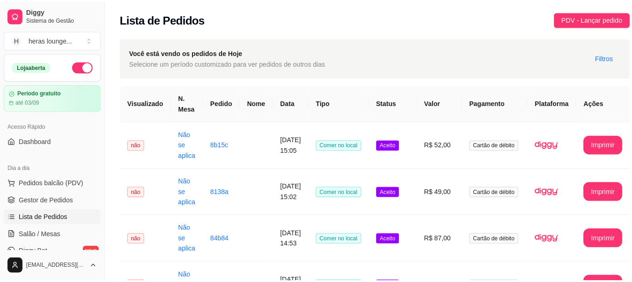
scroll to position [93, 0]
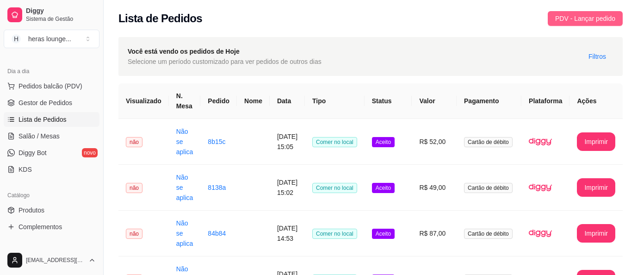
click at [598, 18] on span "PDV - Lançar pedido" at bounding box center [585, 18] width 60 height 10
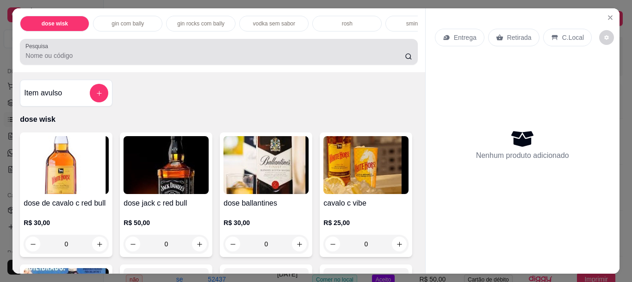
click at [367, 52] on div at bounding box center [218, 52] width 386 height 19
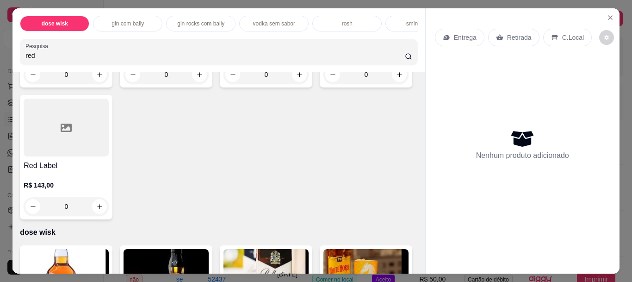
scroll to position [445, 0]
type input "red"
click at [296, 78] on icon "increase-product-quantity" at bounding box center [299, 74] width 7 height 7
type input "1"
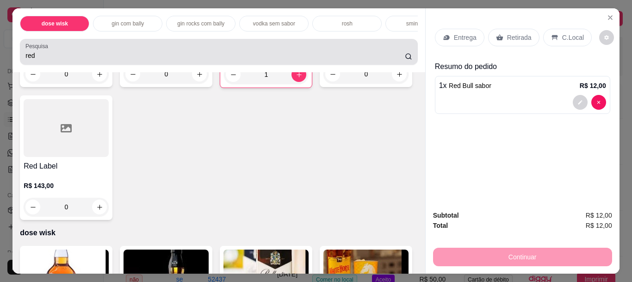
click at [567, 38] on p "C.Local" at bounding box center [573, 37] width 22 height 9
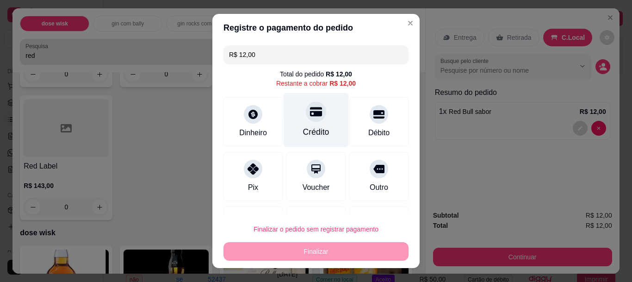
click at [306, 121] on div at bounding box center [316, 112] width 20 height 20
type input "R$ 0,00"
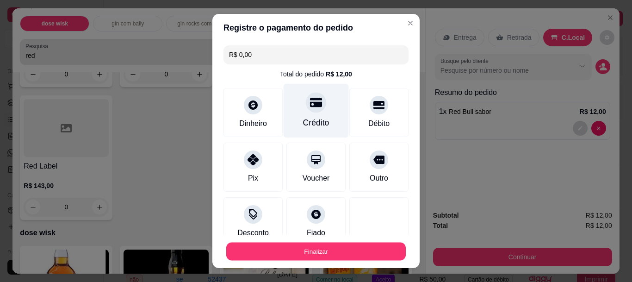
click at [338, 246] on button "Finalizar" at bounding box center [316, 251] width 180 height 18
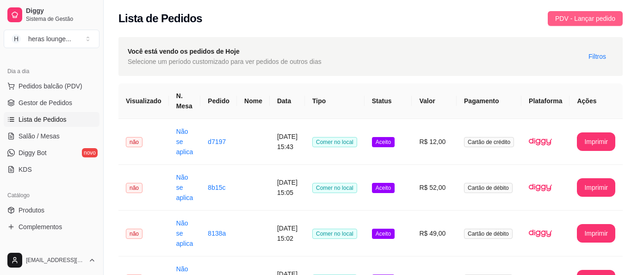
click at [566, 24] on button "PDV - Lançar pedido" at bounding box center [585, 18] width 75 height 15
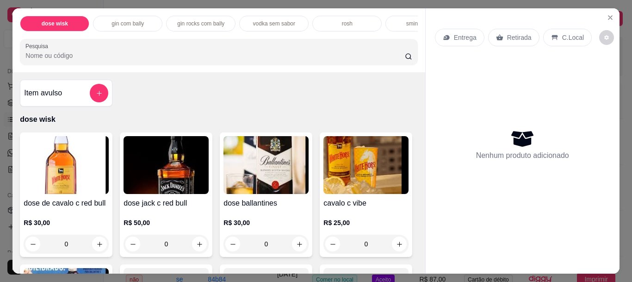
click at [371, 60] on input "Pesquisa" at bounding box center [215, 55] width 380 height 9
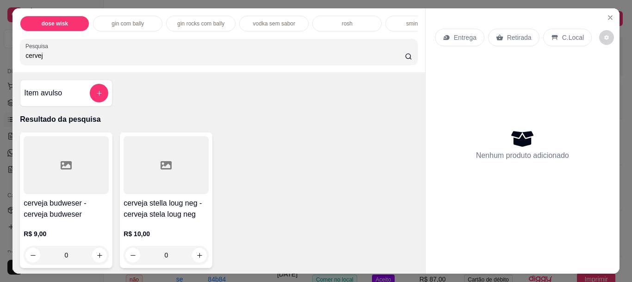
type input "cerveja"
click at [395, 59] on input "cerveja" at bounding box center [215, 55] width 380 height 9
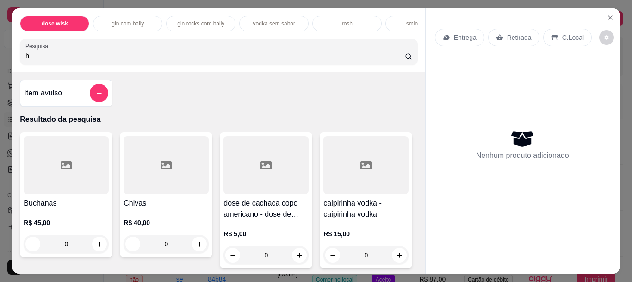
type input "he"
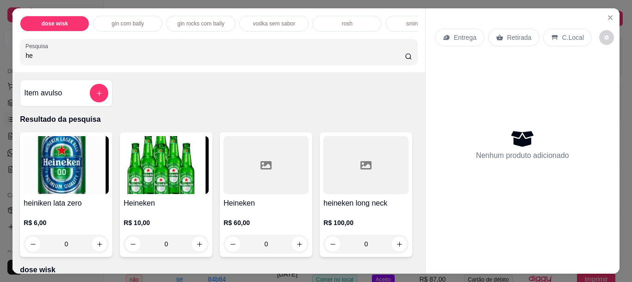
click at [395, 59] on input "he" at bounding box center [215, 55] width 380 height 9
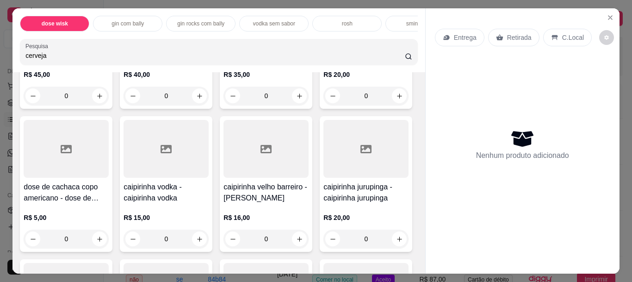
type input "cerveja"
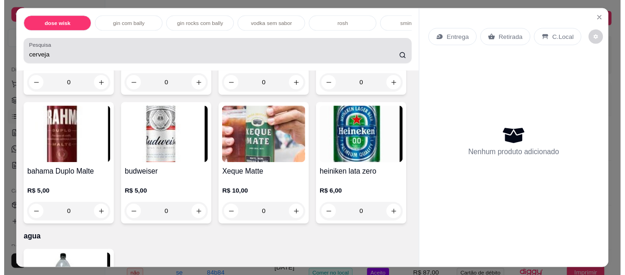
scroll to position [2242, 0]
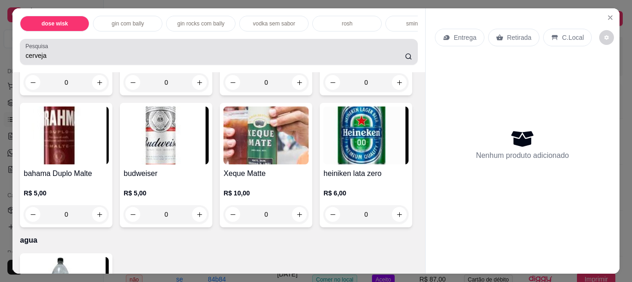
click at [96, 86] on icon "increase-product-quantity" at bounding box center [99, 82] width 7 height 7
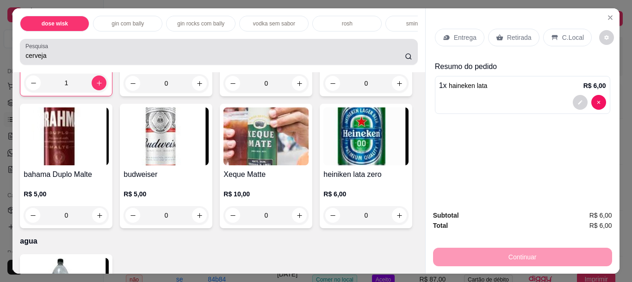
type input "1"
click at [565, 39] on div "C.Local" at bounding box center [567, 38] width 49 height 18
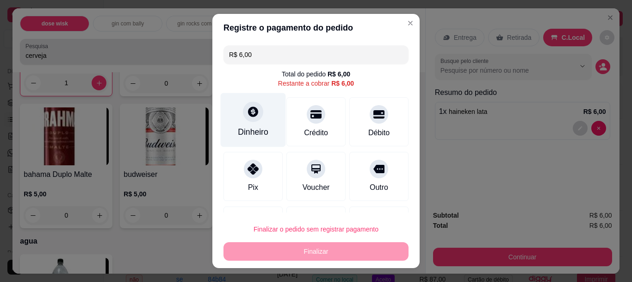
click at [254, 126] on div "Dinheiro" at bounding box center [253, 120] width 65 height 54
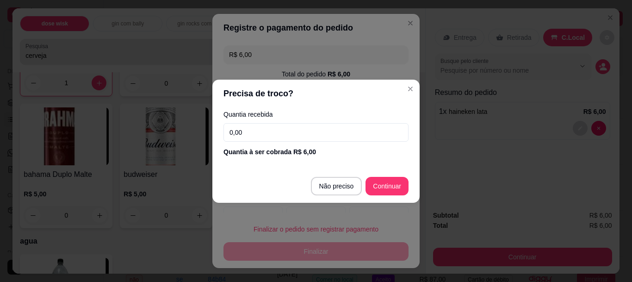
click at [365, 129] on input "0,00" at bounding box center [316, 132] width 185 height 19
type input "6,00"
click at [380, 187] on div "Outro" at bounding box center [378, 176] width 59 height 49
type input "R$ 0,00"
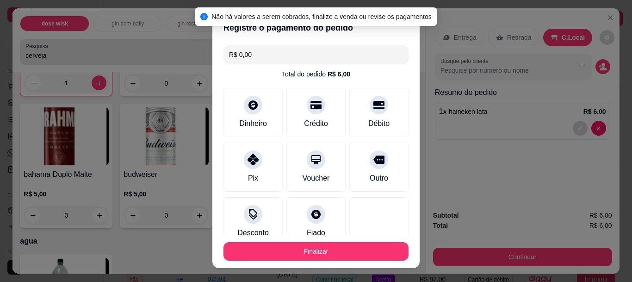
click at [327, 247] on button "Finalizar" at bounding box center [316, 251] width 185 height 19
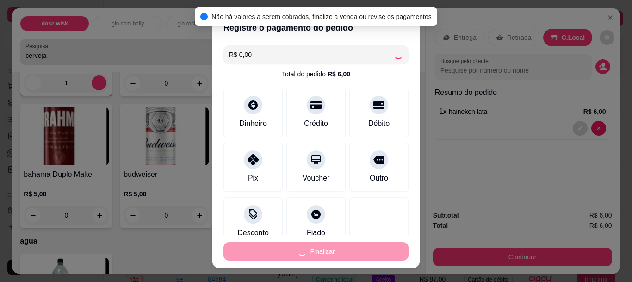
type input "0"
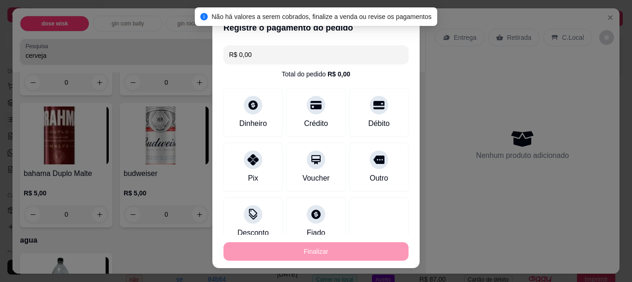
type input "-R$ 6,00"
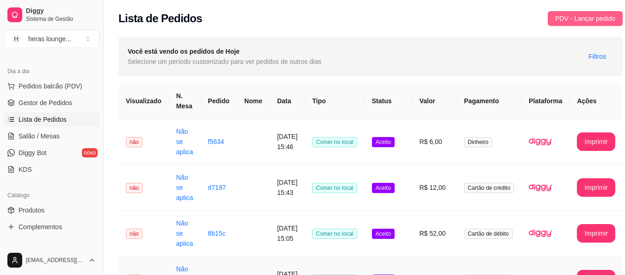
click at [582, 17] on span "PDV - Lançar pedido" at bounding box center [585, 18] width 60 height 10
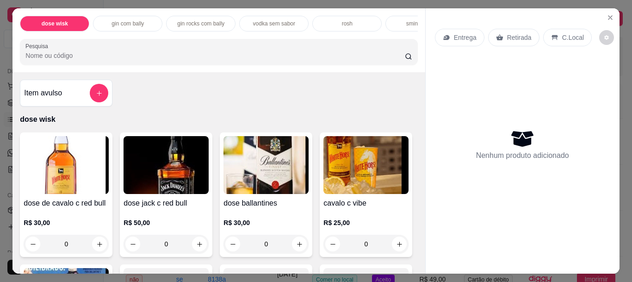
click at [287, 60] on input "Pesquisa" at bounding box center [215, 55] width 380 height 9
type input "dose"
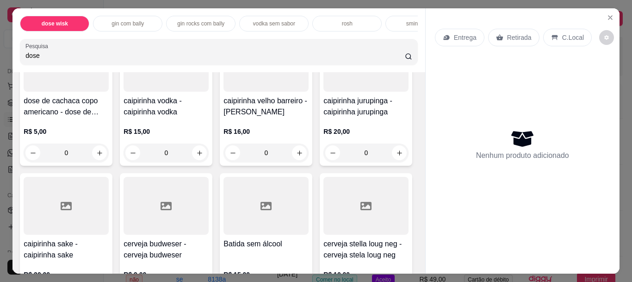
scroll to position [793, 0]
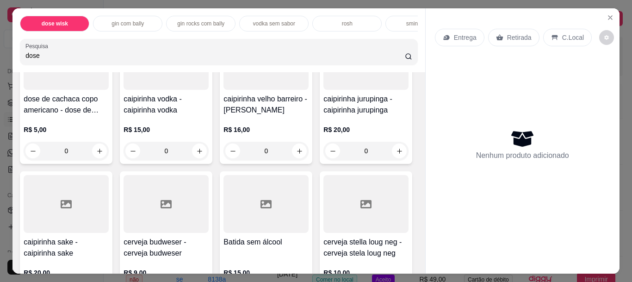
click at [385, 59] on input "dose" at bounding box center [215, 55] width 380 height 9
click at [386, 60] on input "dose" at bounding box center [215, 55] width 380 height 9
click at [394, 58] on input "dose" at bounding box center [215, 55] width 380 height 9
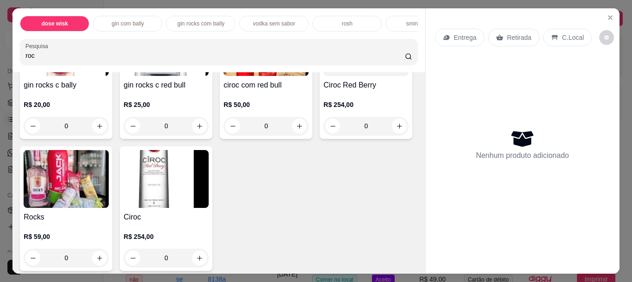
scroll to position [0, 0]
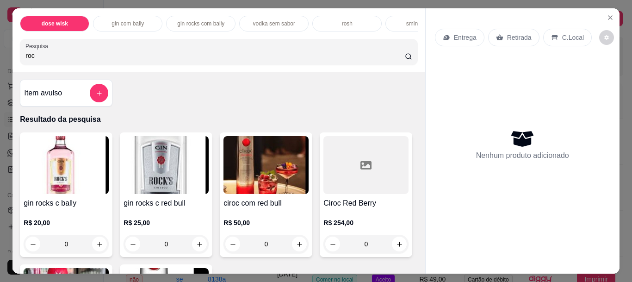
type input "roc"
click at [193, 245] on button "increase-product-quantity" at bounding box center [200, 244] width 14 height 14
type input "1"
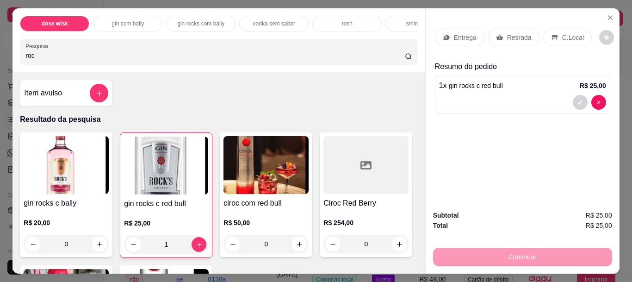
click at [563, 37] on p "C.Local" at bounding box center [573, 37] width 22 height 9
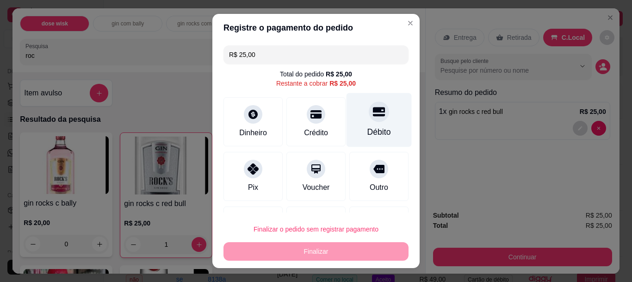
click at [373, 117] on icon at bounding box center [379, 111] width 12 height 9
type input "R$ 0,00"
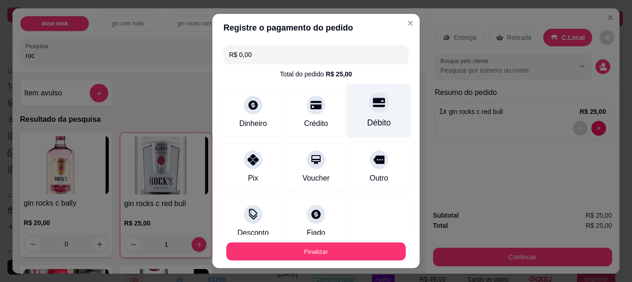
click at [346, 252] on button "Finalizar" at bounding box center [316, 251] width 180 height 18
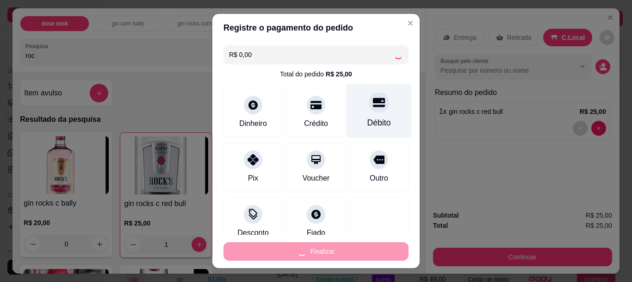
type input "0"
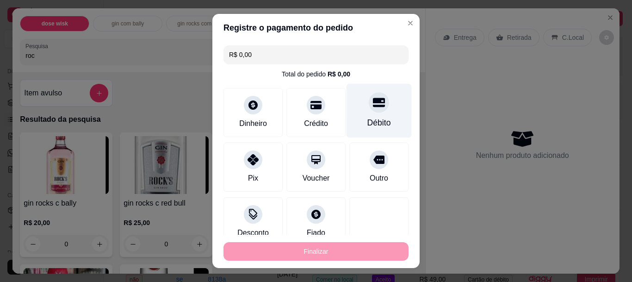
type input "-R$ 25,00"
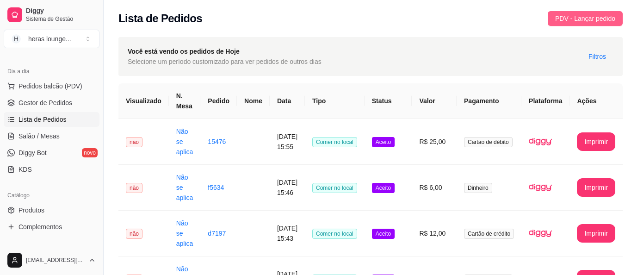
click at [579, 21] on span "PDV - Lançar pedido" at bounding box center [585, 18] width 60 height 10
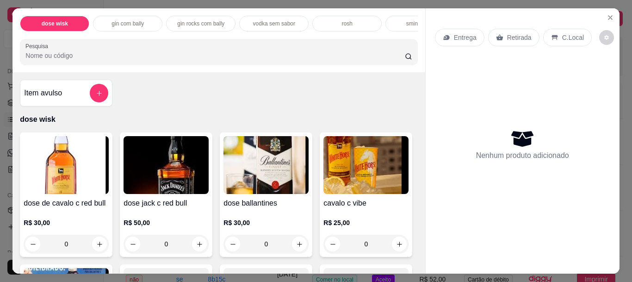
click at [318, 56] on input "Pesquisa" at bounding box center [215, 55] width 380 height 9
click at [567, 38] on p "C.Local" at bounding box center [573, 37] width 22 height 9
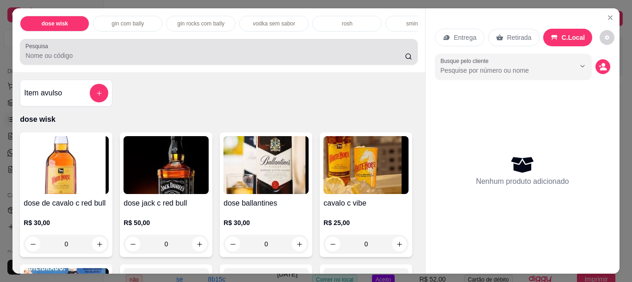
click at [124, 50] on div at bounding box center [218, 52] width 386 height 19
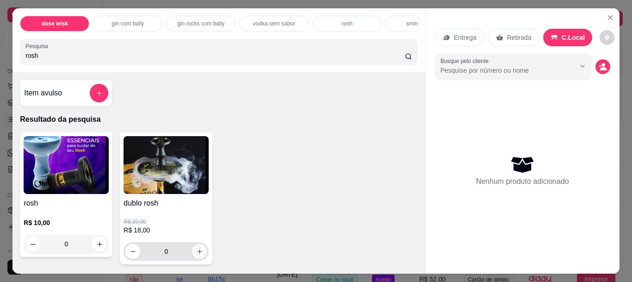
type input "rosh"
click at [197, 255] on icon "increase-product-quantity" at bounding box center [199, 251] width 7 height 7
type input "1"
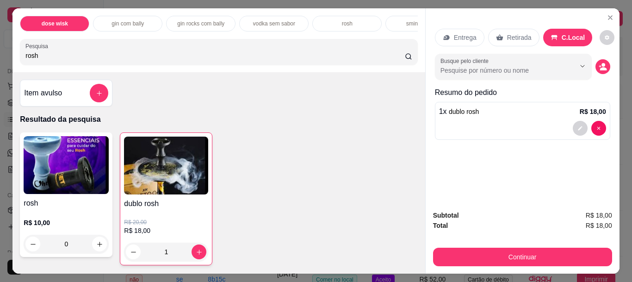
click at [201, 60] on input "rosh" at bounding box center [215, 55] width 380 height 9
type input "r"
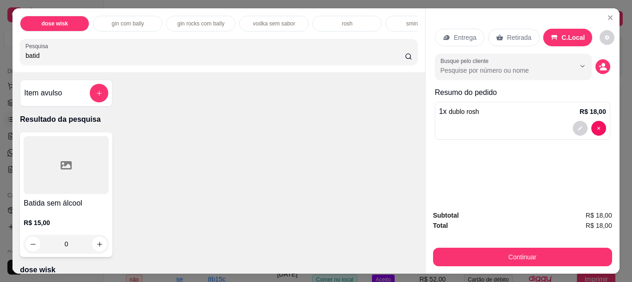
type input "batida"
click at [397, 57] on input "batida" at bounding box center [215, 55] width 380 height 9
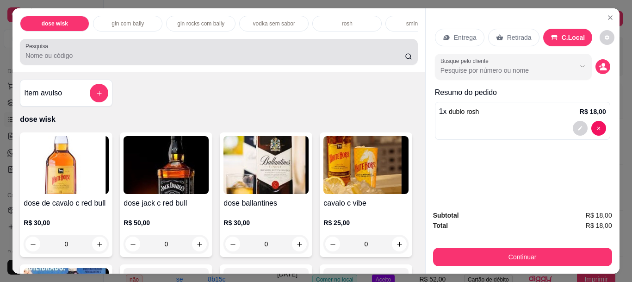
click at [296, 50] on div at bounding box center [218, 52] width 386 height 19
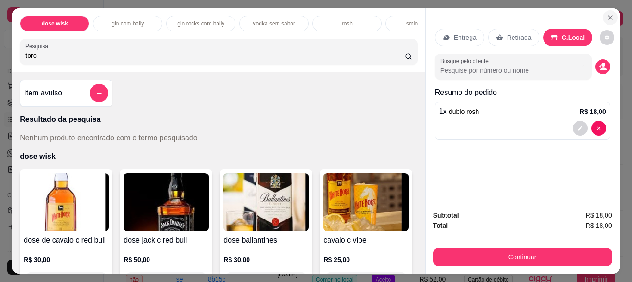
type input "torci"
click at [610, 14] on icon "Close" at bounding box center [610, 17] width 7 height 7
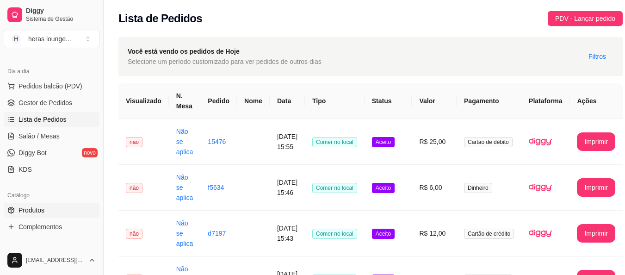
click at [46, 209] on link "Produtos" at bounding box center [52, 210] width 96 height 15
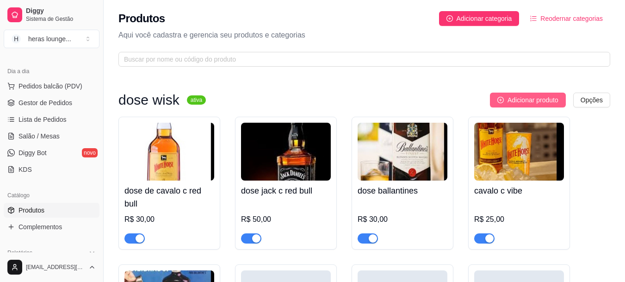
click at [521, 103] on span "Adicionar produto" at bounding box center [533, 100] width 51 height 10
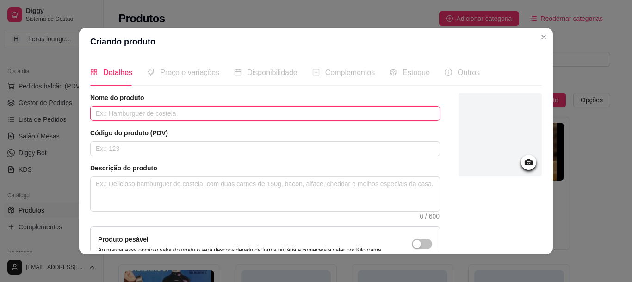
click at [214, 111] on input "text" at bounding box center [265, 113] width 350 height 15
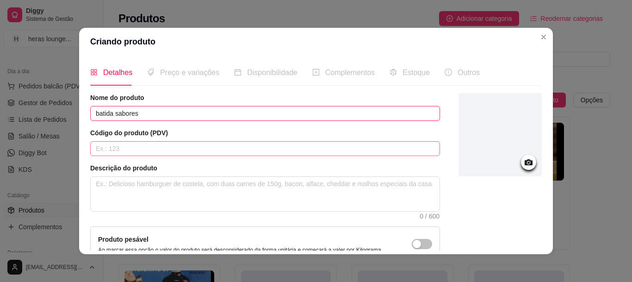
type input "batida sabores"
click at [238, 145] on input "text" at bounding box center [265, 148] width 350 height 15
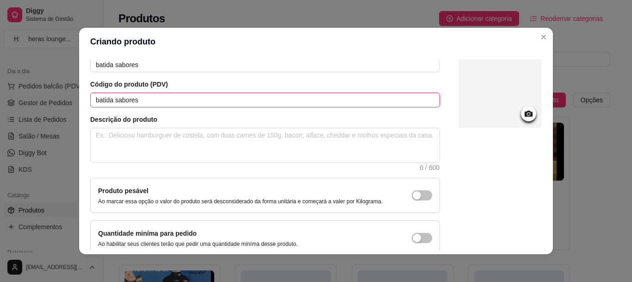
scroll to position [95, 0]
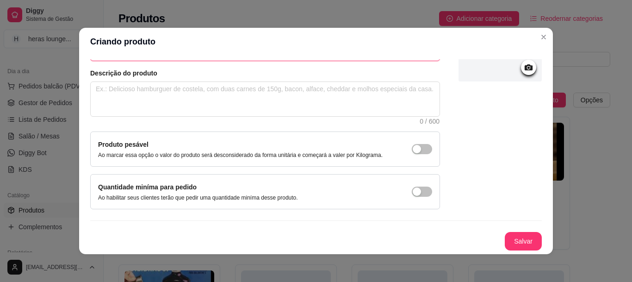
type input "batida sabores"
click at [507, 243] on button "Salvar" at bounding box center [523, 241] width 37 height 19
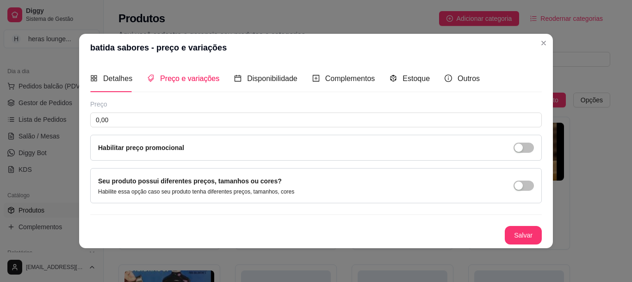
scroll to position [0, 0]
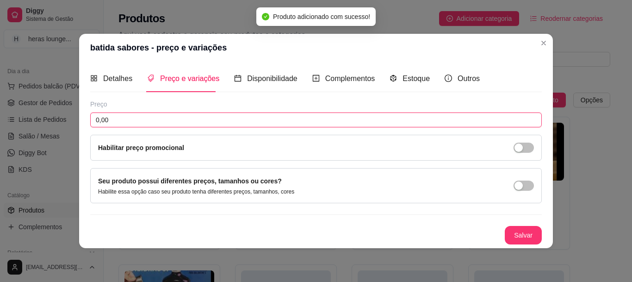
click at [189, 124] on input "0,00" at bounding box center [316, 119] width 452 height 15
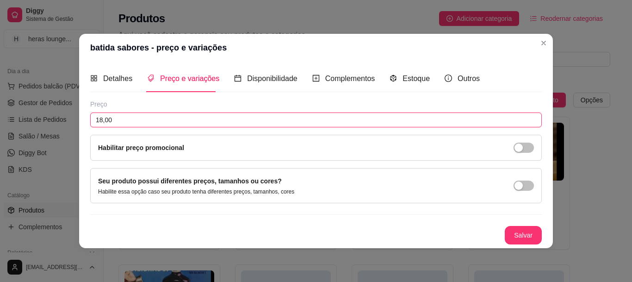
type input "18,00"
click at [526, 232] on button "Salvar" at bounding box center [523, 235] width 37 height 19
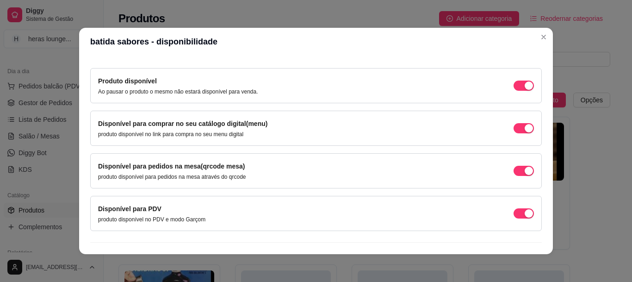
scroll to position [99, 0]
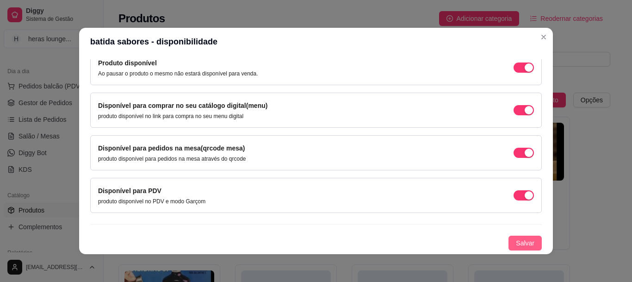
click at [516, 242] on span "Salvar" at bounding box center [525, 243] width 19 height 10
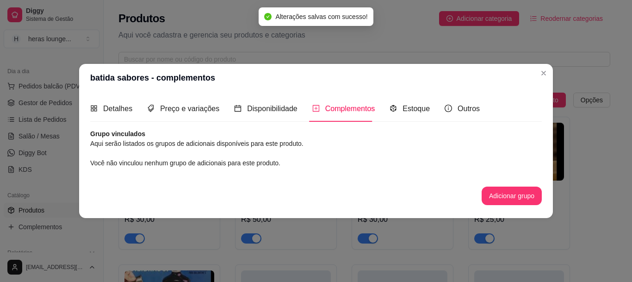
scroll to position [0, 0]
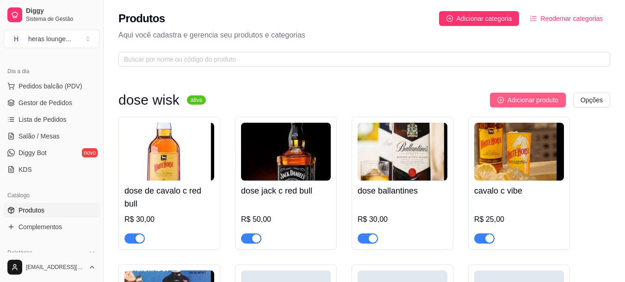
click at [513, 99] on span "Adicionar produto" at bounding box center [533, 100] width 51 height 10
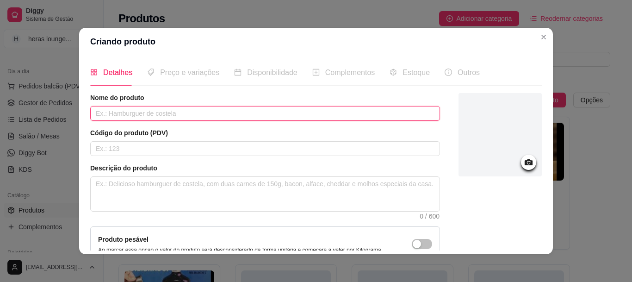
click at [378, 119] on input "text" at bounding box center [265, 113] width 350 height 15
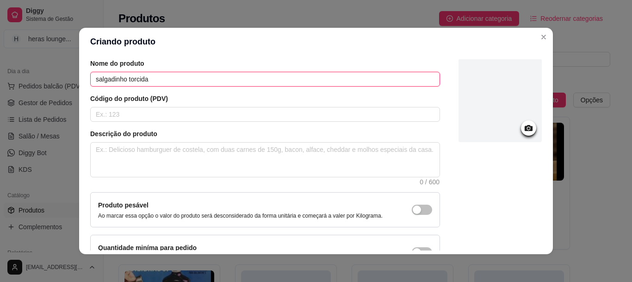
scroll to position [93, 0]
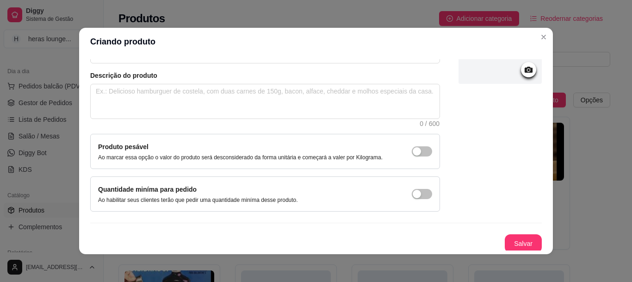
type input "salgadinho torcida"
click at [509, 243] on button "Salvar" at bounding box center [523, 243] width 37 height 19
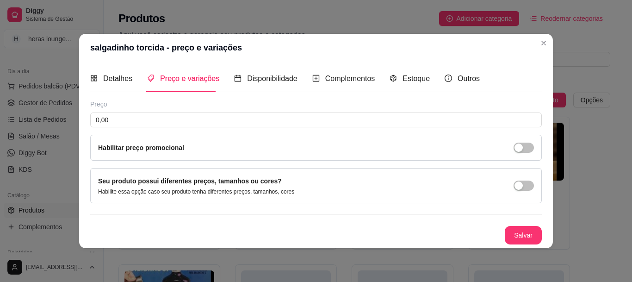
scroll to position [0, 0]
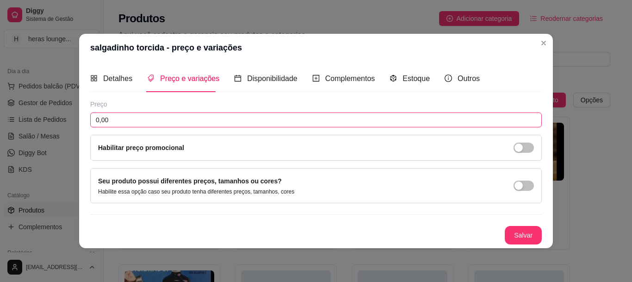
click at [214, 117] on input "0,00" at bounding box center [316, 119] width 452 height 15
type input "3,50"
click at [521, 235] on button "Salvar" at bounding box center [523, 235] width 37 height 19
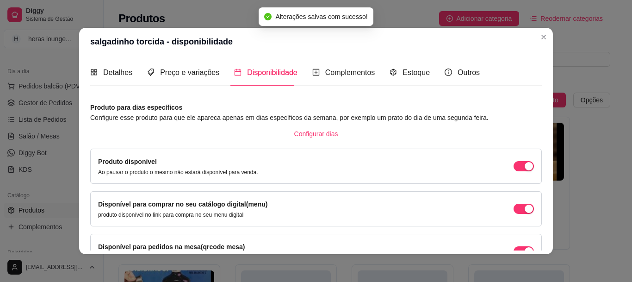
click at [536, 40] on button "Close" at bounding box center [543, 37] width 15 height 15
click at [540, 40] on p "Aqui você cadastra e gerencia seu produtos e categorias" at bounding box center [364, 35] width 492 height 11
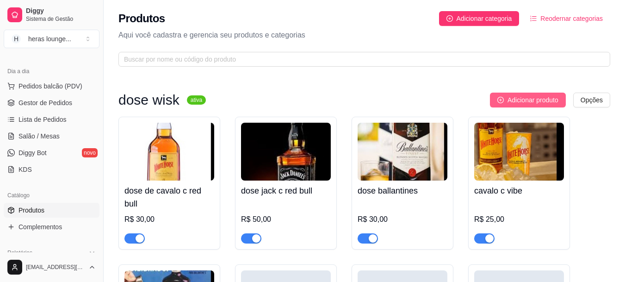
click at [515, 105] on span "Adicionar produto" at bounding box center [533, 100] width 51 height 10
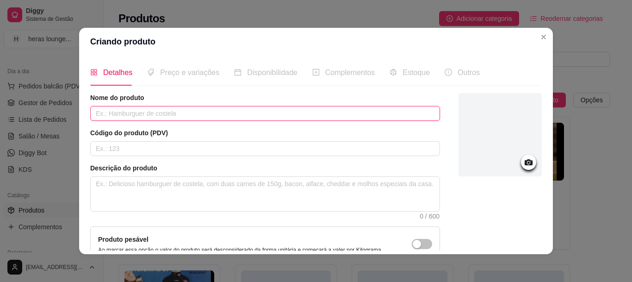
click at [292, 118] on input "text" at bounding box center [265, 113] width 350 height 15
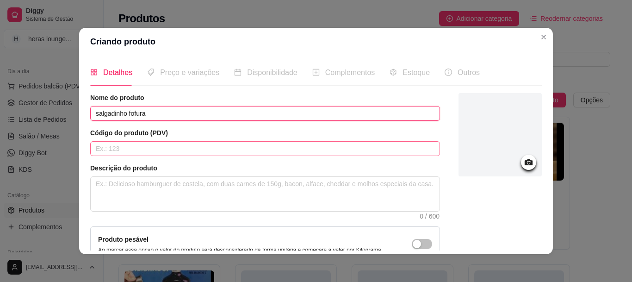
type input "salgadinho fofura"
click at [206, 149] on input "text" at bounding box center [265, 148] width 350 height 15
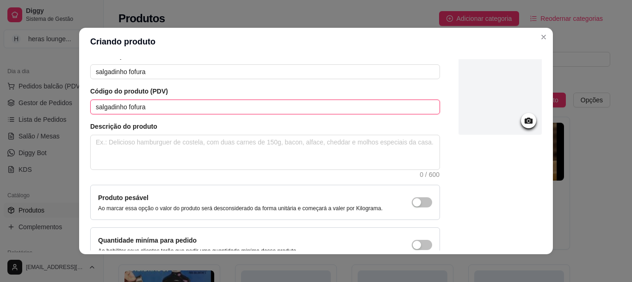
scroll to position [95, 0]
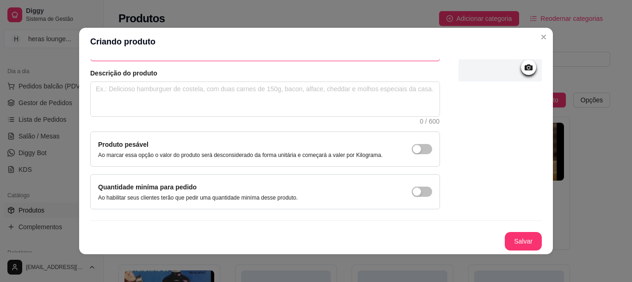
type input "salgadinho fofura"
click at [508, 244] on button "Salvar" at bounding box center [523, 241] width 37 height 19
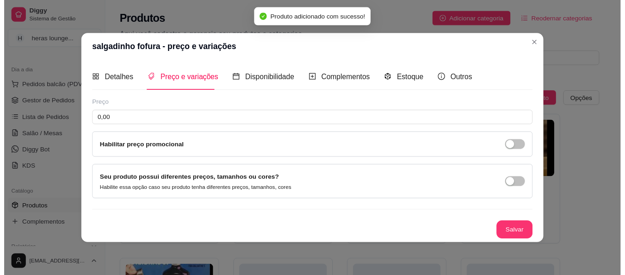
scroll to position [0, 0]
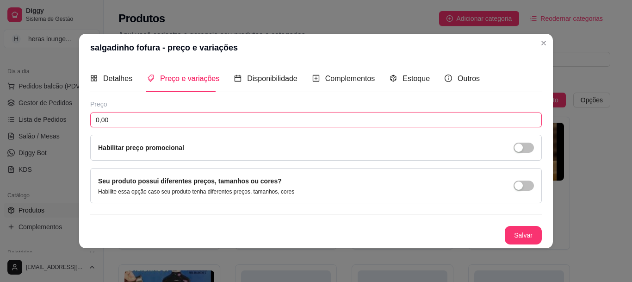
click at [141, 115] on input "0,00" at bounding box center [316, 119] width 452 height 15
type input "4,00"
click at [528, 230] on button "Salvar" at bounding box center [523, 235] width 37 height 19
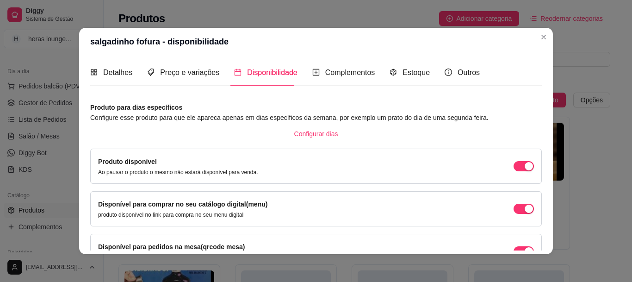
click at [540, 37] on p "Aqui você cadastra e gerencia seu produtos e categorias" at bounding box center [364, 35] width 492 height 11
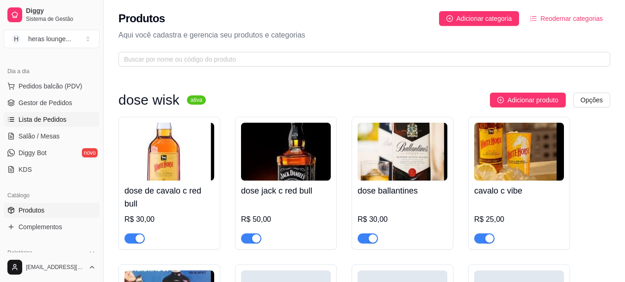
click at [62, 121] on span "Lista de Pedidos" at bounding box center [43, 119] width 48 height 9
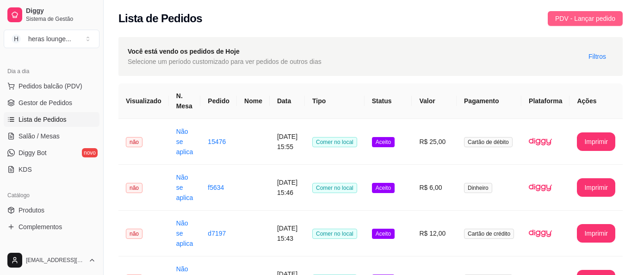
click at [563, 21] on span "PDV - Lançar pedido" at bounding box center [585, 18] width 60 height 10
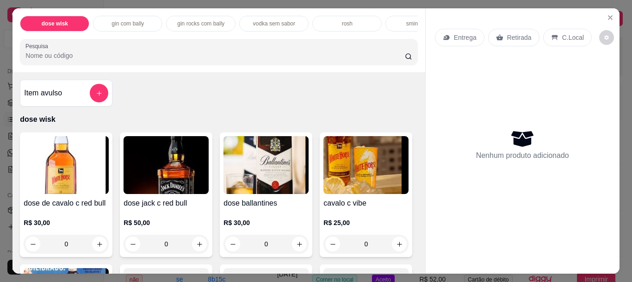
click at [156, 57] on input "Pesquisa" at bounding box center [215, 55] width 380 height 9
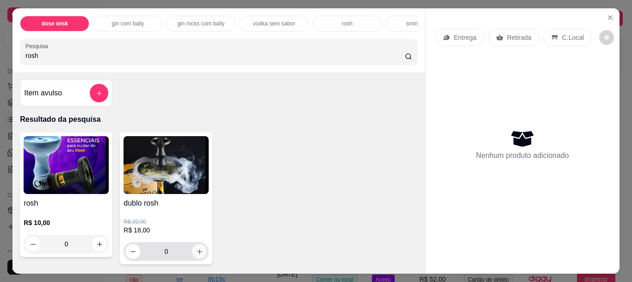
type input "rosh"
click at [196, 255] on icon "increase-product-quantity" at bounding box center [199, 251] width 7 height 7
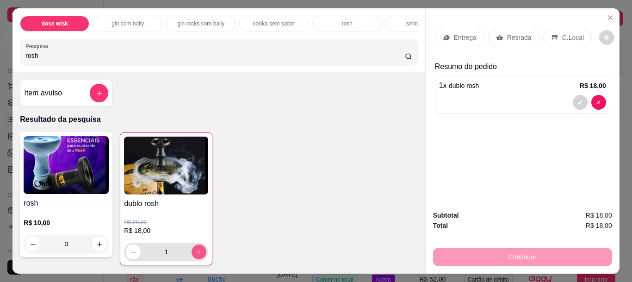
type input "1"
click at [223, 57] on input "rosh" at bounding box center [215, 55] width 380 height 9
type input "r"
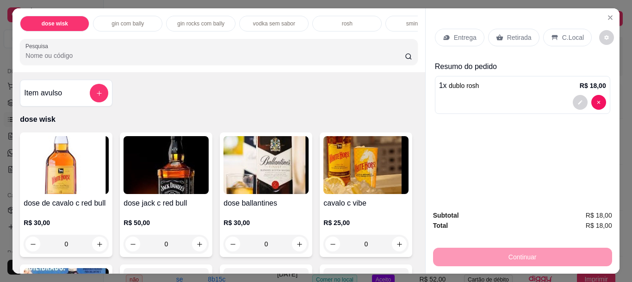
click at [223, 57] on input "Pesquisa" at bounding box center [215, 55] width 380 height 9
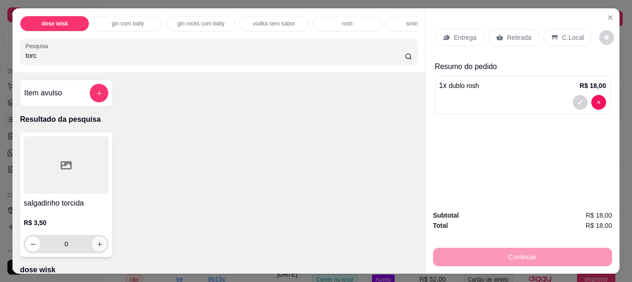
type input "torc"
click at [96, 245] on icon "increase-product-quantity" at bounding box center [99, 244] width 7 height 7
type input "1"
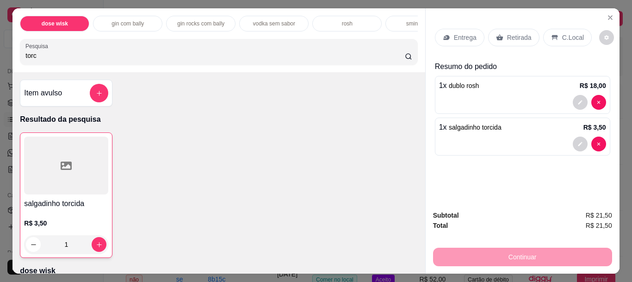
click at [146, 60] on input "torc" at bounding box center [215, 55] width 380 height 9
type input "t"
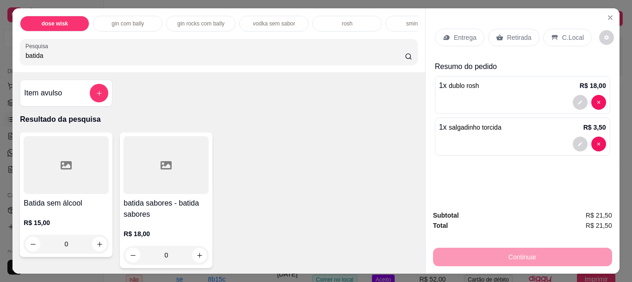
drag, startPoint x: 146, startPoint y: 62, endPoint x: 163, endPoint y: 149, distance: 88.2
click at [163, 149] on div "dose wisk gin com bally gin rocks com bally vodka sem sabor rosh sminorff ice c…" at bounding box center [218, 140] width 412 height 265
type input "batida"
click at [200, 259] on button "increase-product-quantity" at bounding box center [200, 255] width 14 height 14
type input "1"
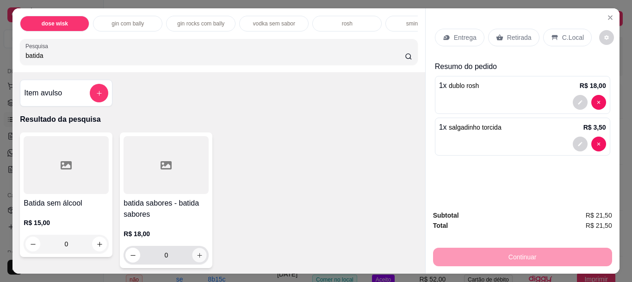
type input "1"
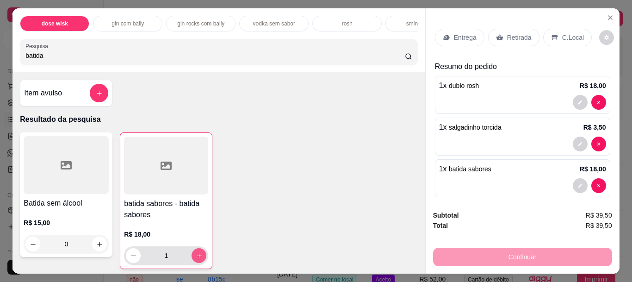
click at [562, 33] on p "C.Local" at bounding box center [573, 37] width 22 height 9
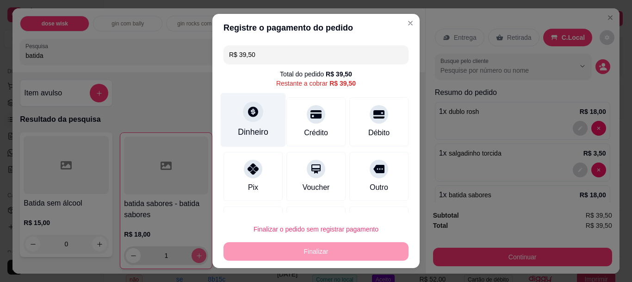
click at [249, 127] on div "Dinheiro" at bounding box center [253, 120] width 65 height 54
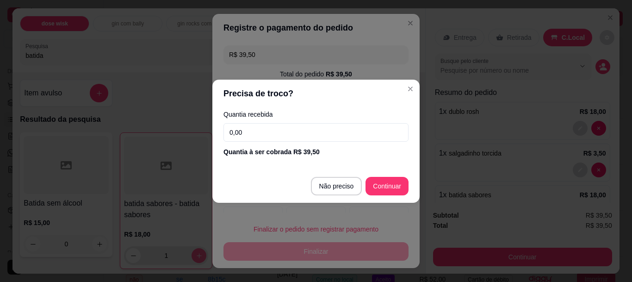
click at [403, 95] on header "Precisa de troco?" at bounding box center [315, 94] width 207 height 28
click at [363, 128] on input "0,00" at bounding box center [316, 132] width 185 height 19
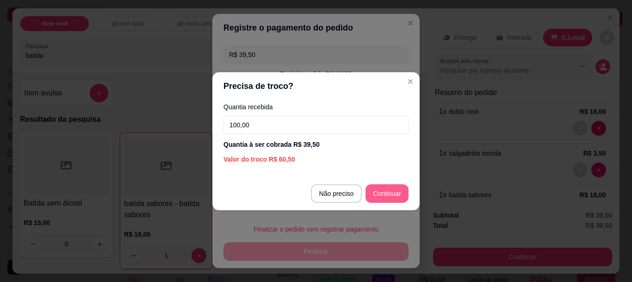
type input "100,00"
type input "R$ 0,00"
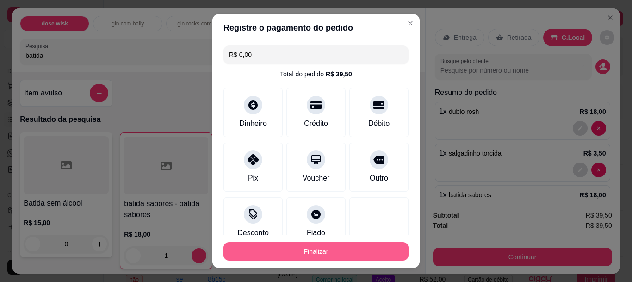
click at [362, 255] on button "Finalizar" at bounding box center [316, 251] width 185 height 19
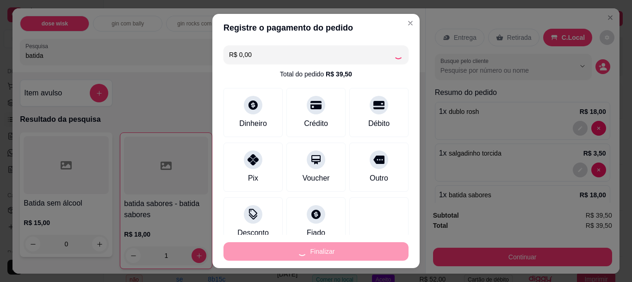
type input "0"
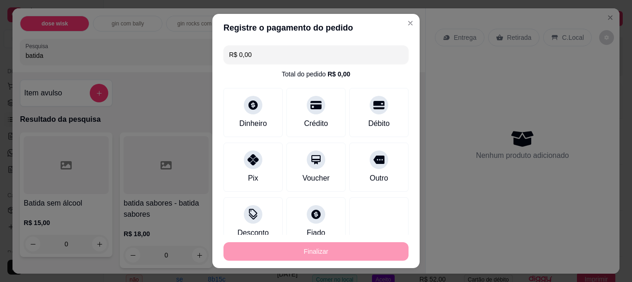
type input "-R$ 39,50"
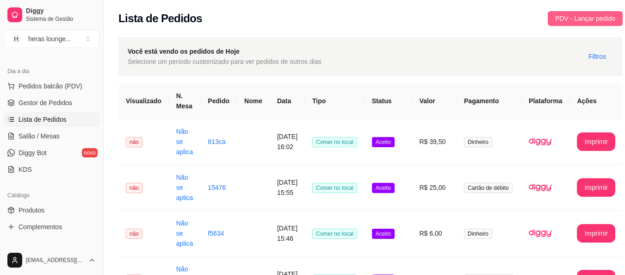
click at [597, 21] on span "PDV - Lançar pedido" at bounding box center [585, 18] width 60 height 10
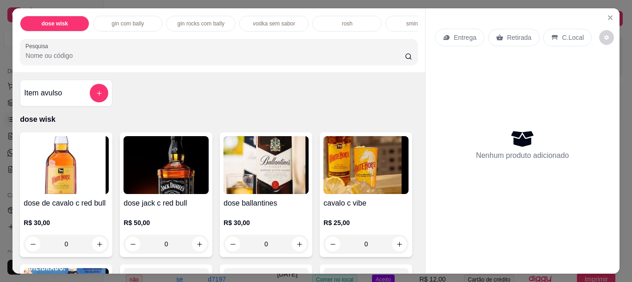
click at [562, 35] on p "C.Local" at bounding box center [573, 37] width 22 height 9
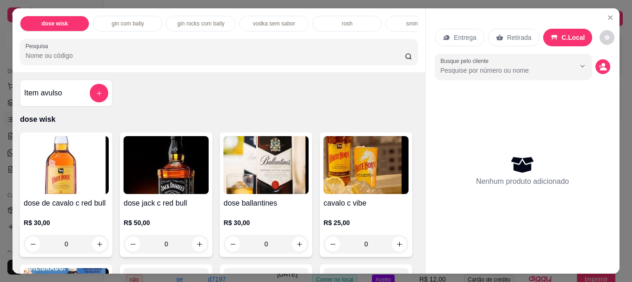
click at [247, 60] on input "Pesquisa" at bounding box center [215, 55] width 380 height 9
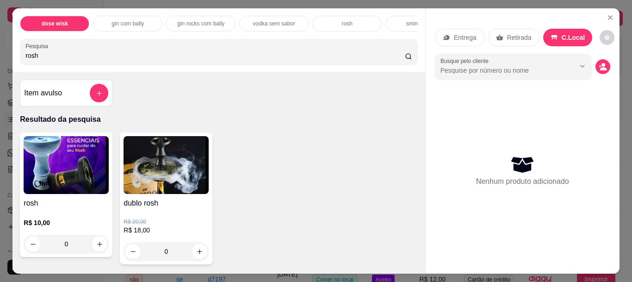
type input "rosh"
click at [193, 255] on button "increase-product-quantity" at bounding box center [200, 251] width 14 height 14
click at [196, 255] on icon "increase-product-quantity" at bounding box center [199, 251] width 7 height 7
type input "1"
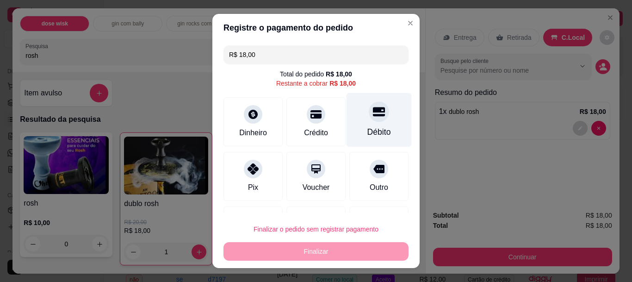
click at [369, 118] on div at bounding box center [379, 112] width 20 height 20
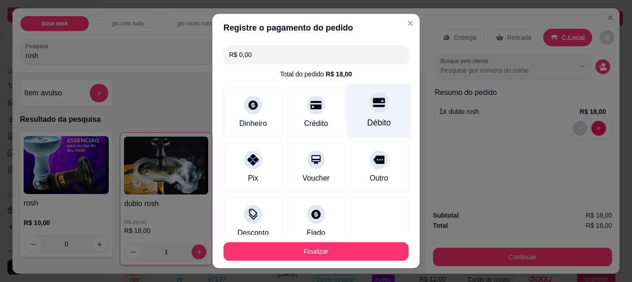
type input "R$ 0,00"
click at [327, 246] on button "Finalizar" at bounding box center [316, 251] width 185 height 19
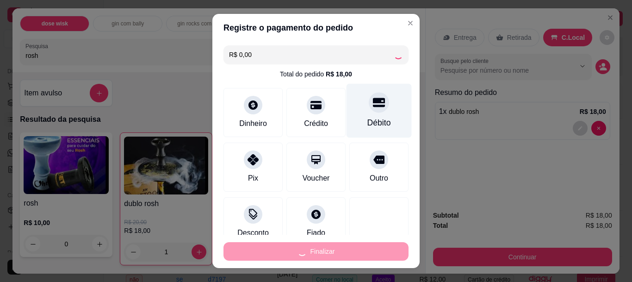
type input "0"
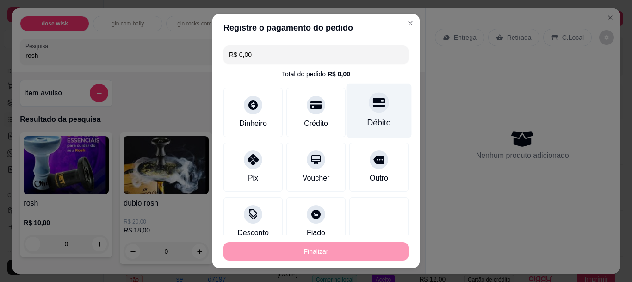
type input "-R$ 18,00"
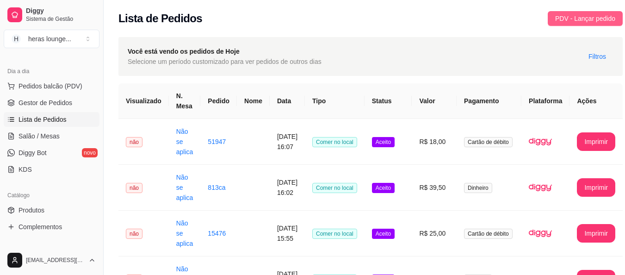
click at [590, 17] on span "PDV - Lançar pedido" at bounding box center [585, 18] width 60 height 10
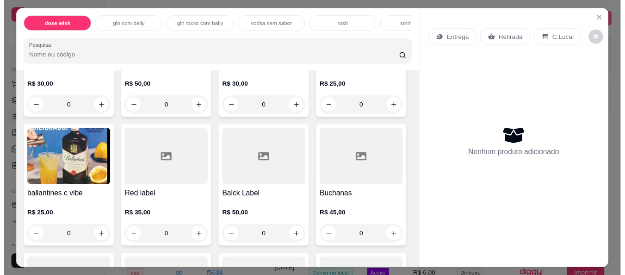
scroll to position [137, 0]
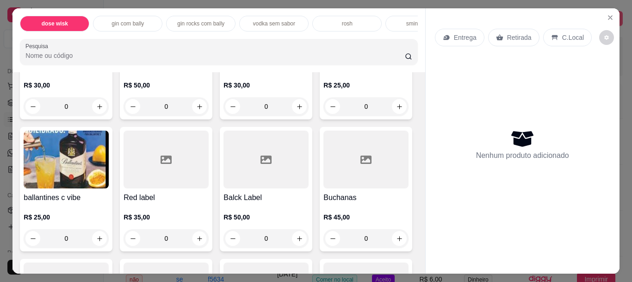
click at [202, 241] on icon "increase-product-quantity" at bounding box center [199, 238] width 5 height 5
type input "1"
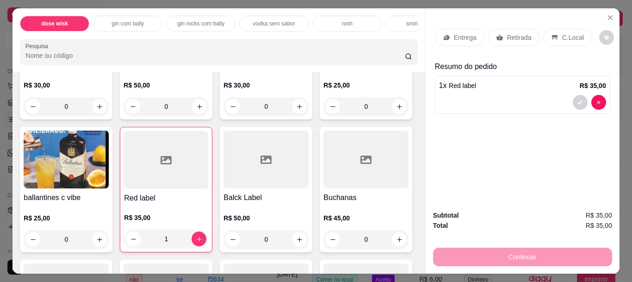
click at [564, 38] on p "C.Local" at bounding box center [573, 37] width 22 height 9
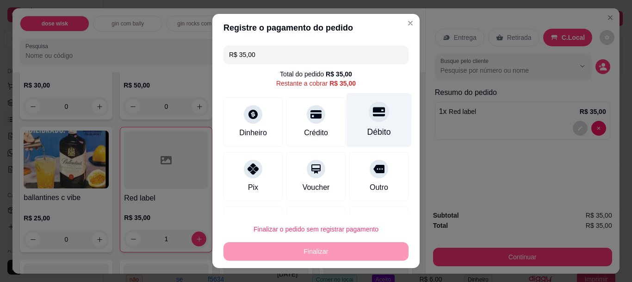
click at [373, 112] on icon at bounding box center [379, 111] width 12 height 9
type input "R$ 0,00"
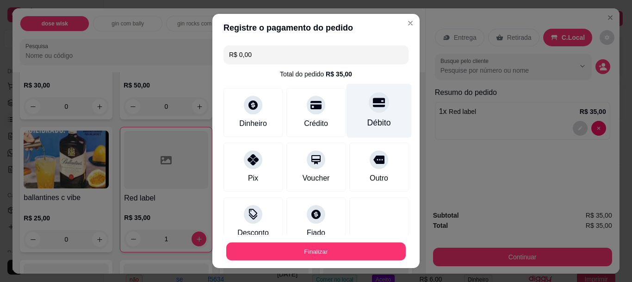
click at [336, 246] on button "Finalizar" at bounding box center [316, 251] width 180 height 18
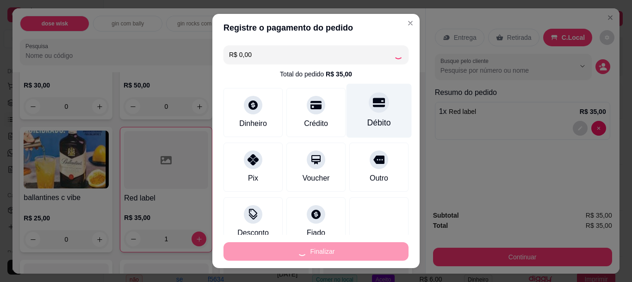
type input "0"
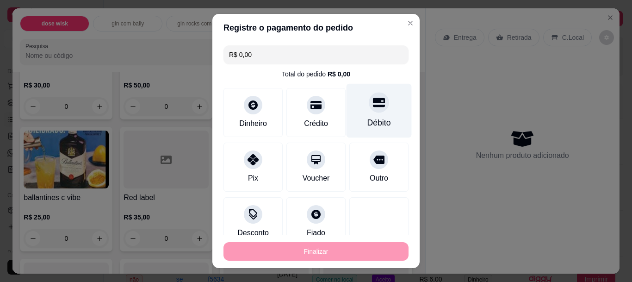
type input "-R$ 35,00"
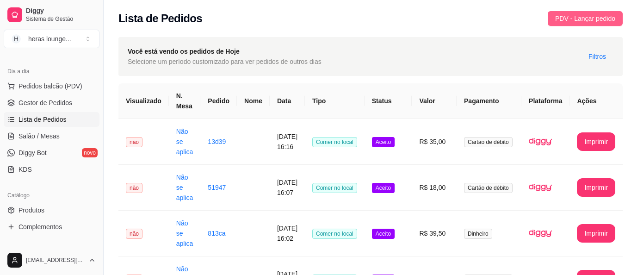
click at [595, 17] on span "PDV - Lançar pedido" at bounding box center [585, 18] width 60 height 10
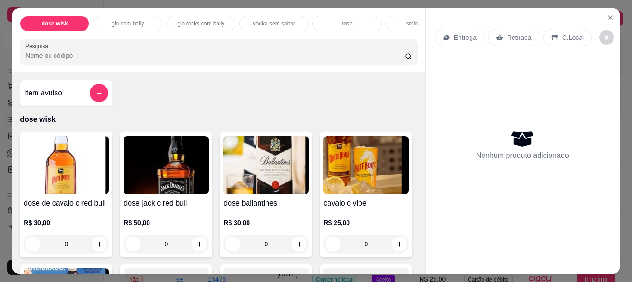
click at [564, 36] on p "C.Local" at bounding box center [573, 37] width 22 height 9
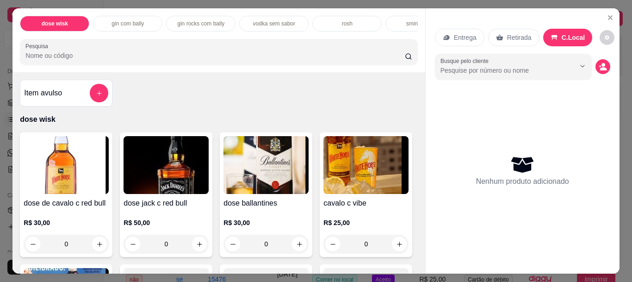
click at [160, 55] on input "Pesquisa" at bounding box center [215, 55] width 380 height 9
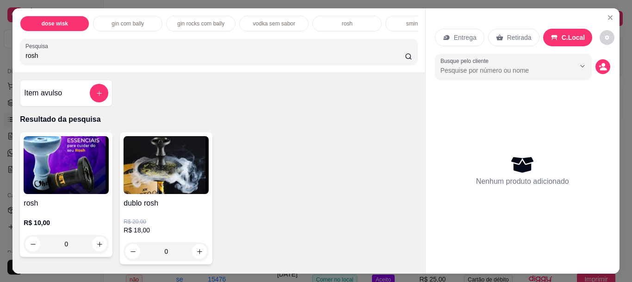
type input "rosh"
click at [197, 254] on icon "increase-product-quantity" at bounding box center [199, 251] width 5 height 5
type input "1"
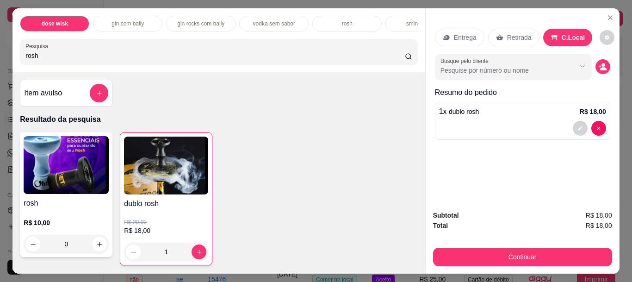
click at [310, 56] on input "rosh" at bounding box center [215, 55] width 380 height 9
type input "r"
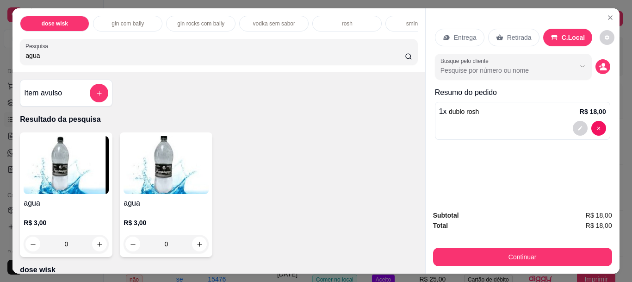
type input "agua"
click at [96, 246] on icon "increase-product-quantity" at bounding box center [99, 244] width 7 height 7
type input "1"
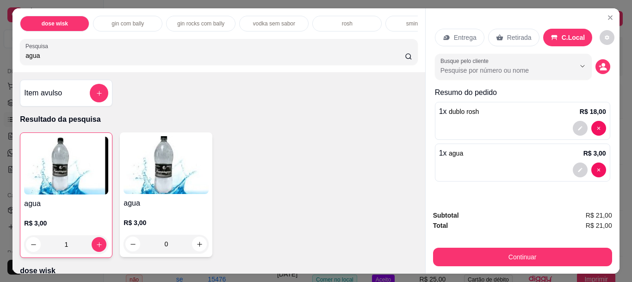
click at [97, 245] on icon "increase-product-quantity" at bounding box center [99, 244] width 7 height 7
type input "2"
click at [291, 58] on input "agua" at bounding box center [215, 55] width 380 height 9
type input "a"
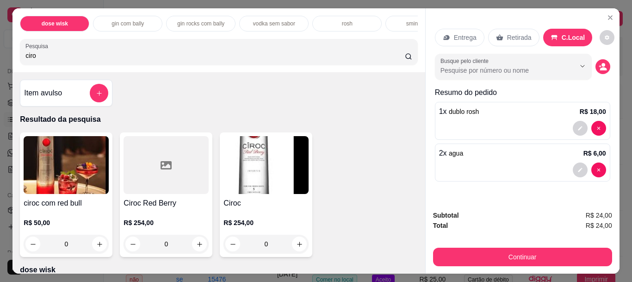
type input "ciro"
click at [96, 248] on icon "increase-product-quantity" at bounding box center [99, 244] width 7 height 7
type input "1"
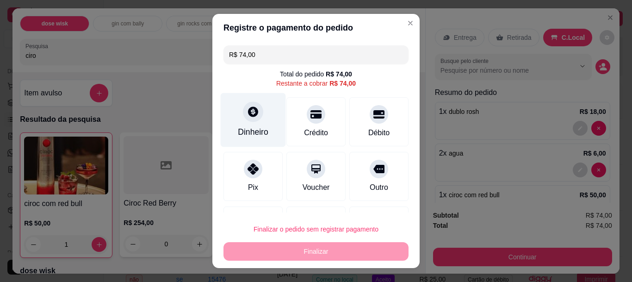
click at [243, 108] on div at bounding box center [253, 112] width 20 height 20
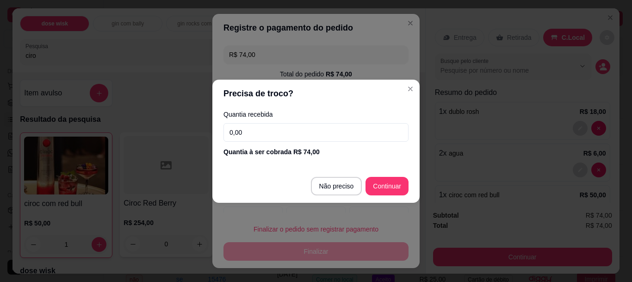
click at [303, 130] on input "0,00" at bounding box center [316, 132] width 185 height 19
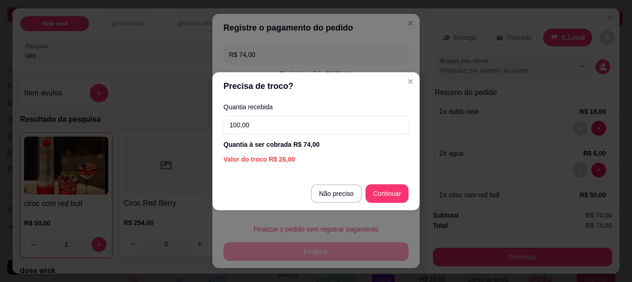
type input "100,00"
click at [382, 192] on div "R$ 74,00 Total do pedido R$ 74,00 Restante a cobrar R$ 74,00 Dinheiro Crédito D…" at bounding box center [315, 127] width 207 height 170
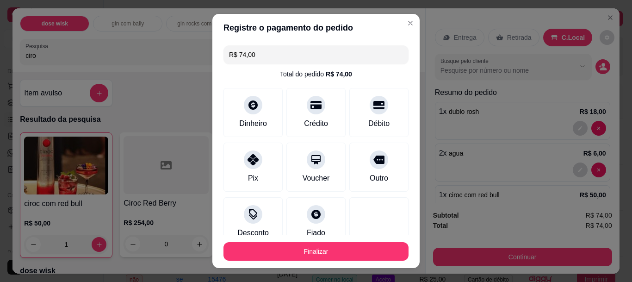
type input "R$ 0,00"
click at [318, 246] on button "Finalizar" at bounding box center [316, 251] width 180 height 18
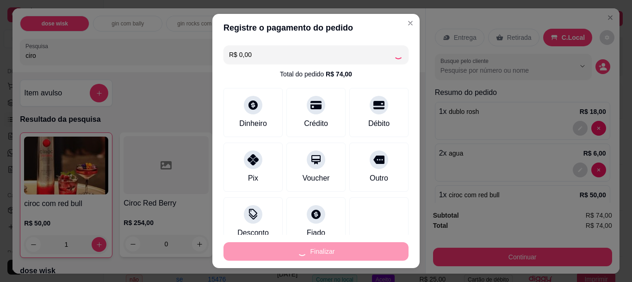
type input "0"
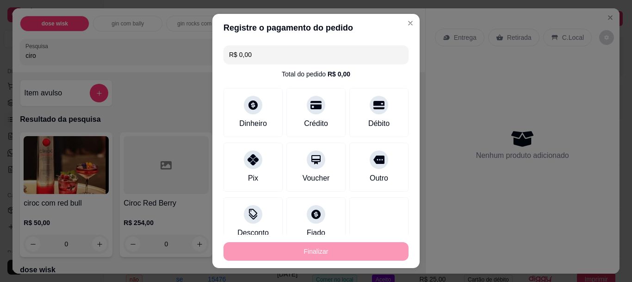
type input "-R$ 74,00"
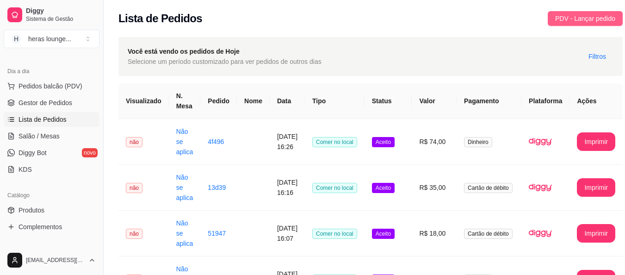
click at [595, 19] on span "PDV - Lançar pedido" at bounding box center [585, 18] width 60 height 10
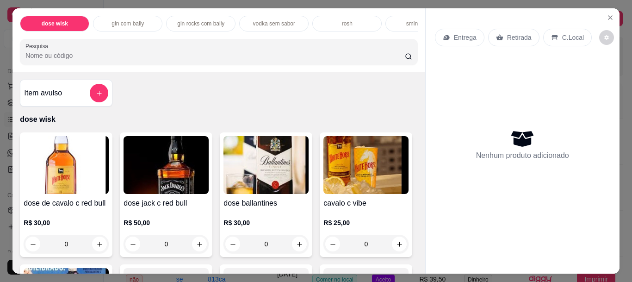
click at [194, 56] on input "Pesquisa" at bounding box center [215, 55] width 380 height 9
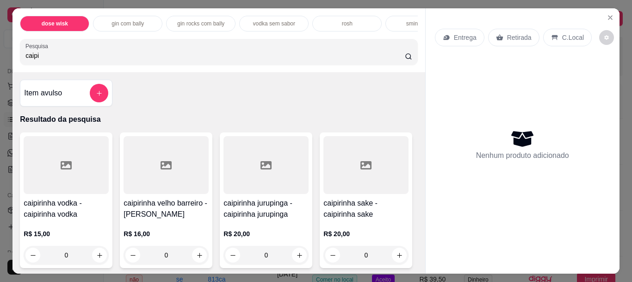
type input "caipi"
click at [196, 259] on icon "increase-product-quantity" at bounding box center [199, 255] width 7 height 7
type input "1"
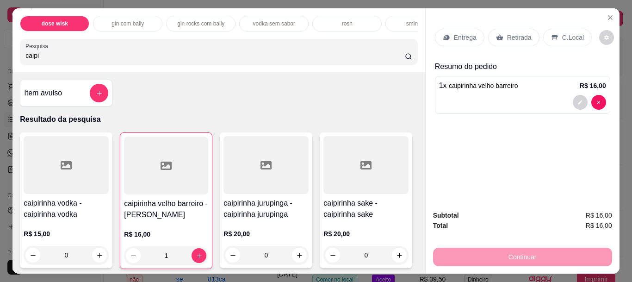
click at [565, 39] on div "C.Local" at bounding box center [567, 38] width 49 height 18
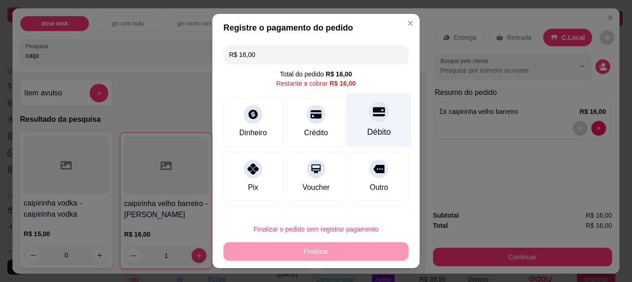
click at [373, 117] on icon at bounding box center [379, 111] width 12 height 9
type input "R$ 0,00"
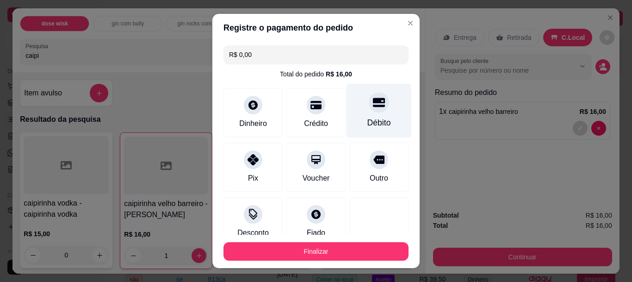
click at [332, 248] on button "Finalizar" at bounding box center [316, 251] width 185 height 19
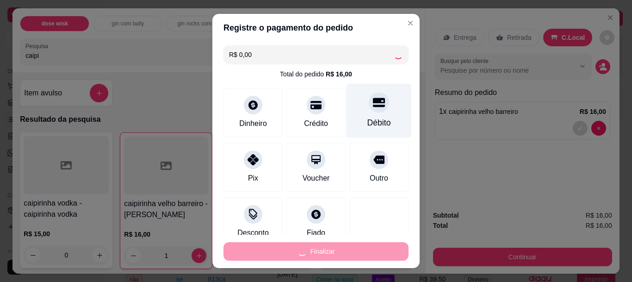
type input "0"
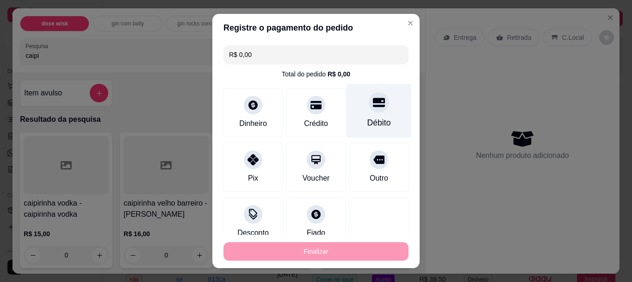
type input "-R$ 16,00"
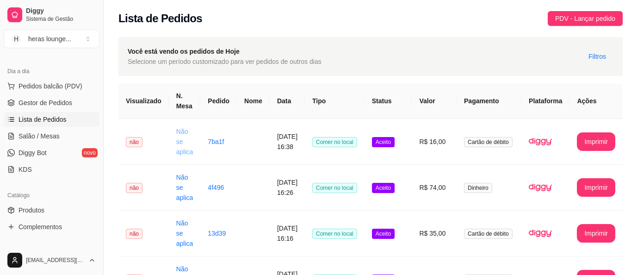
click at [185, 150] on link "Não se aplica" at bounding box center [184, 142] width 17 height 28
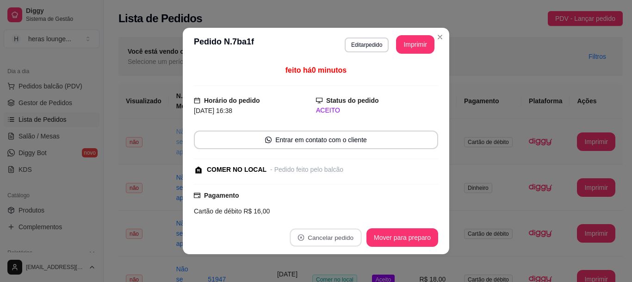
click at [282, 183] on div "feito há 0 minutos Horário do pedido [DATE] 16:38 Status do pedido ACEITO Entra…" at bounding box center [316, 141] width 244 height 152
click at [320, 234] on button "Cancelar pedido" at bounding box center [326, 237] width 74 height 19
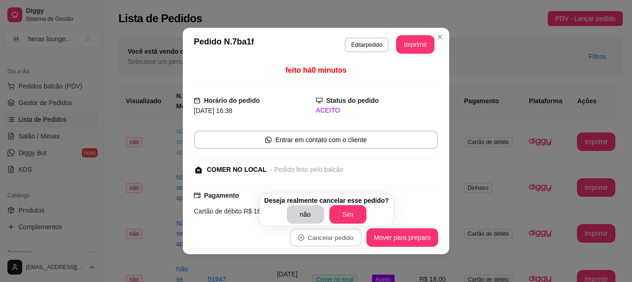
click at [340, 213] on button "Sim" at bounding box center [348, 214] width 37 height 19
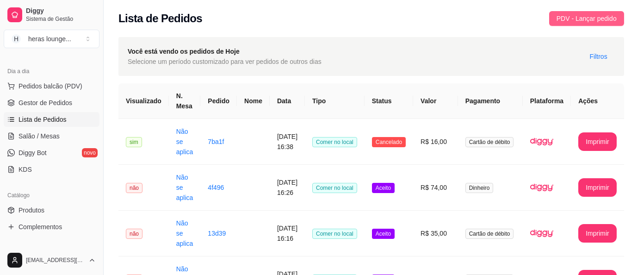
click at [583, 19] on span "PDV - Lançar pedido" at bounding box center [587, 18] width 60 height 10
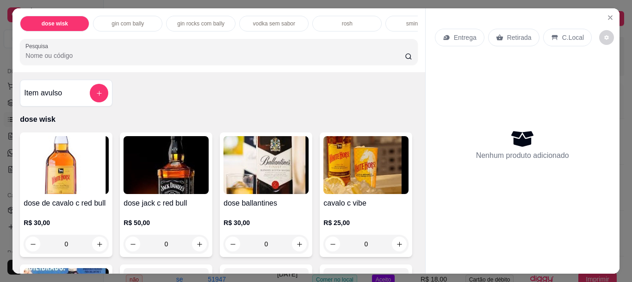
click at [246, 60] on input "Pesquisa" at bounding box center [215, 55] width 380 height 9
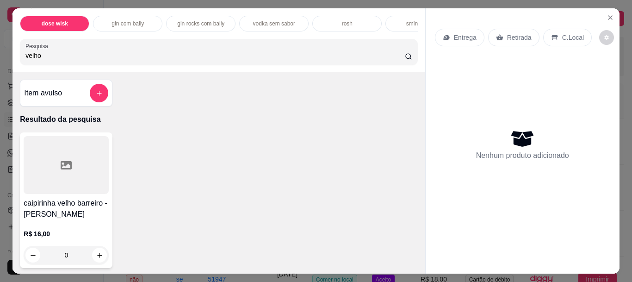
type input "velho"
click at [50, 210] on h4 "caipirinha velho barreiro - [PERSON_NAME]" at bounding box center [66, 209] width 85 height 22
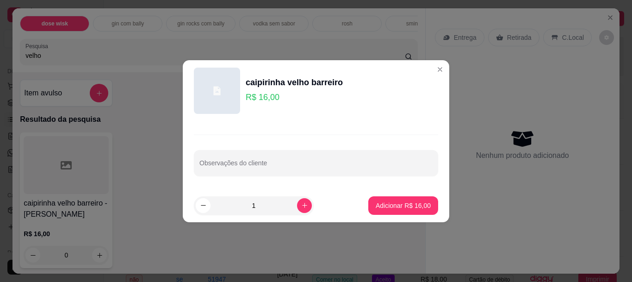
click at [263, 84] on div "caipirinha velho barreiro" at bounding box center [294, 82] width 97 height 13
click at [261, 107] on div "caipirinha velho barreiro R$ 16,00" at bounding box center [316, 91] width 244 height 46
click at [435, 69] on div "Nenhum produto adicionado" at bounding box center [522, 144] width 175 height 181
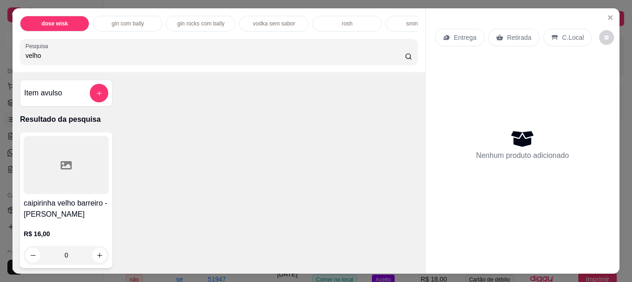
click at [609, 16] on icon "Close" at bounding box center [611, 18] width 4 height 4
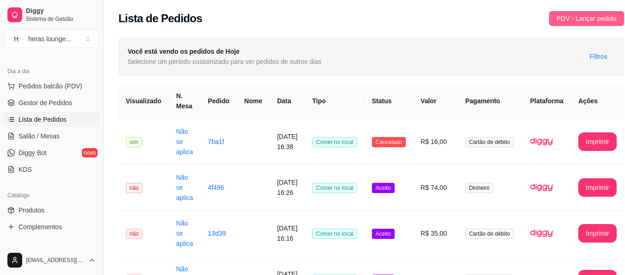
click at [587, 25] on button "PDV - Lançar pedido" at bounding box center [586, 18] width 75 height 15
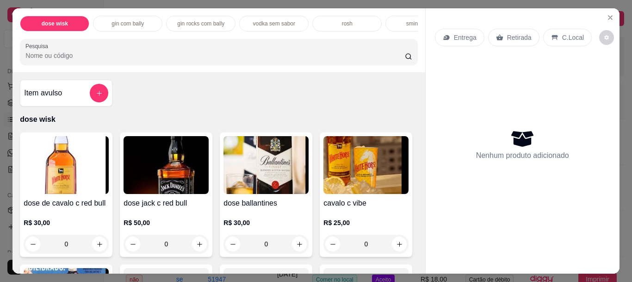
click at [145, 57] on input "Pesquisa" at bounding box center [215, 55] width 380 height 9
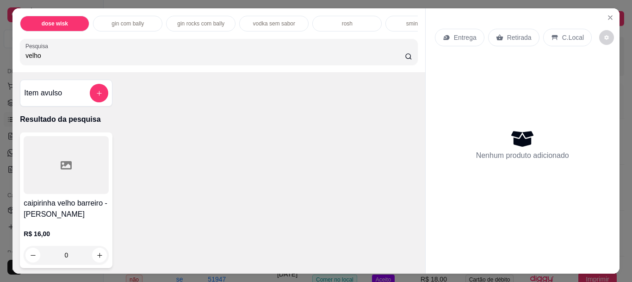
type input "velho"
click at [96, 255] on icon "increase-product-quantity" at bounding box center [99, 255] width 7 height 7
type input "1"
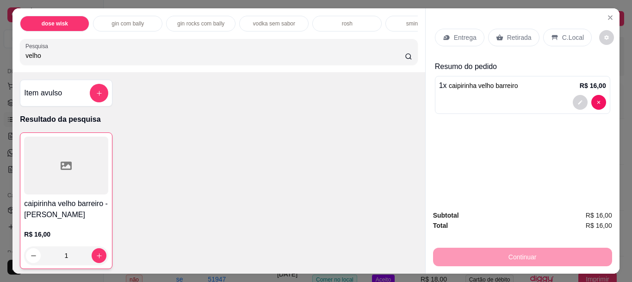
click at [562, 37] on p "C.Local" at bounding box center [573, 37] width 22 height 9
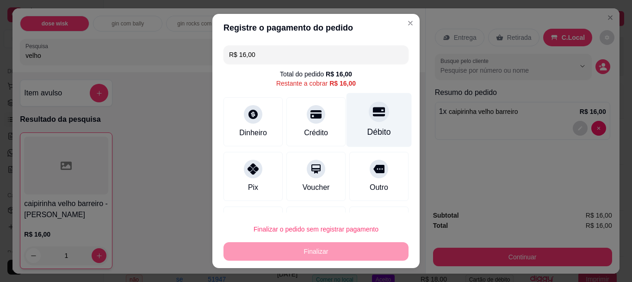
click at [369, 122] on div at bounding box center [379, 112] width 20 height 20
type input "R$ 0,00"
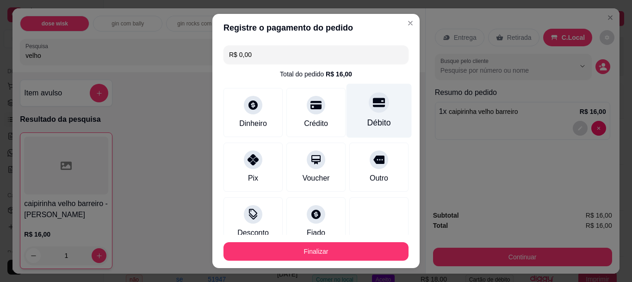
click at [332, 252] on button "Finalizar" at bounding box center [316, 251] width 185 height 19
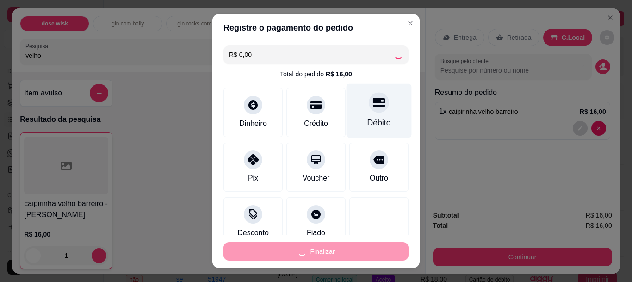
type input "0"
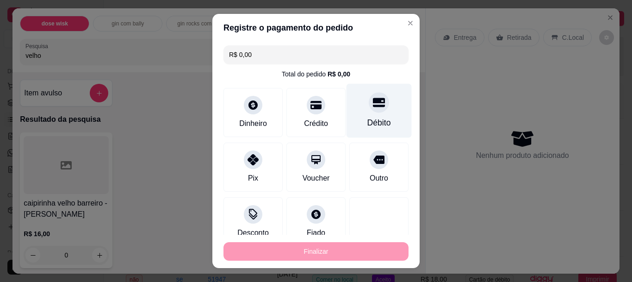
type input "-R$ 16,00"
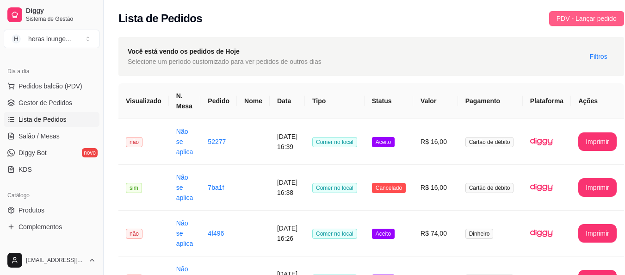
click at [595, 22] on span "PDV - Lançar pedido" at bounding box center [587, 18] width 60 height 10
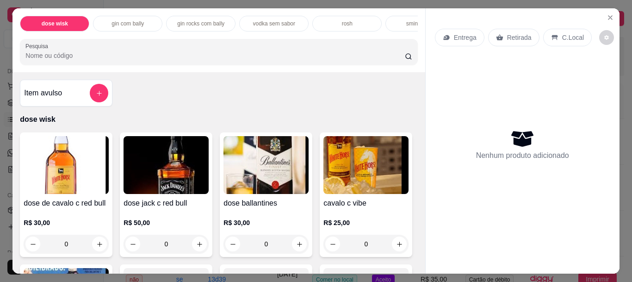
click at [569, 33] on p "C.Local" at bounding box center [573, 37] width 22 height 9
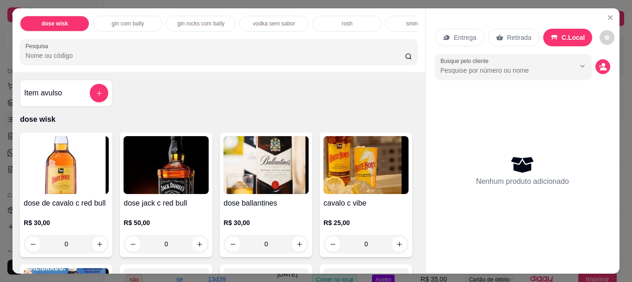
click at [271, 57] on input "Pesquisa" at bounding box center [215, 55] width 380 height 9
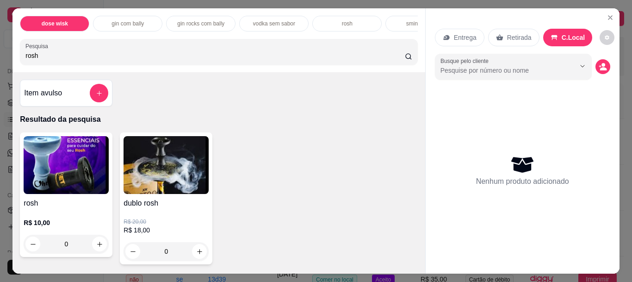
type input "rosh"
click at [196, 255] on icon "increase-product-quantity" at bounding box center [199, 251] width 7 height 7
type input "1"
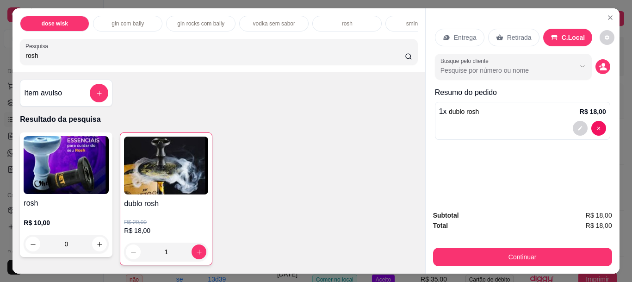
click at [314, 55] on input "rosh" at bounding box center [215, 55] width 380 height 9
type input "r"
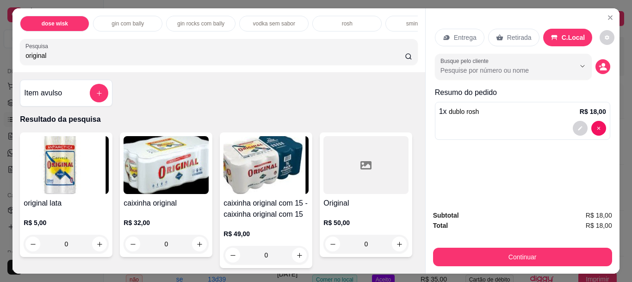
type input "original"
click at [96, 247] on icon "increase-product-quantity" at bounding box center [99, 244] width 7 height 7
type input "1"
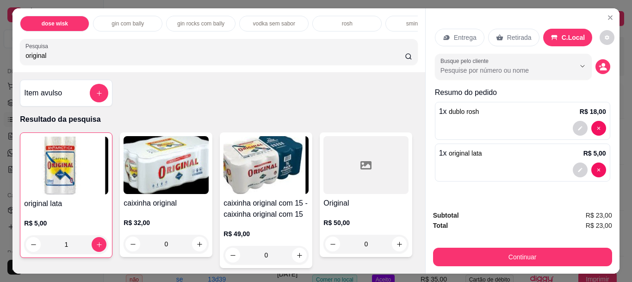
click at [97, 247] on icon "increase-product-quantity" at bounding box center [99, 244] width 5 height 5
type input "2"
click at [96, 247] on icon "increase-product-quantity" at bounding box center [99, 244] width 7 height 7
type input "3"
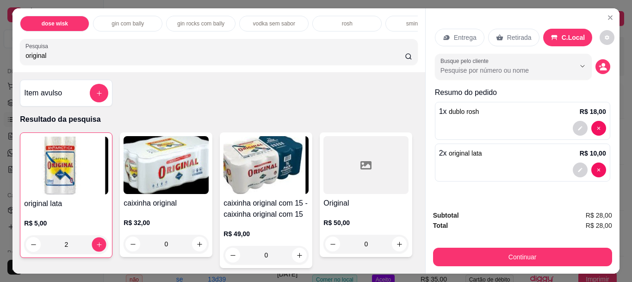
type input "3"
click at [96, 247] on icon "increase-product-quantity" at bounding box center [99, 244] width 7 height 7
type input "4"
click at [96, 245] on icon "increase-product-quantity" at bounding box center [99, 244] width 7 height 7
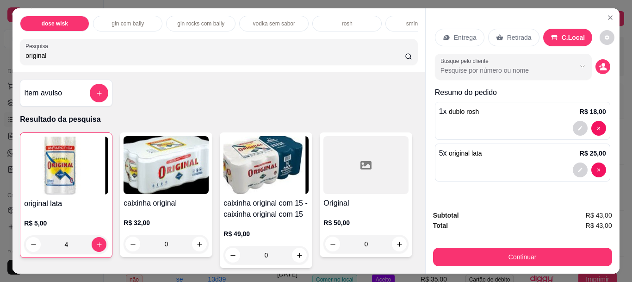
type input "5"
click at [318, 55] on input "original" at bounding box center [215, 55] width 380 height 9
type input "o"
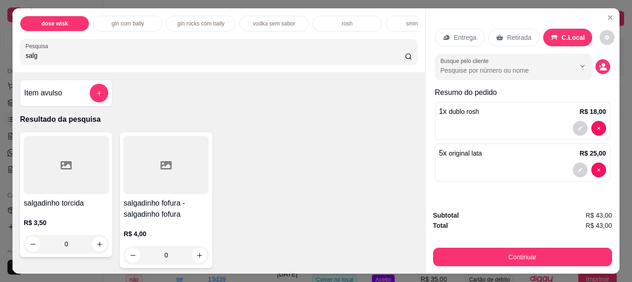
type input "salg"
click at [196, 259] on icon "increase-product-quantity" at bounding box center [199, 255] width 7 height 7
type input "1"
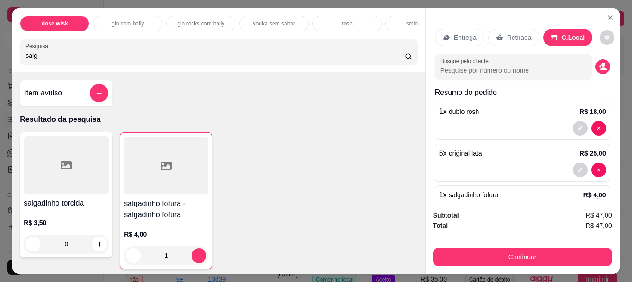
click at [225, 60] on input "salg" at bounding box center [215, 55] width 380 height 9
type input "s"
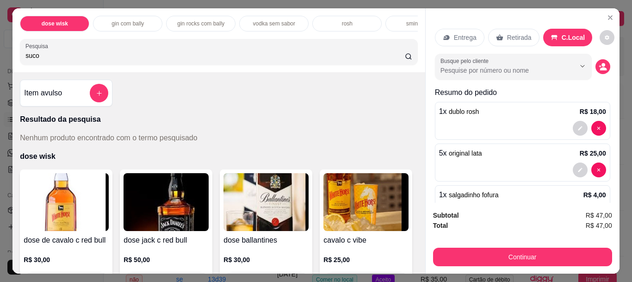
click at [159, 56] on input "suco" at bounding box center [215, 55] width 380 height 9
type input "s"
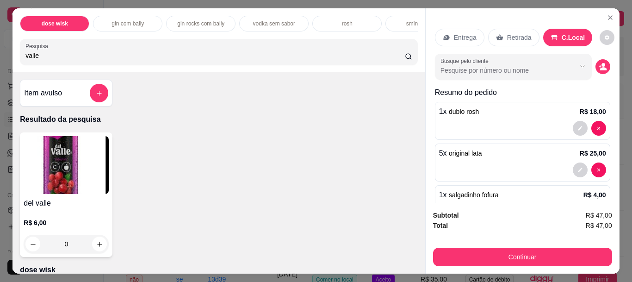
type input "valle"
click at [96, 248] on icon "increase-product-quantity" at bounding box center [99, 244] width 7 height 7
type input "1"
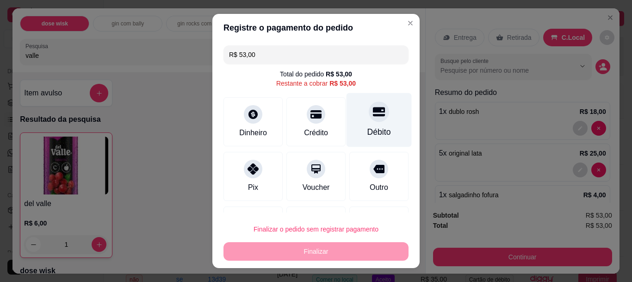
click at [372, 122] on div "Débito" at bounding box center [379, 120] width 65 height 54
type input "R$ 0,00"
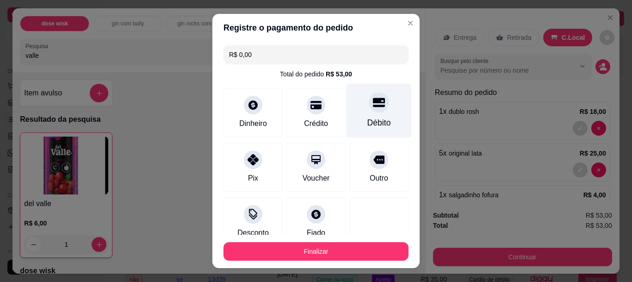
click at [367, 118] on div "Débito" at bounding box center [379, 123] width 24 height 12
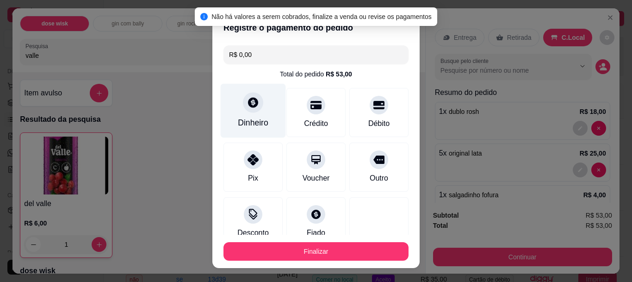
click at [250, 120] on div "Dinheiro" at bounding box center [253, 123] width 31 height 12
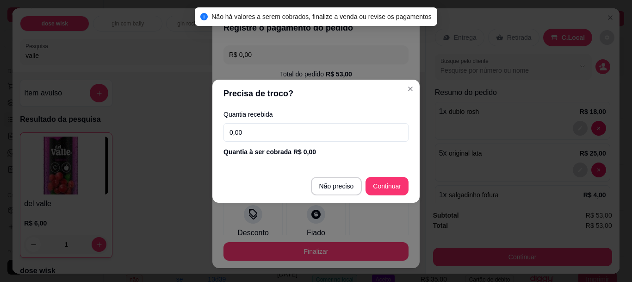
click at [300, 135] on input "0,00" at bounding box center [316, 132] width 185 height 19
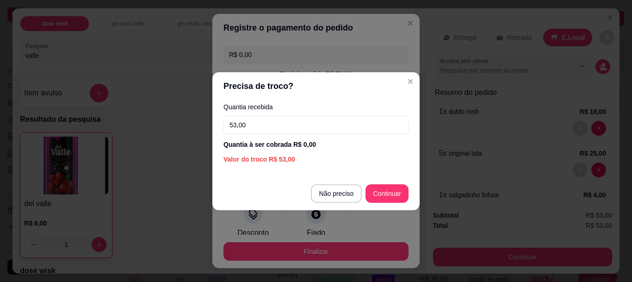
type input "53,00"
click at [376, 196] on div "R$ 0,00 Total do pedido R$ 53,00 Dinheiro Crédito Débito Pix Voucher Outro Desc…" at bounding box center [315, 138] width 207 height 193
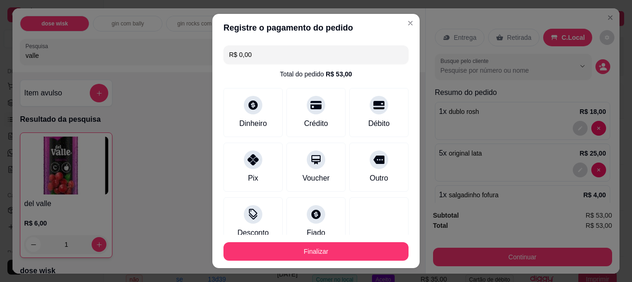
click at [316, 245] on button "Finalizar" at bounding box center [316, 251] width 185 height 19
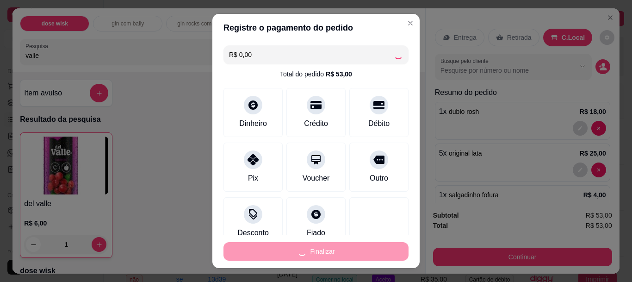
type input "0"
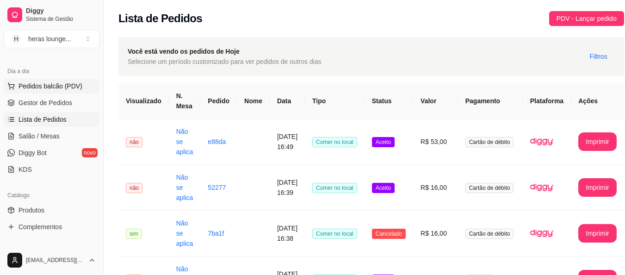
click at [45, 82] on span "Pedidos balcão (PDV)" at bounding box center [51, 85] width 64 height 9
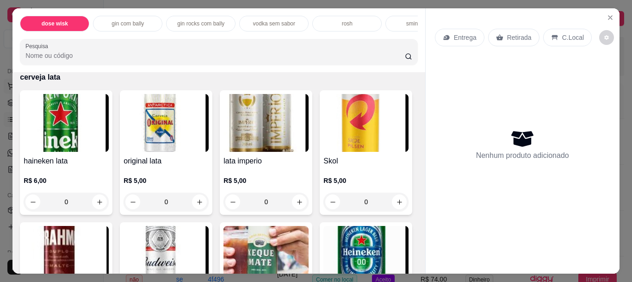
type input "1"
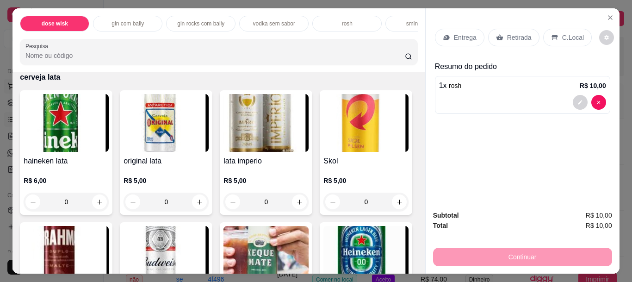
scroll to position [1961, 0]
click at [569, 38] on p "C.Local" at bounding box center [573, 37] width 22 height 9
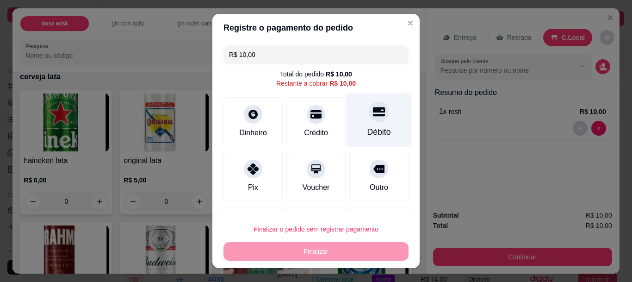
click at [373, 118] on icon at bounding box center [379, 112] width 12 height 12
type input "R$ 0,00"
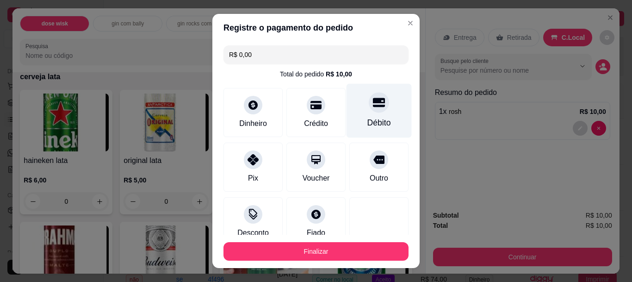
click at [340, 249] on button "Finalizar" at bounding box center [316, 251] width 185 height 19
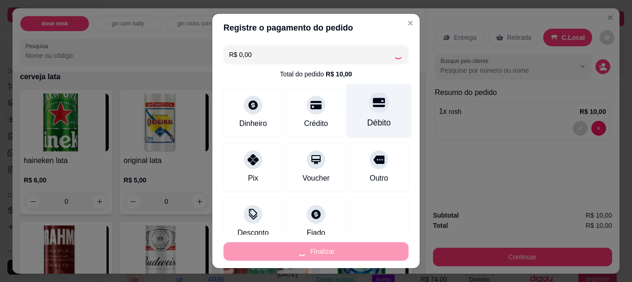
type input "0"
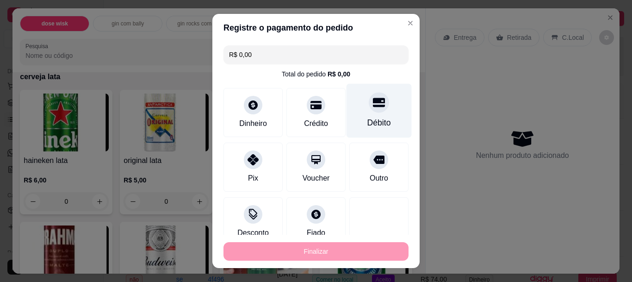
type input "-R$ 10,00"
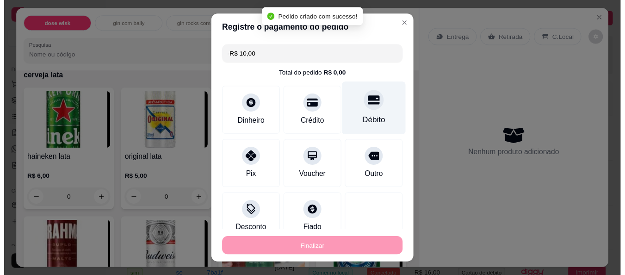
scroll to position [1961, 0]
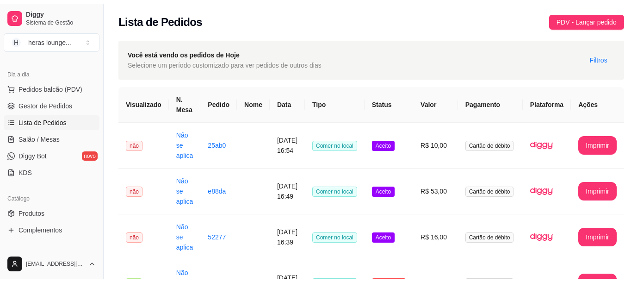
scroll to position [92, 0]
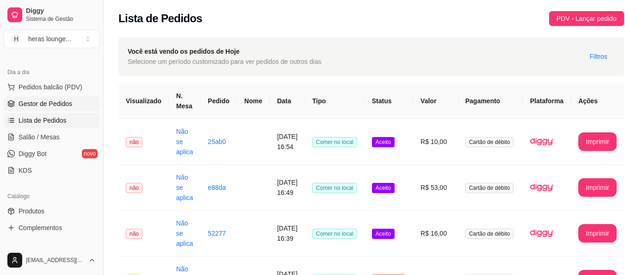
click at [38, 100] on span "Gestor de Pedidos" at bounding box center [46, 103] width 54 height 9
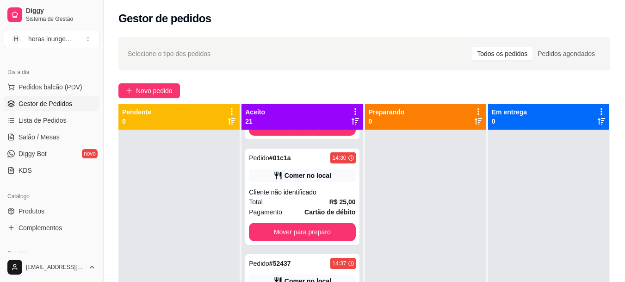
scroll to position [634, 0]
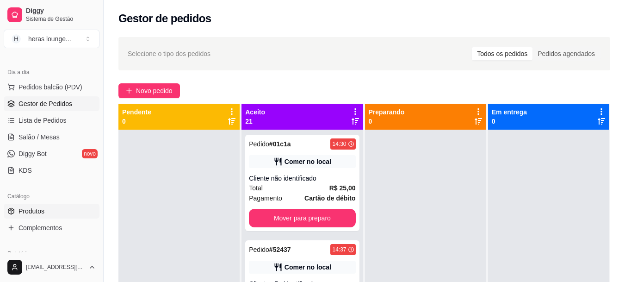
click at [29, 208] on span "Produtos" at bounding box center [32, 210] width 26 height 9
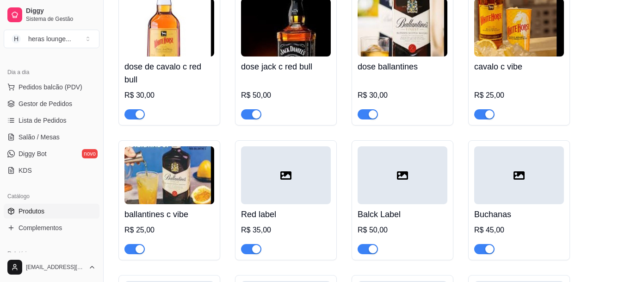
scroll to position [146, 0]
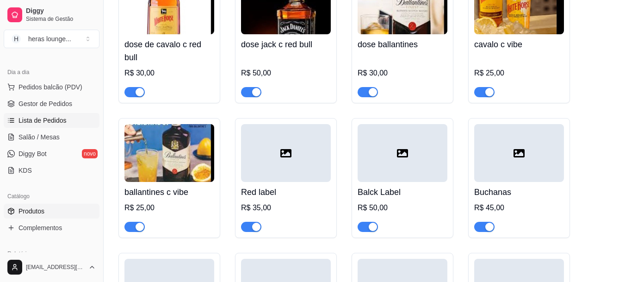
click at [35, 118] on span "Lista de Pedidos" at bounding box center [43, 120] width 48 height 9
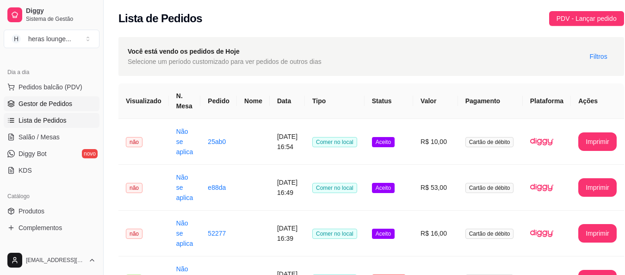
click at [34, 99] on span "Gestor de Pedidos" at bounding box center [46, 103] width 54 height 9
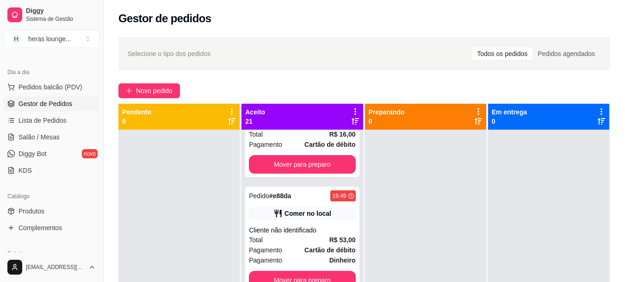
scroll to position [26, 0]
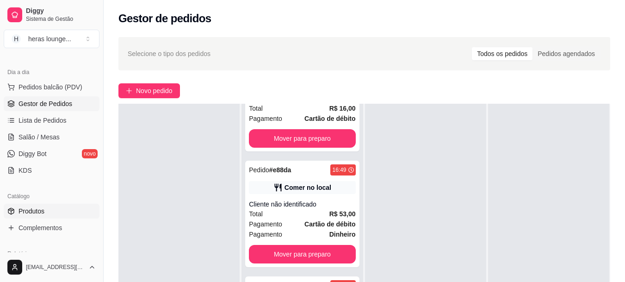
click at [34, 206] on link "Produtos" at bounding box center [52, 211] width 96 height 15
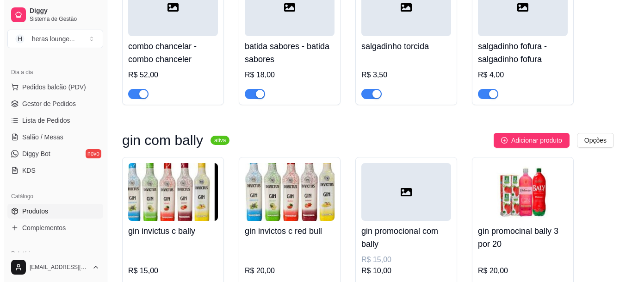
scroll to position [777, 0]
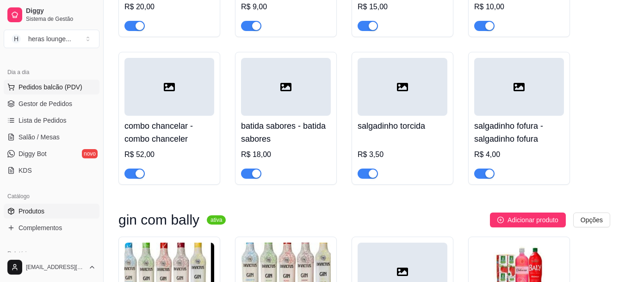
click at [40, 90] on span "Pedidos balcão (PDV)" at bounding box center [51, 86] width 64 height 9
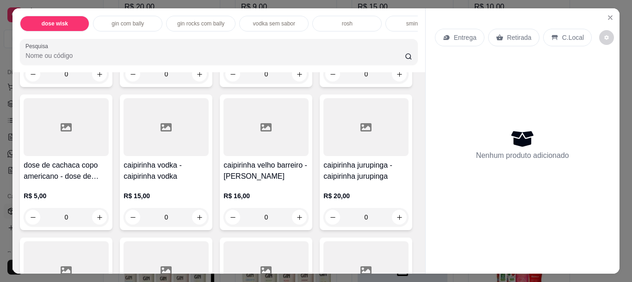
scroll to position [434, 0]
click at [396, 77] on icon "increase-product-quantity" at bounding box center [399, 73] width 7 height 7
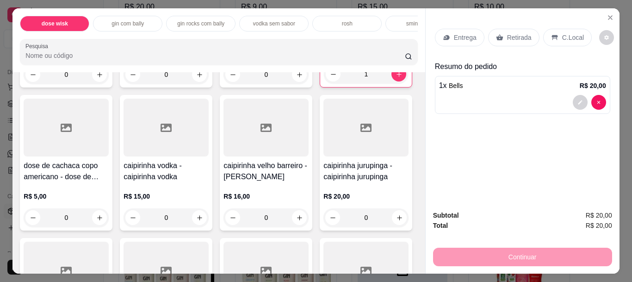
type input "1"
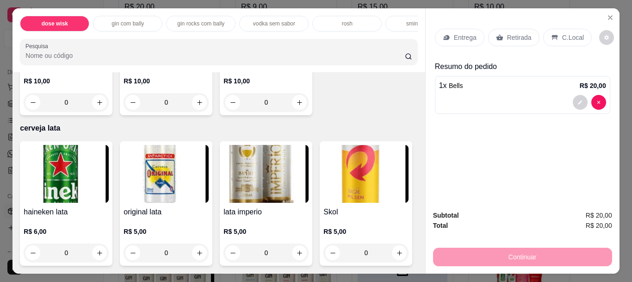
scroll to position [1959, 0]
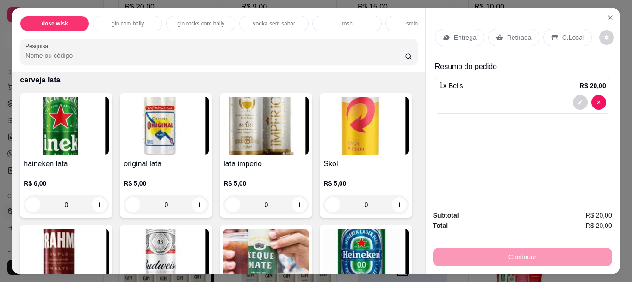
type input "1"
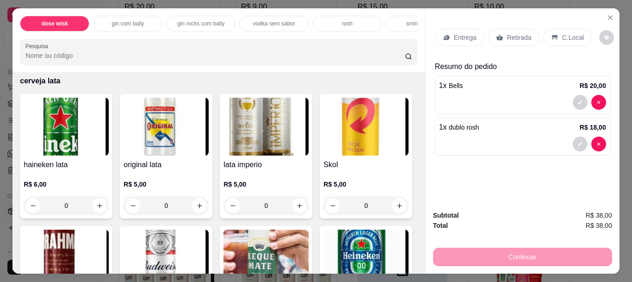
click at [563, 29] on div "C.Local" at bounding box center [567, 38] width 49 height 18
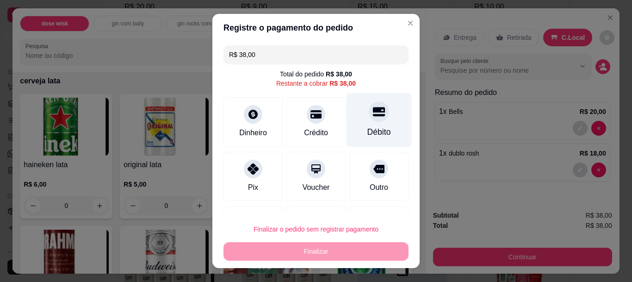
click at [373, 118] on icon at bounding box center [379, 112] width 12 height 12
type input "R$ 0,00"
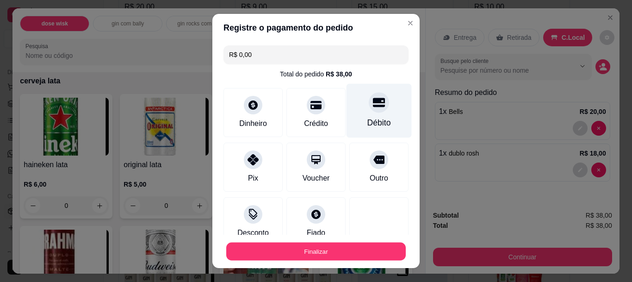
click at [288, 257] on button "Finalizar" at bounding box center [316, 251] width 180 height 18
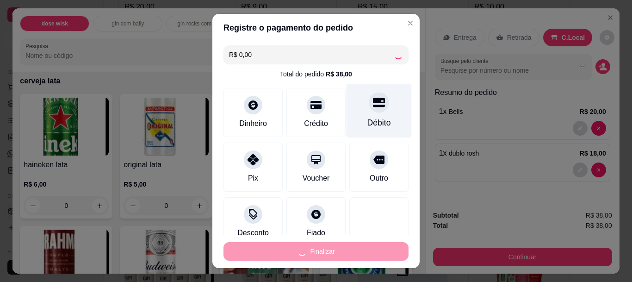
type input "0"
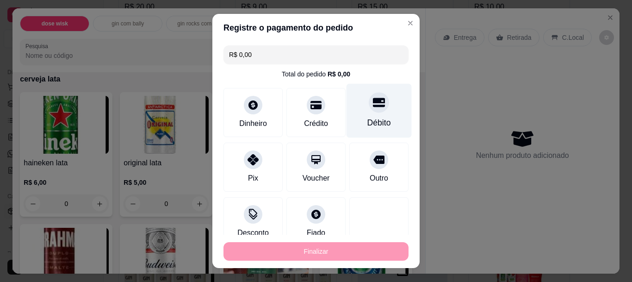
type input "-R$ 38,00"
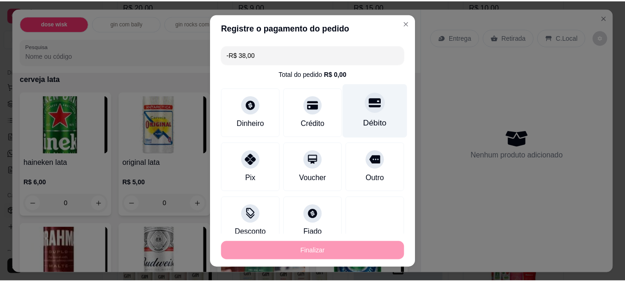
scroll to position [1958, 0]
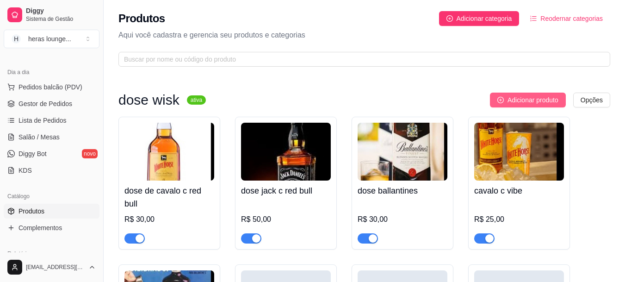
click at [530, 105] on span "Adicionar produto" at bounding box center [533, 100] width 51 height 10
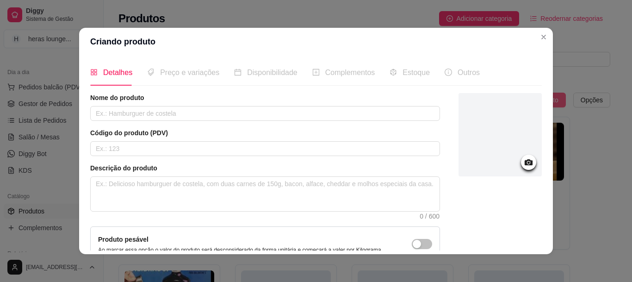
click at [540, 38] on p "Aqui você cadastra e gerencia seu produtos e categorias" at bounding box center [364, 35] width 492 height 11
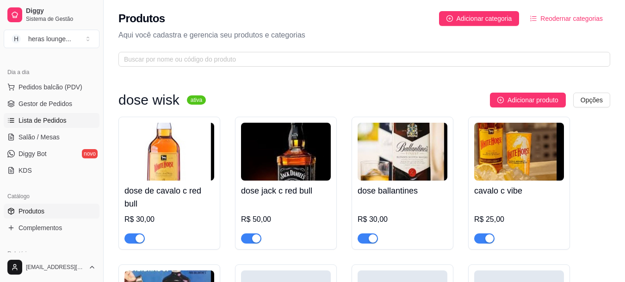
click at [73, 125] on link "Lista de Pedidos" at bounding box center [52, 120] width 96 height 15
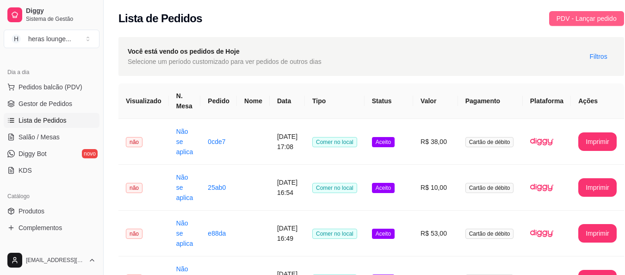
click at [590, 21] on span "PDV - Lançar pedido" at bounding box center [587, 18] width 60 height 10
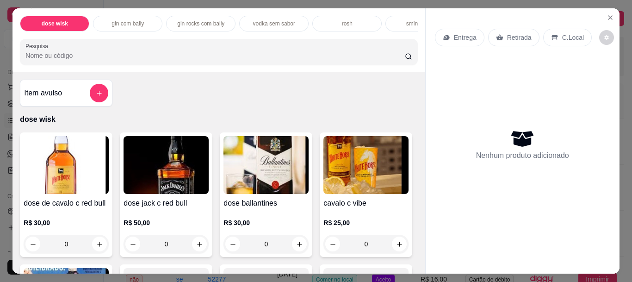
click at [115, 59] on input "Pesquisa" at bounding box center [215, 55] width 380 height 9
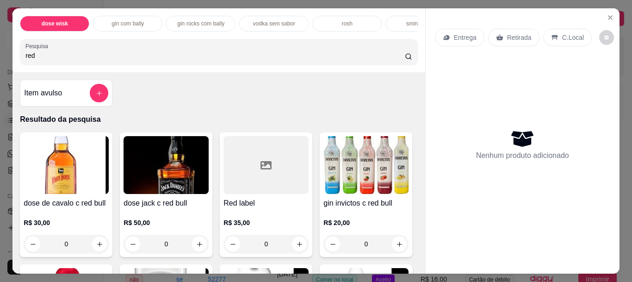
click at [231, 57] on input "red" at bounding box center [215, 55] width 380 height 9
type input "red"
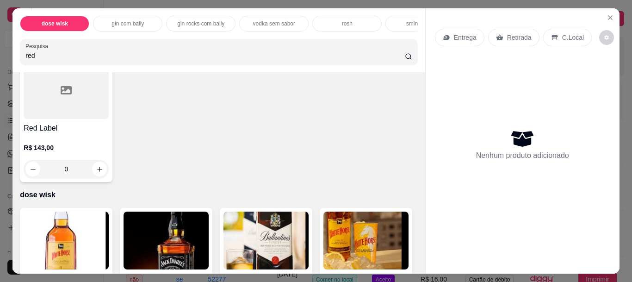
click at [197, 40] on icon "increase-product-quantity" at bounding box center [199, 37] width 5 height 5
type input "1"
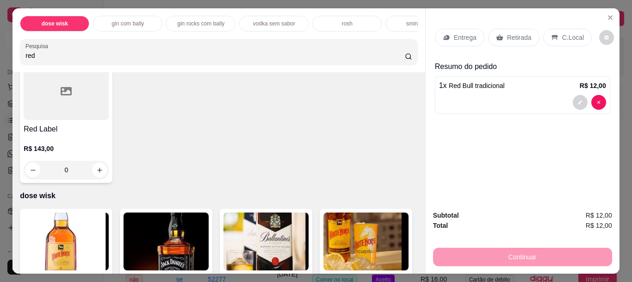
scroll to position [482, 0]
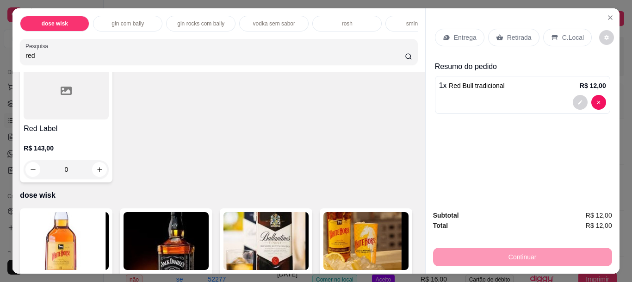
click at [563, 37] on p "C.Local" at bounding box center [573, 37] width 22 height 9
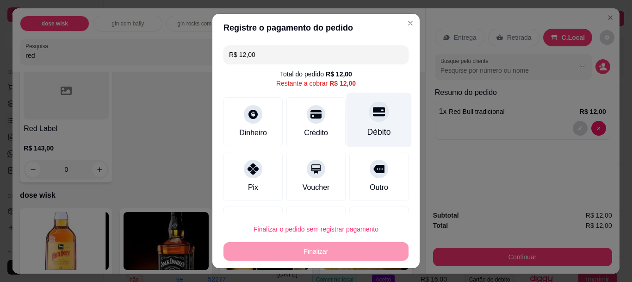
click at [364, 126] on div "Débito" at bounding box center [379, 120] width 65 height 54
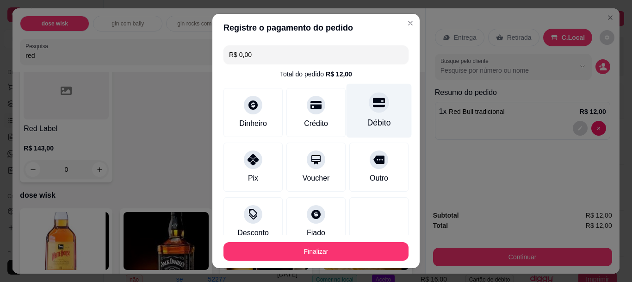
type input "R$ 0,00"
click at [333, 251] on button "Finalizar" at bounding box center [316, 251] width 185 height 19
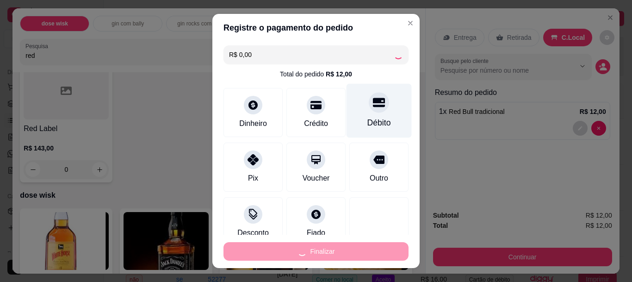
type input "0"
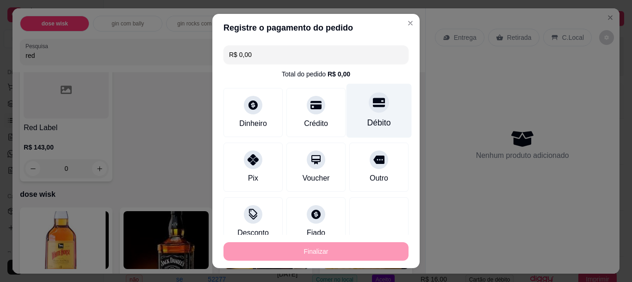
type input "-R$ 12,00"
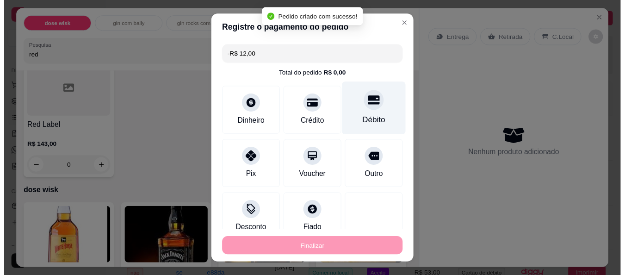
scroll to position [482, 0]
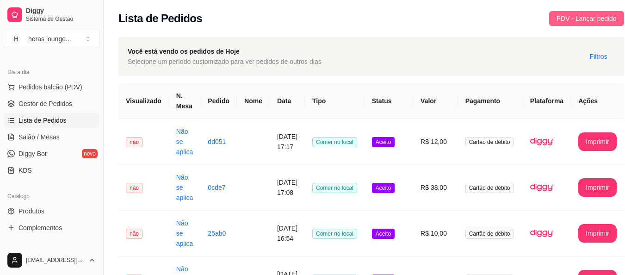
click at [591, 20] on span "PDV - Lançar pedido" at bounding box center [587, 18] width 60 height 10
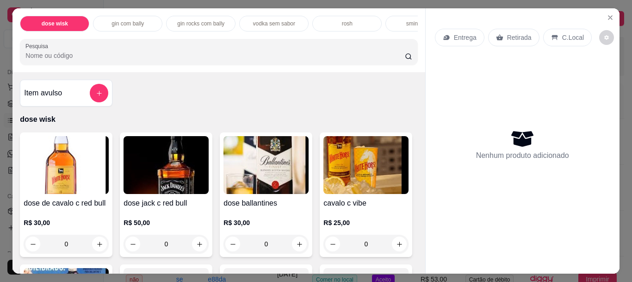
click at [563, 36] on p "C.Local" at bounding box center [573, 37] width 22 height 9
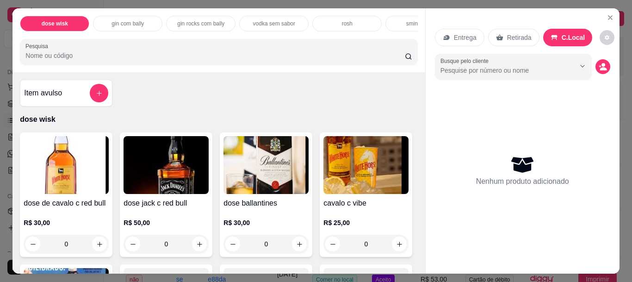
click at [308, 60] on input "Pesquisa" at bounding box center [215, 55] width 380 height 9
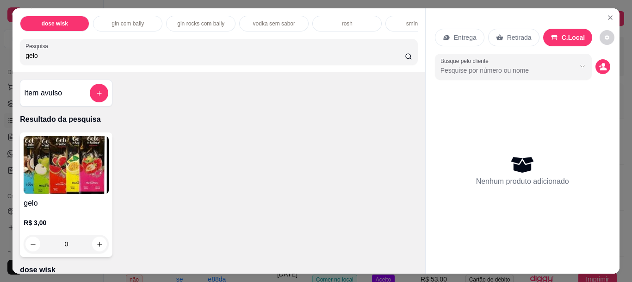
type input "gelo"
click at [96, 248] on icon "increase-product-quantity" at bounding box center [99, 244] width 7 height 7
type input "1"
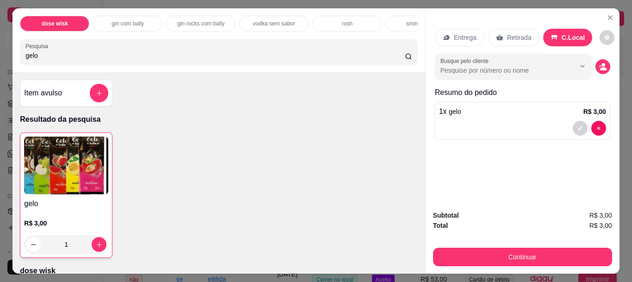
click at [140, 60] on input "gelo" at bounding box center [215, 55] width 380 height 9
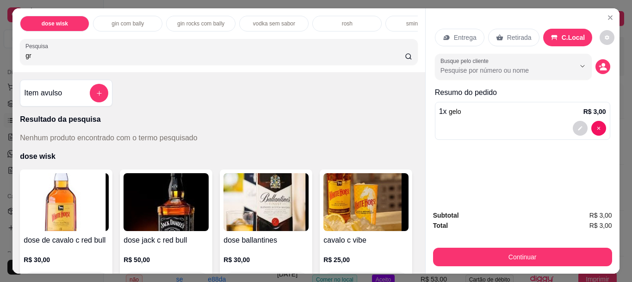
type input "g"
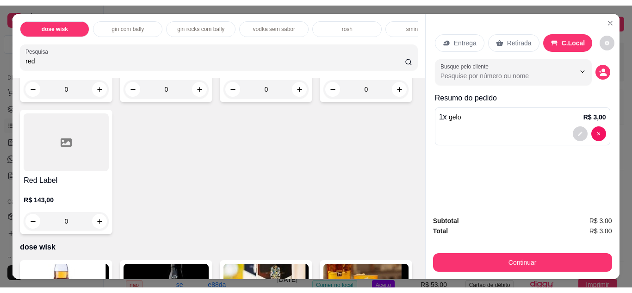
scroll to position [444, 0]
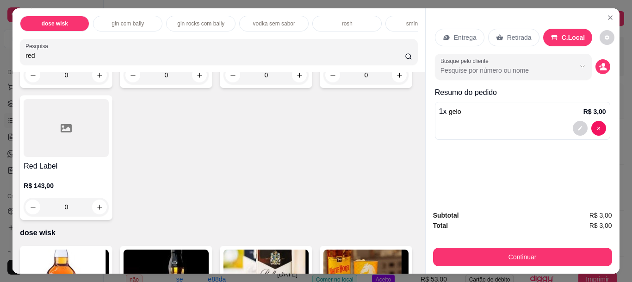
type input "red"
click at [196, 79] on icon "increase-product-quantity" at bounding box center [199, 75] width 7 height 7
type input "1"
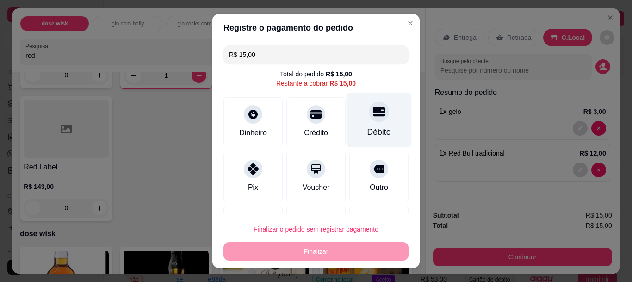
click at [369, 122] on div at bounding box center [379, 112] width 20 height 20
type input "R$ 0,00"
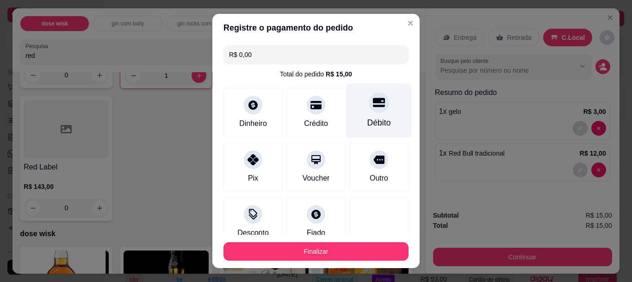
click at [349, 252] on button "Finalizar" at bounding box center [316, 251] width 185 height 19
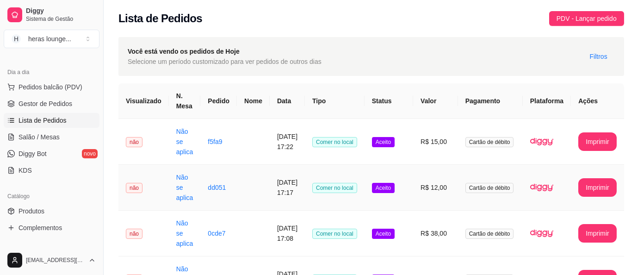
click at [506, 204] on td "Cartão de débito" at bounding box center [490, 188] width 65 height 46
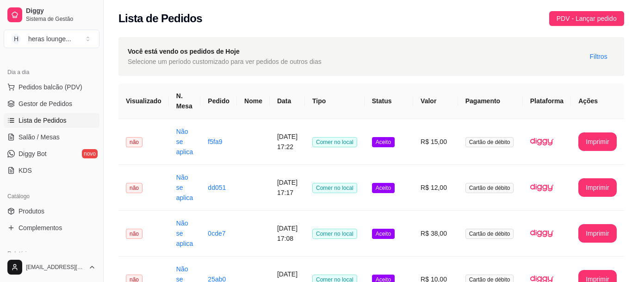
click at [506, 204] on td "Cartão de débito" at bounding box center [490, 188] width 65 height 46
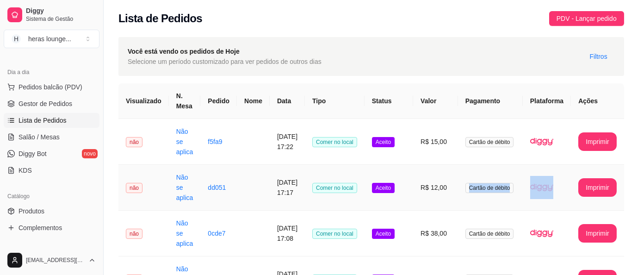
click at [506, 204] on td "Cartão de débito" at bounding box center [490, 188] width 65 height 46
click at [442, 37] on div "Você está vendo os pedidos de Hoje Selecione um período customizado para ver pe…" at bounding box center [371, 56] width 506 height 39
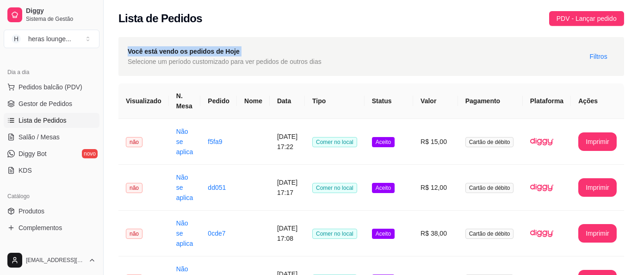
click at [442, 37] on div "Você está vendo os pedidos de Hoje Selecione um período customizado para ver pe…" at bounding box center [371, 56] width 506 height 39
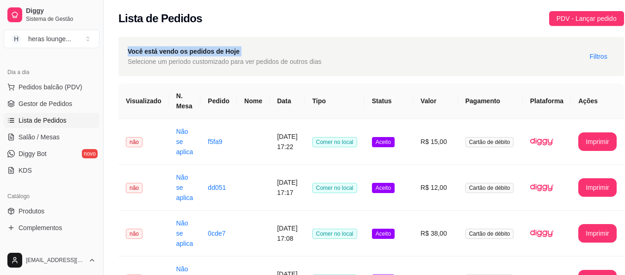
click at [442, 37] on div "Você está vendo os pedidos de Hoje Selecione um período customizado para ver pe…" at bounding box center [371, 56] width 506 height 39
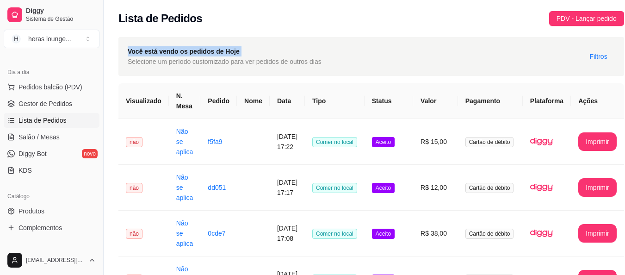
click at [442, 37] on div "Você está vendo os pedidos de Hoje Selecione um período customizado para ver pe…" at bounding box center [371, 56] width 506 height 39
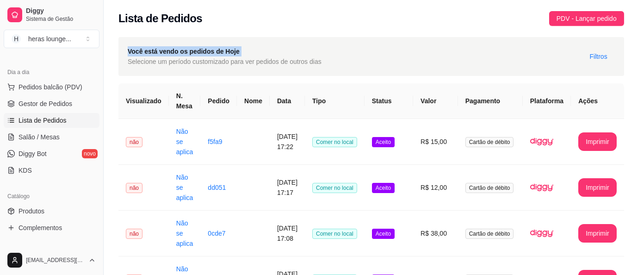
click at [442, 37] on div "Você está vendo os pedidos de Hoje Selecione um período customizado para ver pe…" at bounding box center [371, 56] width 506 height 39
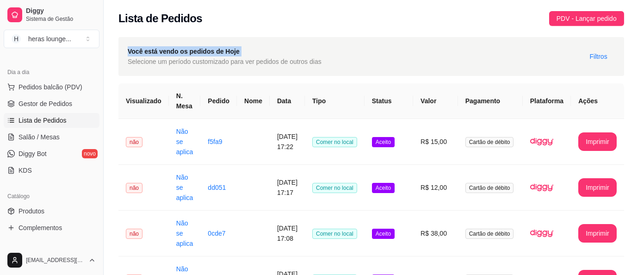
click at [442, 37] on div "Você está vendo os pedidos de Hoje Selecione um período customizado para ver pe…" at bounding box center [371, 56] width 506 height 39
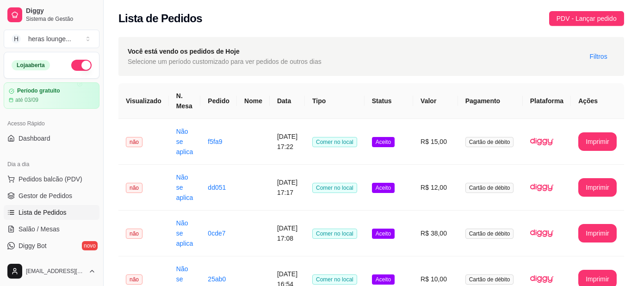
click at [394, 16] on div "Lista de Pedidos PDV - Lançar pedido" at bounding box center [371, 18] width 506 height 15
click at [55, 181] on span "Pedidos balcão (PDV)" at bounding box center [51, 178] width 64 height 9
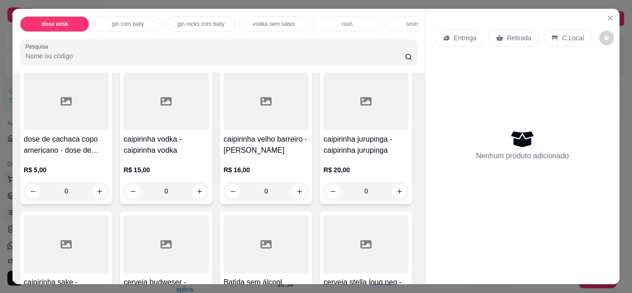
scroll to position [458, 0]
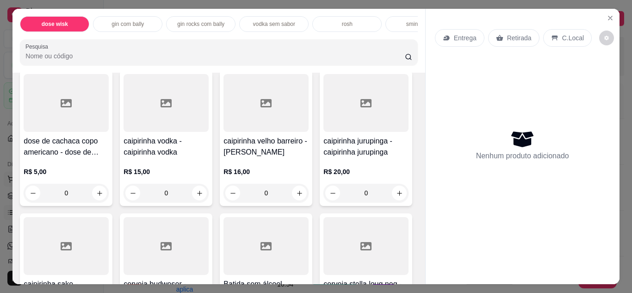
click at [396, 54] on icon "increase-product-quantity" at bounding box center [399, 50] width 7 height 7
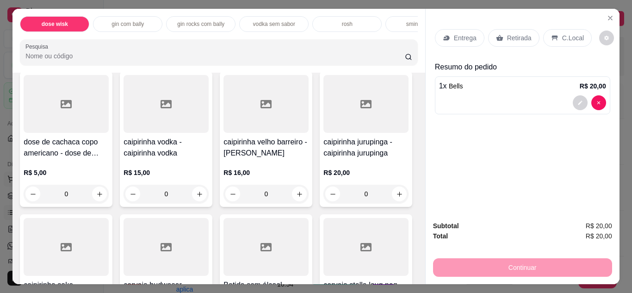
type input "1"
click at [571, 29] on div "C.Local" at bounding box center [567, 38] width 49 height 18
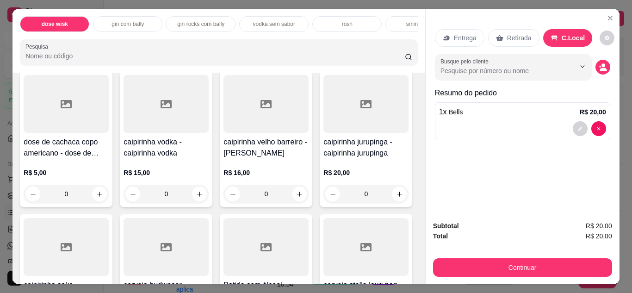
click at [509, 256] on div "Continuar" at bounding box center [522, 266] width 179 height 21
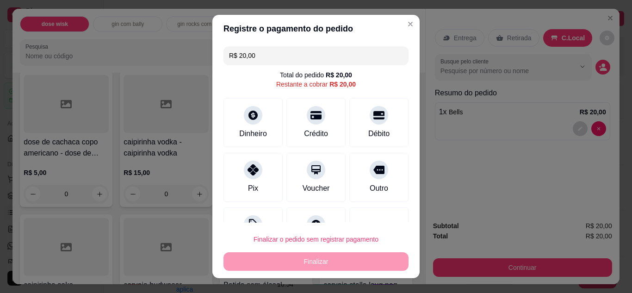
scroll to position [37, 0]
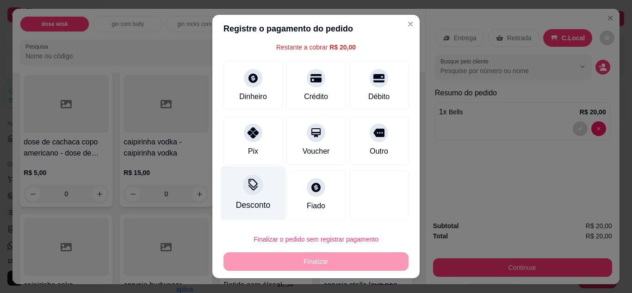
click at [254, 198] on div "Desconto" at bounding box center [253, 193] width 65 height 54
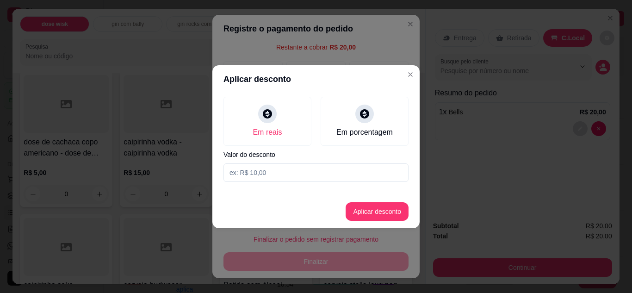
click at [304, 175] on input at bounding box center [316, 172] width 185 height 19
type input "2,00"
click at [379, 208] on button "Aplicar desconto" at bounding box center [377, 211] width 63 height 19
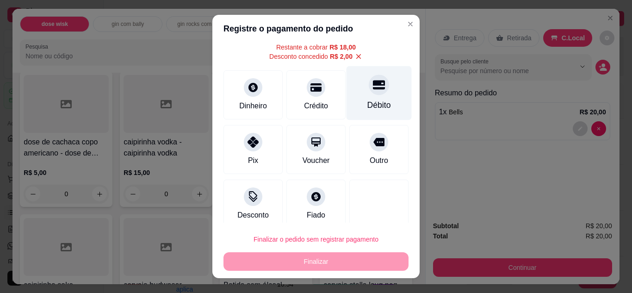
click at [376, 99] on div "Débito" at bounding box center [379, 93] width 65 height 54
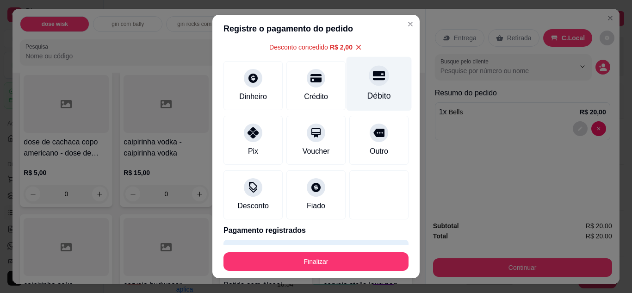
type input "R$ 0,00"
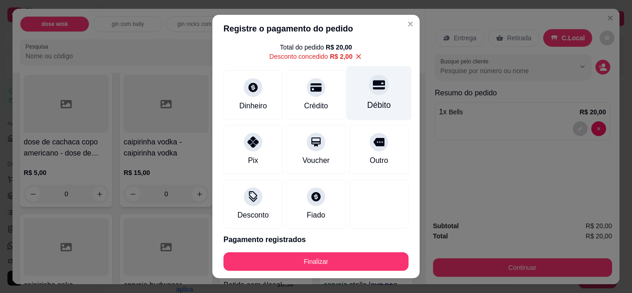
click at [347, 259] on button "Finalizar" at bounding box center [316, 261] width 185 height 19
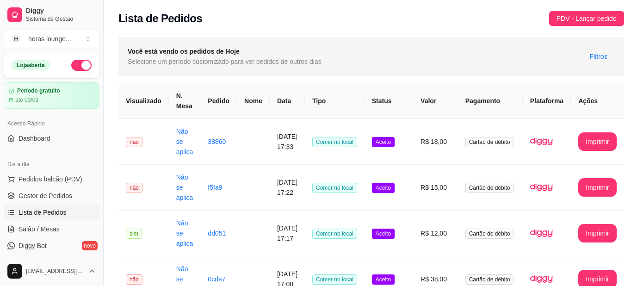
click at [425, 30] on div "Lista de Pedidos PDV - Lançar pedido" at bounding box center [372, 15] width 536 height 31
click at [312, 6] on div "Lista de Pedidos PDV - Lançar pedido" at bounding box center [372, 15] width 536 height 31
click at [61, 181] on span "Pedidos balcão (PDV)" at bounding box center [51, 178] width 64 height 9
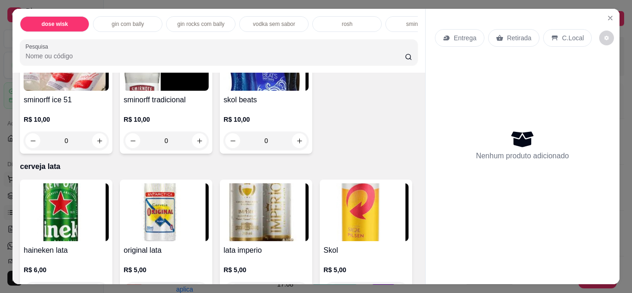
scroll to position [1896, 0]
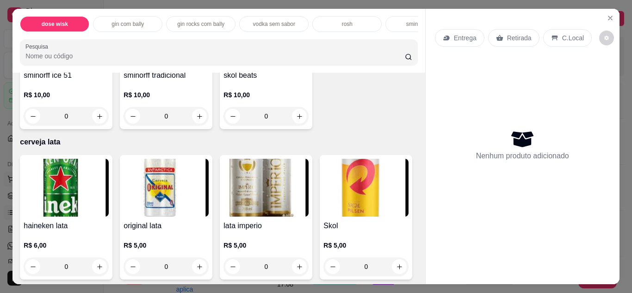
type input "1"
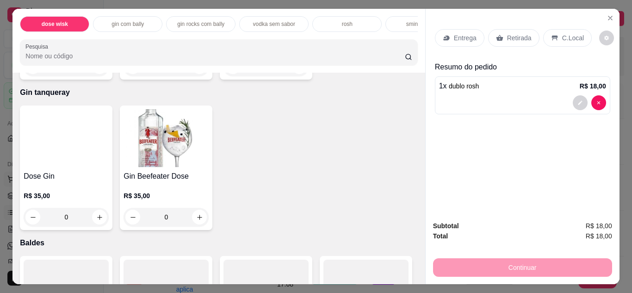
scroll to position [3304, 0]
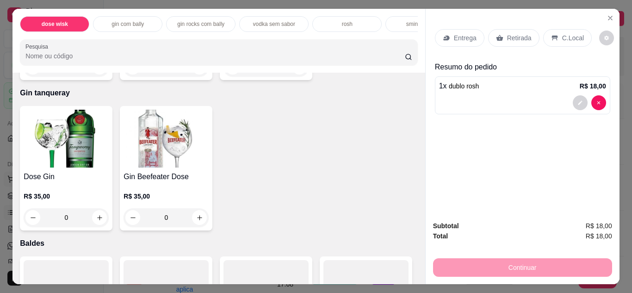
type input "1"
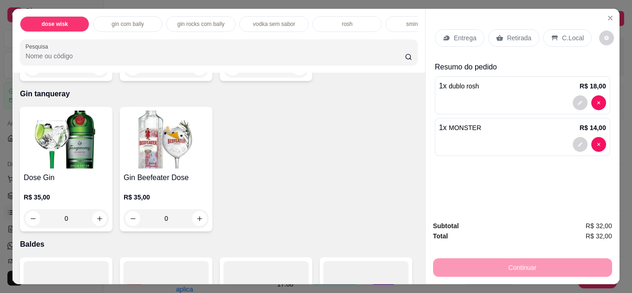
click at [554, 30] on div "C.Local" at bounding box center [567, 38] width 49 height 18
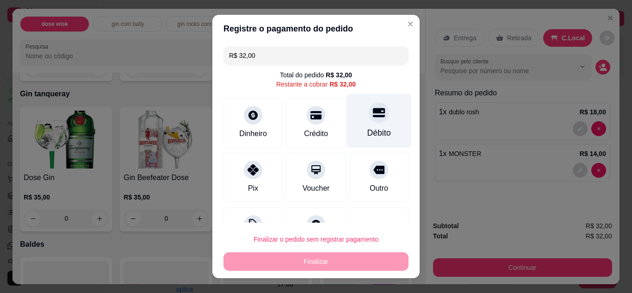
click at [369, 121] on div at bounding box center [379, 112] width 20 height 20
type input "R$ 0,00"
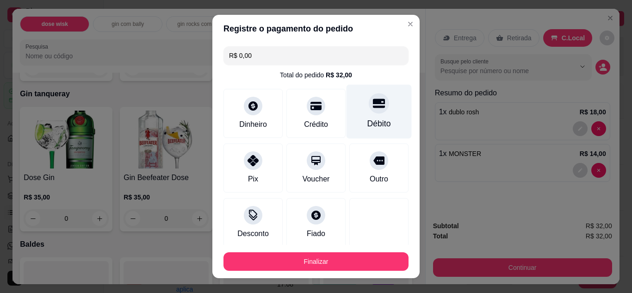
click at [337, 268] on button "Finalizar" at bounding box center [316, 261] width 185 height 19
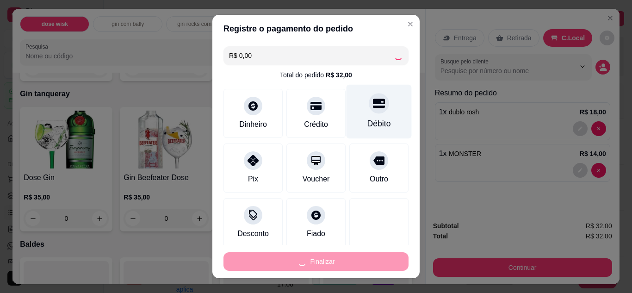
type input "0"
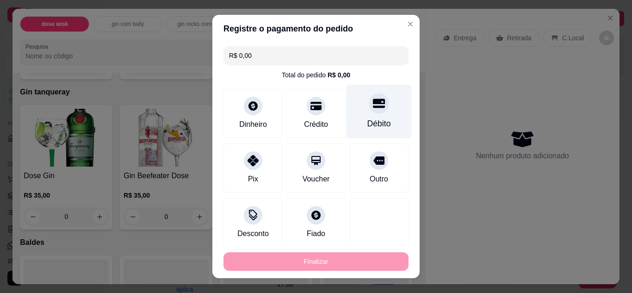
type input "-R$ 32,00"
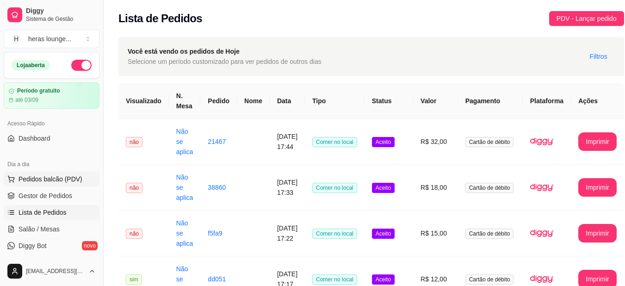
click at [57, 174] on button "Pedidos balcão (PDV)" at bounding box center [52, 179] width 96 height 15
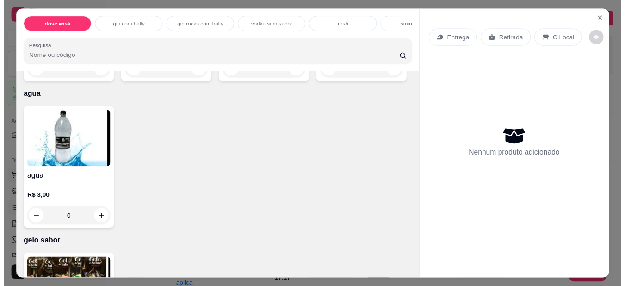
scroll to position [2242, 0]
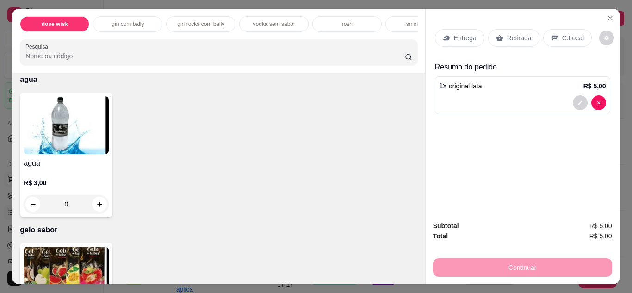
type input "2"
click at [565, 33] on p "C.Local" at bounding box center [573, 37] width 22 height 9
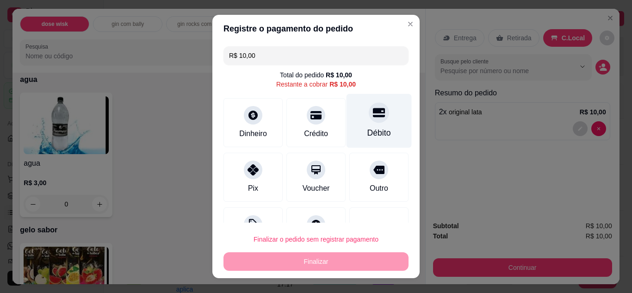
click at [385, 120] on div "Débito" at bounding box center [379, 120] width 65 height 54
type input "R$ 0,00"
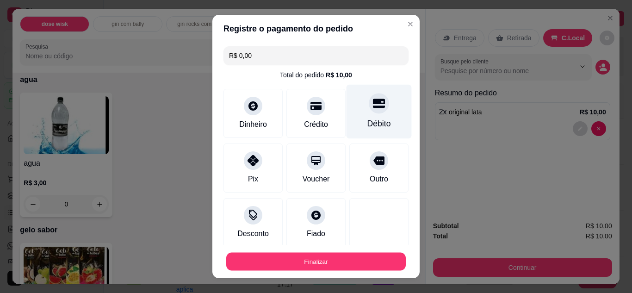
click at [338, 255] on button "Finalizar" at bounding box center [316, 262] width 180 height 18
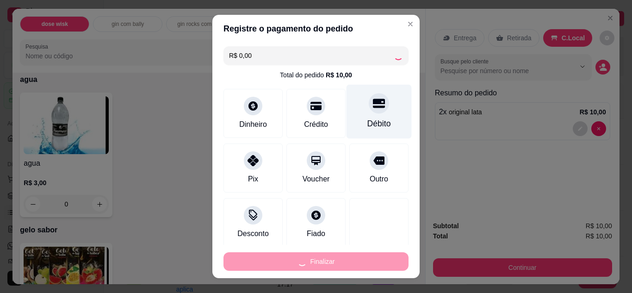
type input "0"
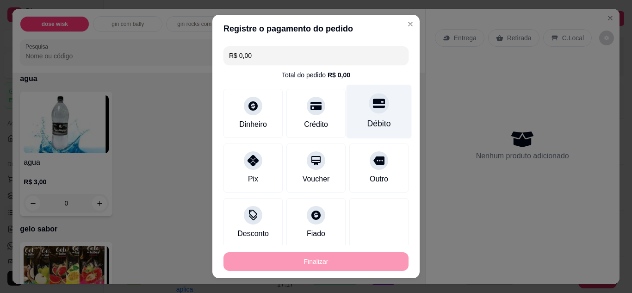
type input "-R$ 10,00"
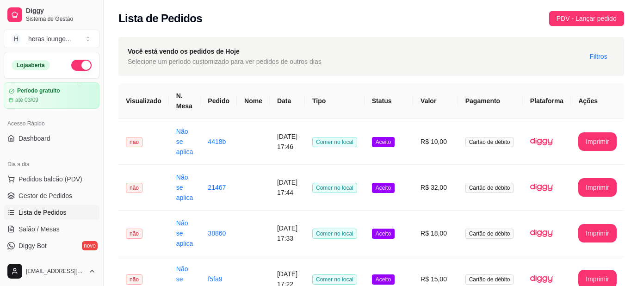
click at [312, 6] on div "Lista de Pedidos PDV - Lançar pedido" at bounding box center [372, 15] width 536 height 31
drag, startPoint x: 385, startPoint y: 120, endPoint x: 321, endPoint y: 5, distance: 131.9
click at [321, 5] on div "Lista de Pedidos PDV - Lançar pedido" at bounding box center [372, 15] width 536 height 31
click at [382, 24] on div "Lista de Pedidos PDV - Lançar pedido" at bounding box center [371, 18] width 506 height 15
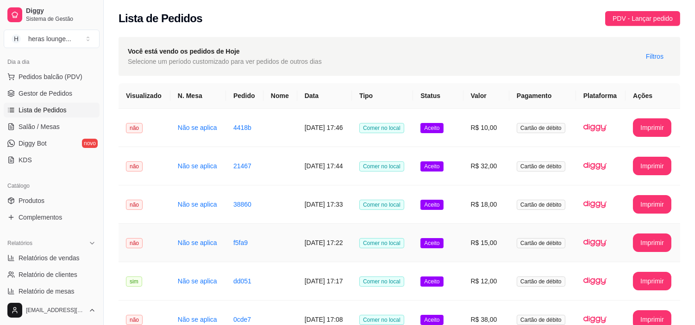
scroll to position [103, 0]
click at [50, 202] on link "Produtos" at bounding box center [52, 200] width 96 height 15
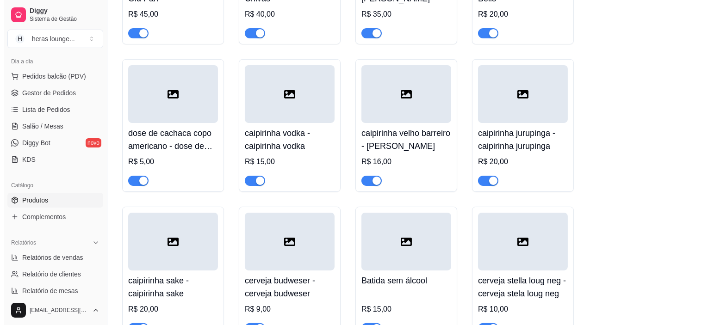
scroll to position [469, 0]
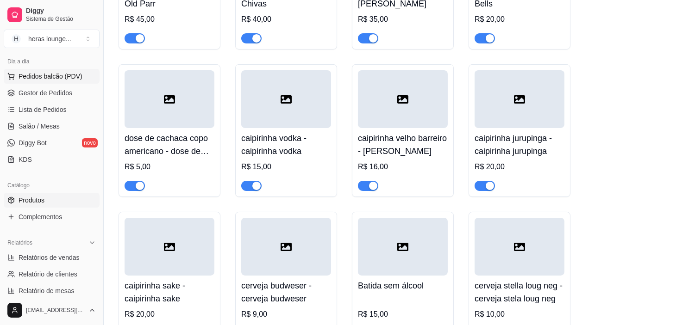
click at [35, 76] on span "Pedidos balcão (PDV)" at bounding box center [51, 76] width 64 height 9
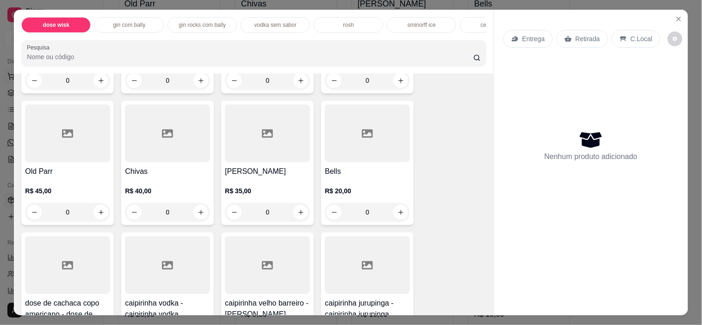
scroll to position [336, 0]
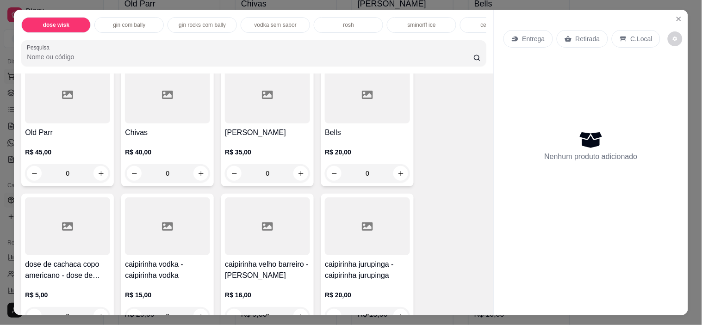
click at [399, 176] on icon "increase-product-quantity" at bounding box center [401, 173] width 5 height 5
type input "1"
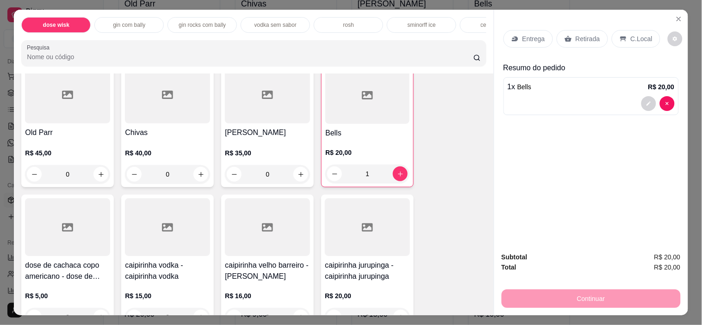
click at [625, 37] on p "C.Local" at bounding box center [642, 38] width 22 height 9
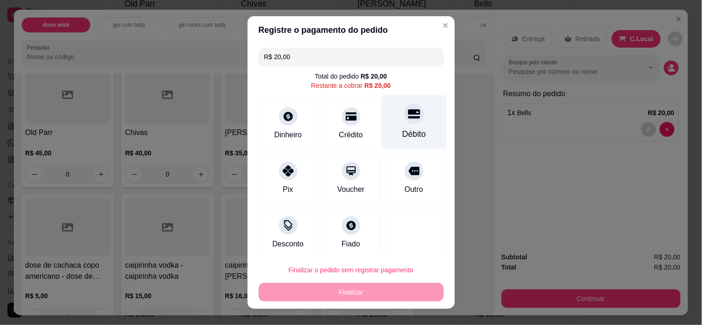
click at [411, 117] on div "Débito" at bounding box center [413, 122] width 65 height 54
type input "R$ 0,00"
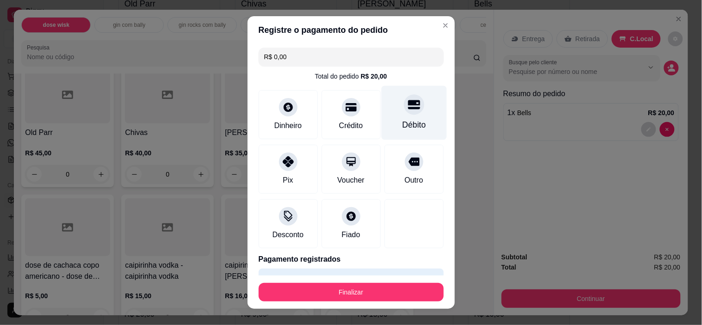
click at [375, 274] on button "Finalizar" at bounding box center [351, 292] width 185 height 19
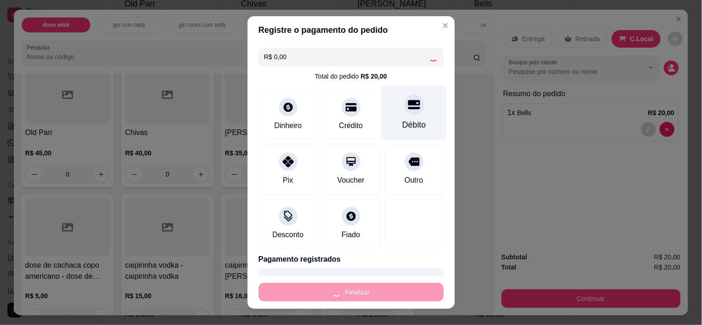
type input "0"
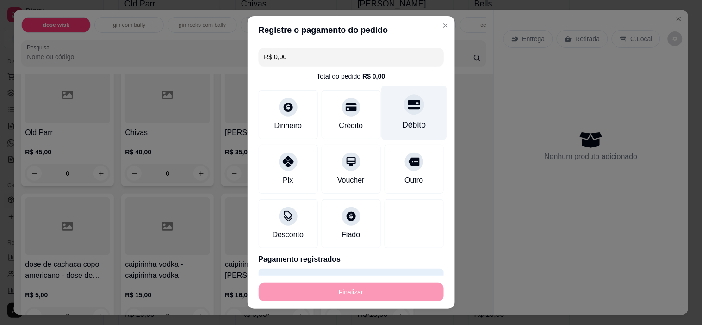
type input "-R$ 20,00"
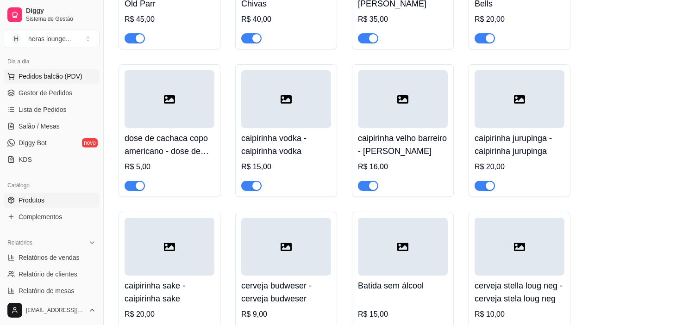
click at [52, 76] on span "Pedidos balcão (PDV)" at bounding box center [51, 76] width 64 height 9
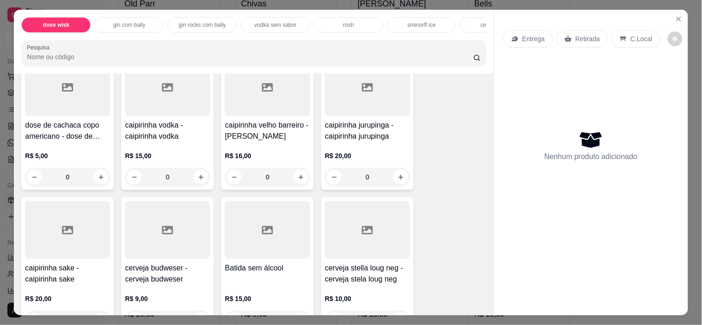
click at [98, 179] on icon "increase-product-quantity" at bounding box center [101, 177] width 7 height 7
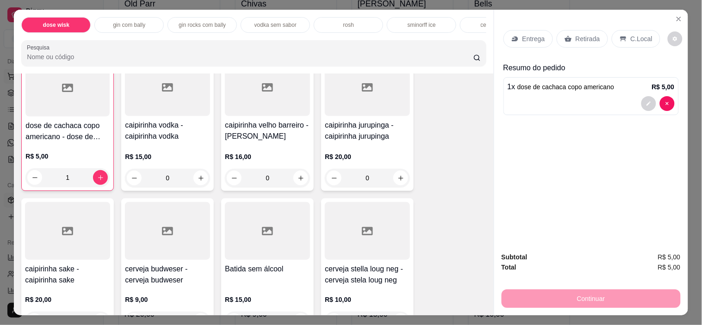
scroll to position [475, 0]
click at [97, 180] on icon "increase-product-quantity" at bounding box center [100, 177] width 7 height 7
type input "2"
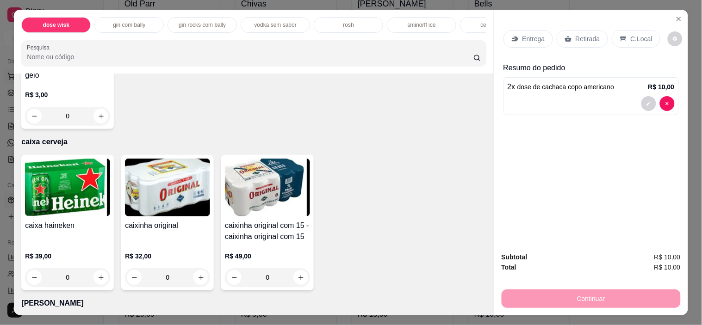
scroll to position [2416, 0]
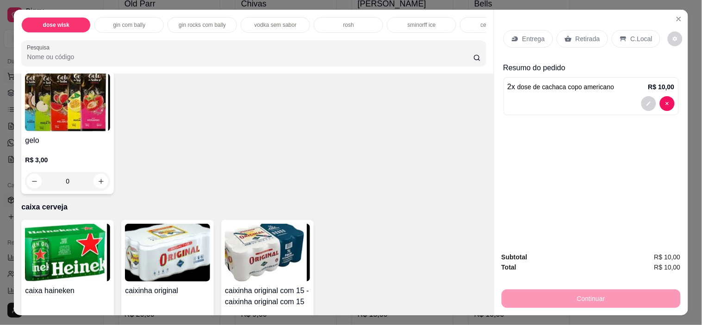
click at [99, 184] on icon "increase-product-quantity" at bounding box center [101, 181] width 5 height 5
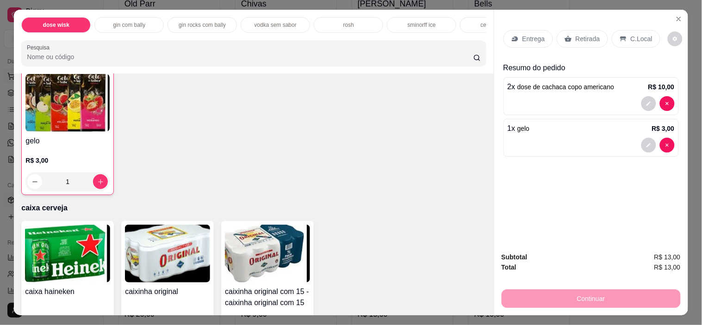
type input "1"
click at [625, 34] on p "C.Local" at bounding box center [642, 38] width 22 height 9
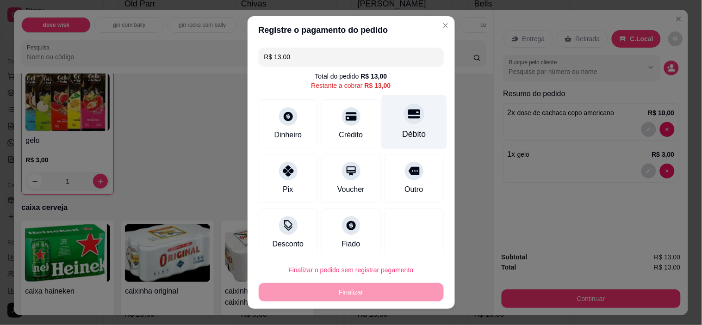
click at [408, 120] on icon at bounding box center [414, 114] width 12 height 12
type input "R$ 0,00"
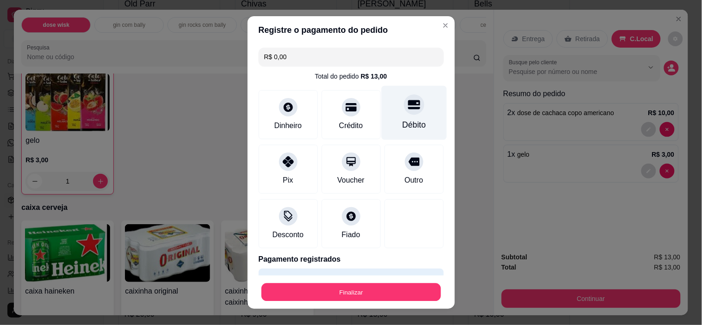
click at [375, 274] on button "Finalizar" at bounding box center [352, 292] width 180 height 18
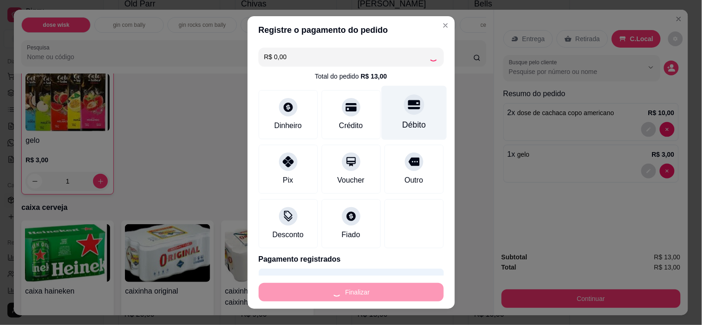
type input "0"
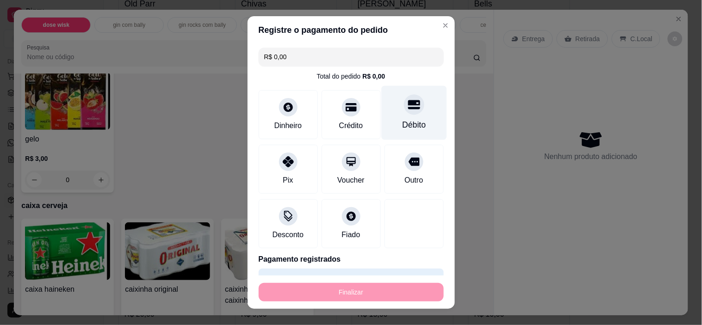
type input "-R$ 13,00"
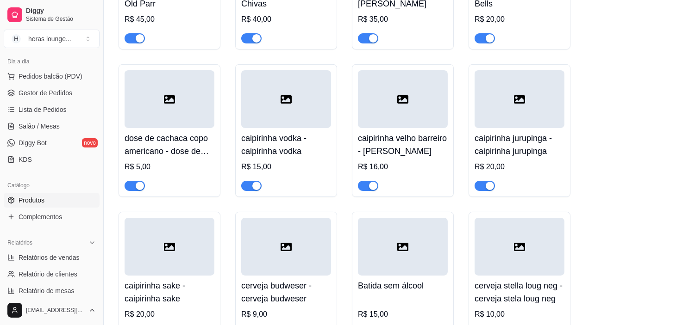
click at [602, 179] on div "dose de cavalo c red bull R$ 30,00 dose jack c red bull R$ 50,00 dose ballantin…" at bounding box center [398, 69] width 561 height 845
click at [46, 77] on span "Pedidos balcão (PDV)" at bounding box center [51, 76] width 64 height 9
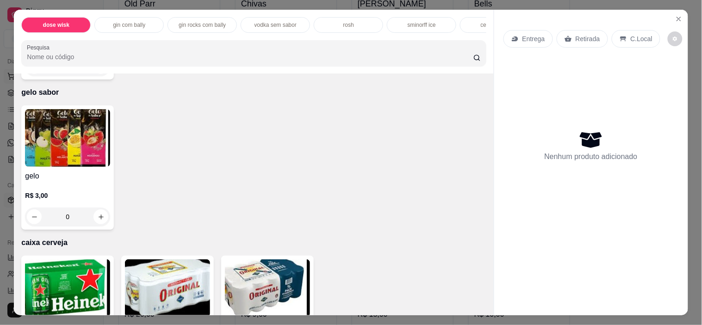
scroll to position [2426, 0]
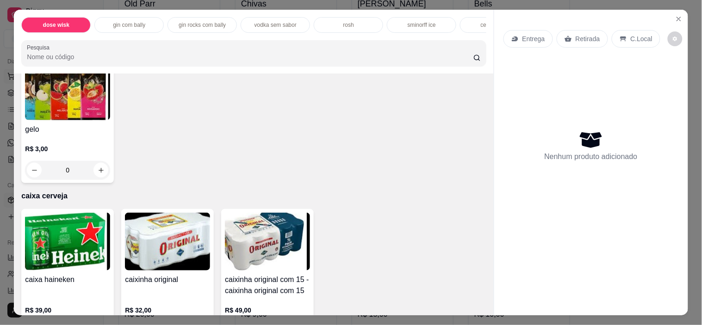
click at [99, 173] on icon "increase-product-quantity" at bounding box center [101, 170] width 5 height 5
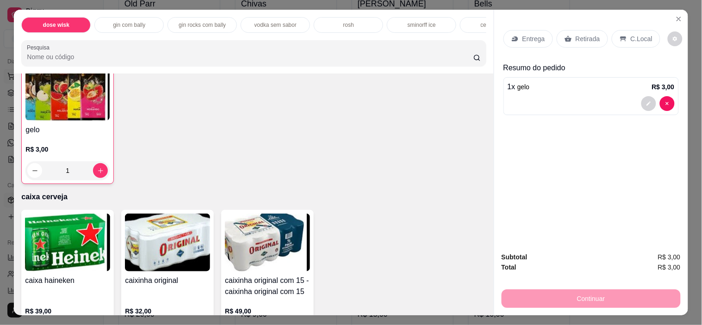
type input "1"
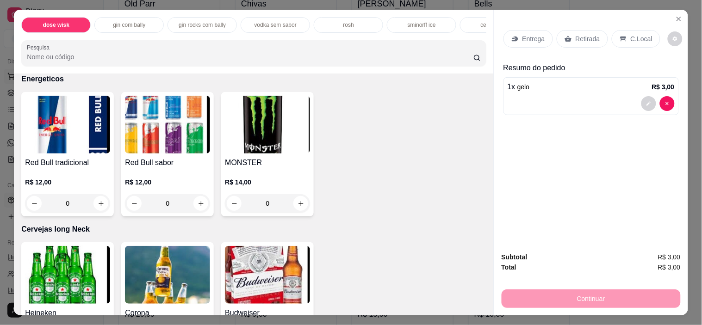
scroll to position [2940, 0]
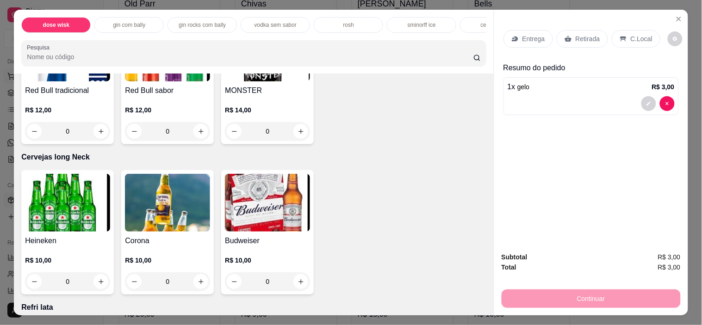
click at [98, 128] on icon "increase-product-quantity" at bounding box center [101, 131] width 7 height 7
type input "1"
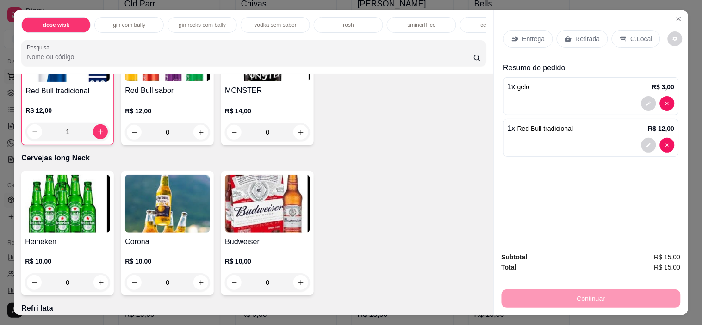
scroll to position [2940, 0]
click at [576, 34] on p "Retirada" at bounding box center [588, 38] width 25 height 9
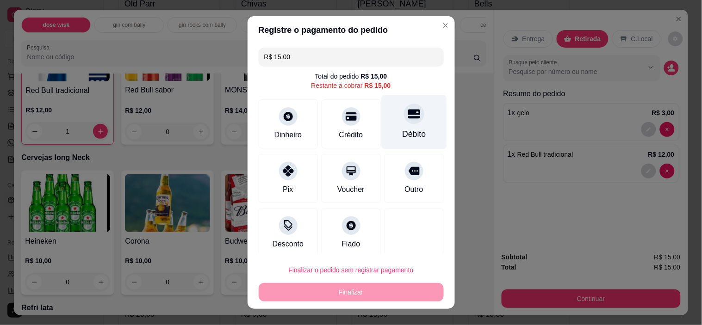
click at [404, 122] on div at bounding box center [414, 114] width 20 height 20
type input "R$ 0,00"
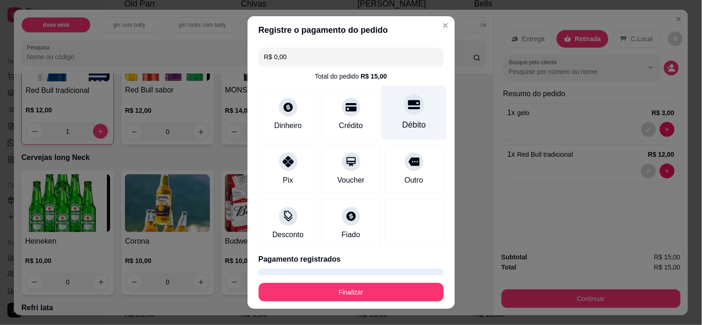
click at [400, 274] on button "Finalizar" at bounding box center [351, 292] width 185 height 19
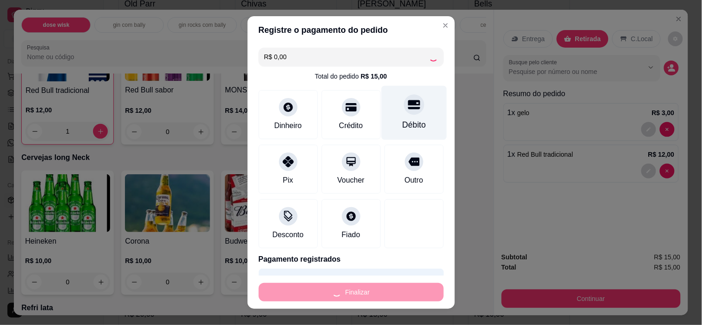
type input "0"
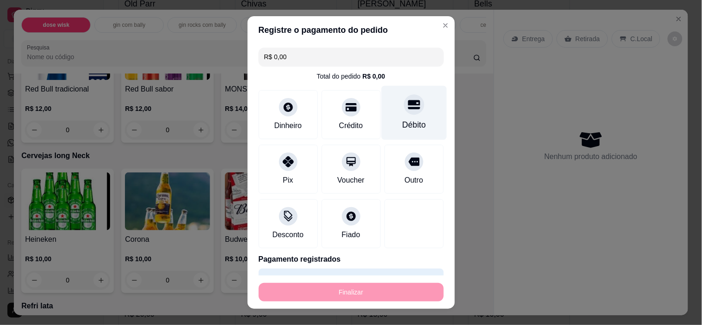
type input "-R$ 15,00"
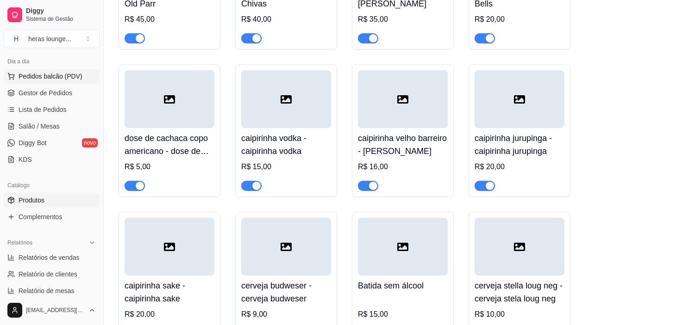
click at [51, 72] on span "Pedidos balcão (PDV)" at bounding box center [51, 76] width 64 height 9
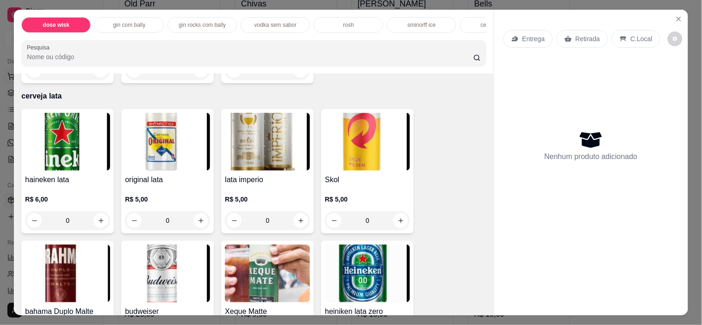
scroll to position [1978, 0]
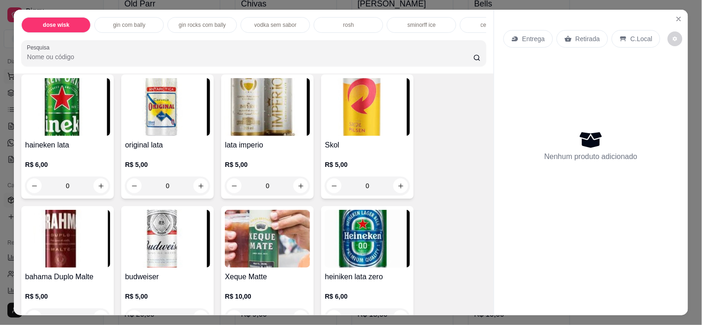
click at [199, 189] on icon "increase-product-quantity" at bounding box center [201, 186] width 5 height 5
type input "1"
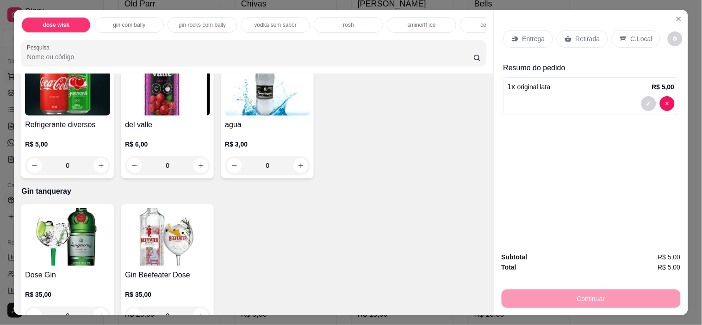
scroll to position [3207, 0]
click at [199, 162] on icon "increase-product-quantity" at bounding box center [201, 165] width 7 height 7
type input "1"
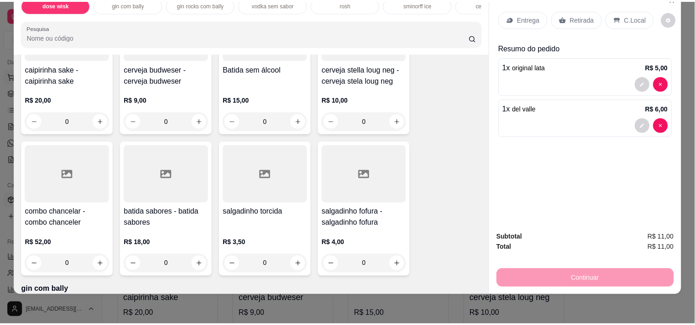
scroll to position [681, 0]
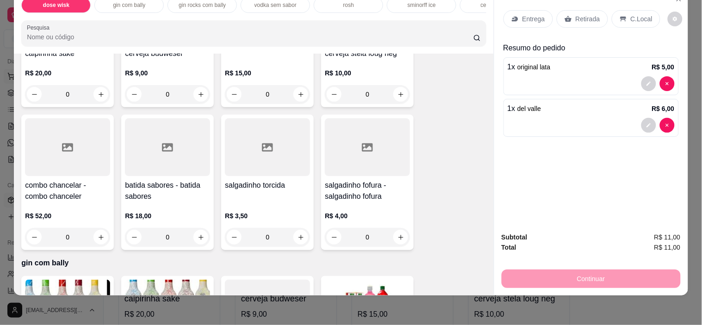
click at [394, 242] on button "increase-product-quantity" at bounding box center [400, 237] width 15 height 15
click at [399, 237] on icon "increase-product-quantity" at bounding box center [401, 237] width 7 height 7
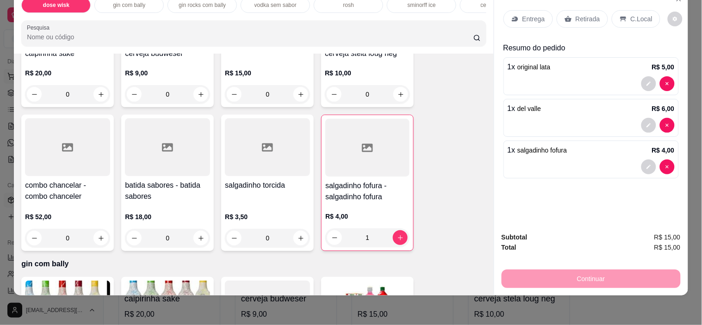
type input "1"
click at [625, 14] on p "C.Local" at bounding box center [642, 18] width 22 height 9
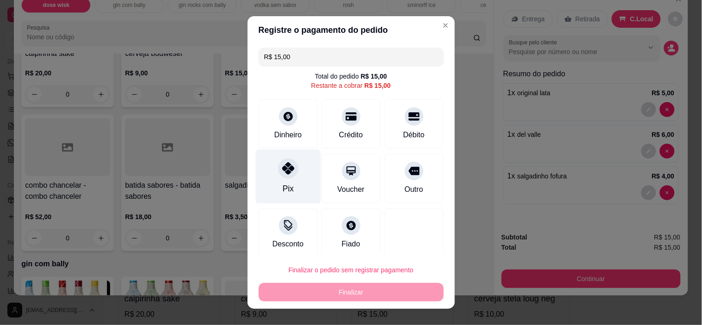
click at [287, 181] on div "Pix" at bounding box center [287, 177] width 65 height 54
type input "R$ 0,00"
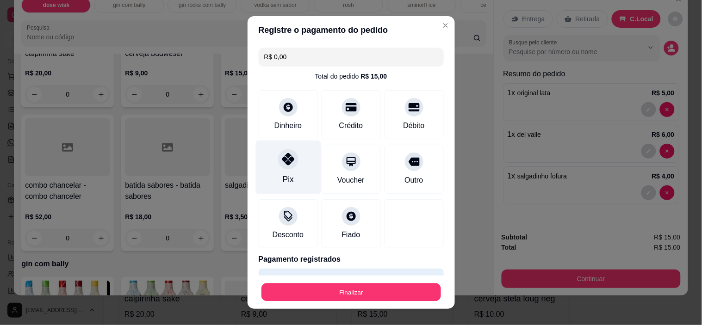
click at [373, 274] on button "Finalizar" at bounding box center [352, 292] width 180 height 18
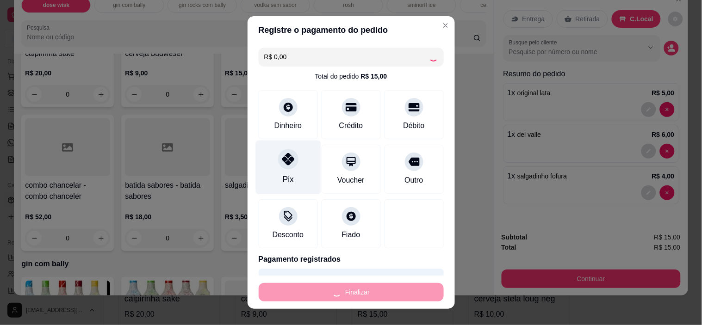
type input "0"
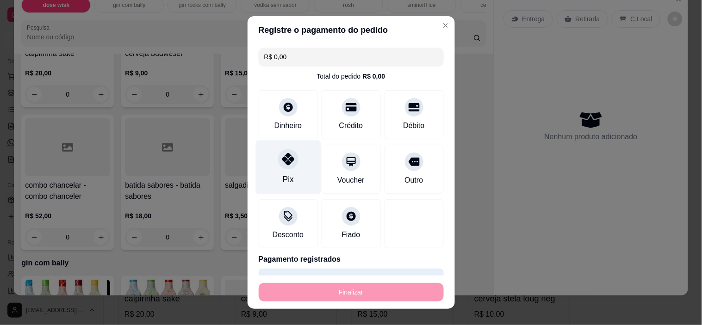
type input "-R$ 15,00"
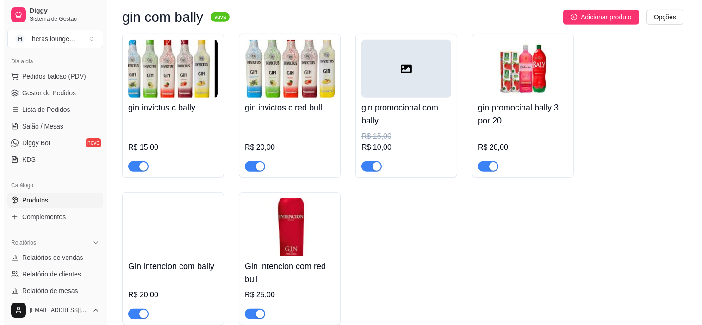
scroll to position [992, 0]
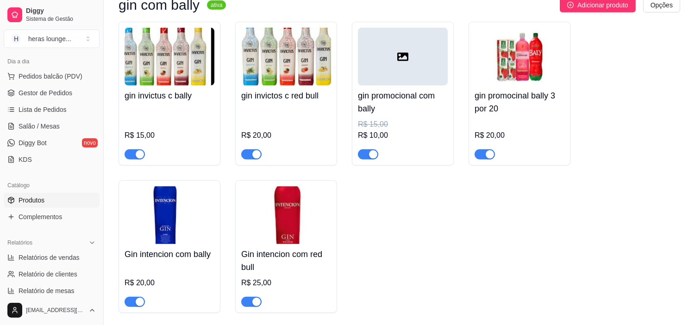
click at [416, 103] on h4 "gin promocional com bally" at bounding box center [403, 102] width 90 height 26
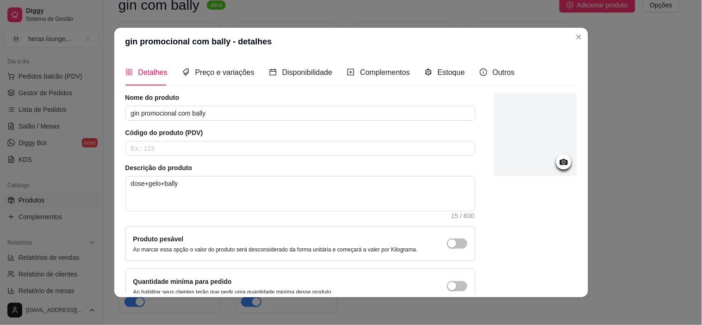
click at [573, 38] on div "gin invictus c bally R$ 15,00 gin invictos c red bull R$ 20,00 gin promocional …" at bounding box center [398, 168] width 561 height 292
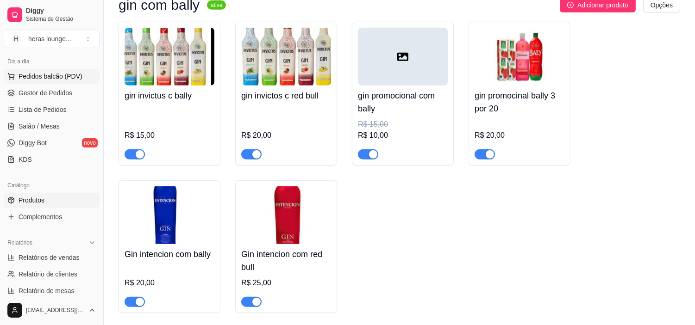
click at [61, 79] on span "Pedidos balcão (PDV)" at bounding box center [51, 76] width 64 height 9
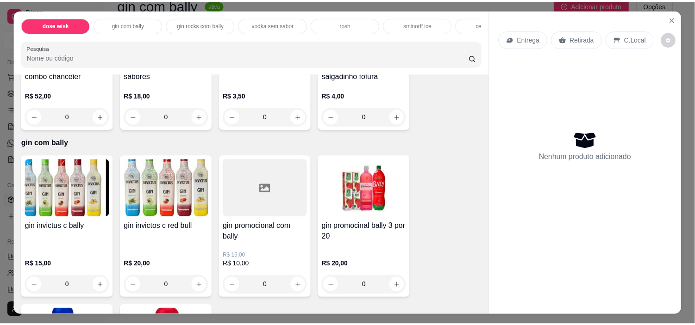
scroll to position [940, 0]
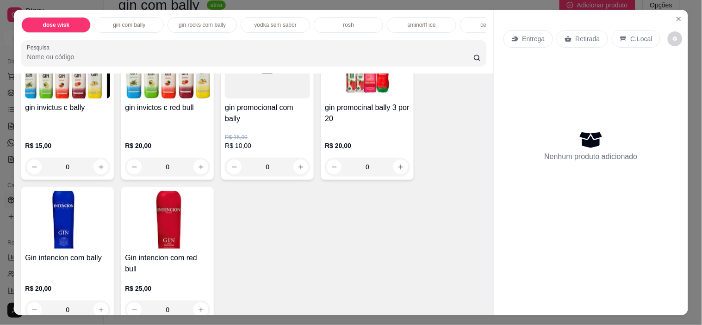
click at [298, 170] on icon "increase-product-quantity" at bounding box center [301, 167] width 7 height 7
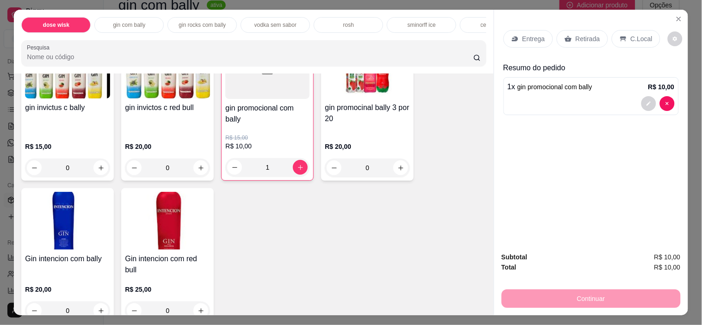
type input "1"
click at [625, 30] on div "C.Local" at bounding box center [636, 39] width 49 height 18
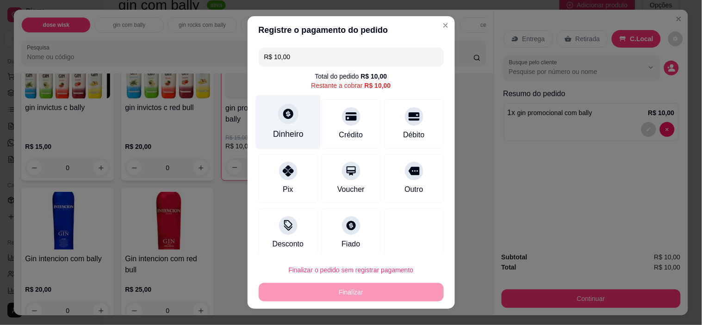
click at [285, 120] on icon at bounding box center [288, 114] width 12 height 12
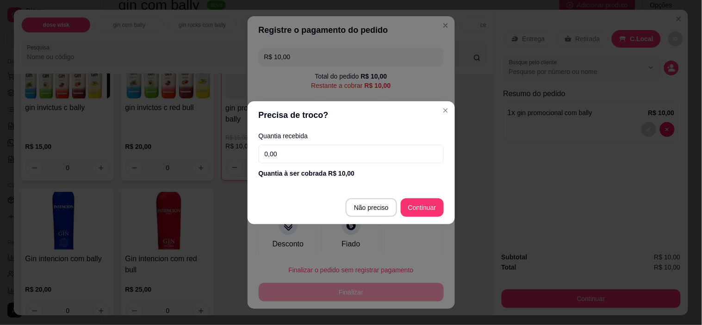
click at [379, 155] on input "0,00" at bounding box center [351, 154] width 185 height 19
click at [417, 199] on div "R$ 10,00 Total do pedido R$ 10,00 Restante a cobrar R$ 10,00 Dinheiro Crédito D…" at bounding box center [351, 149] width 207 height 210
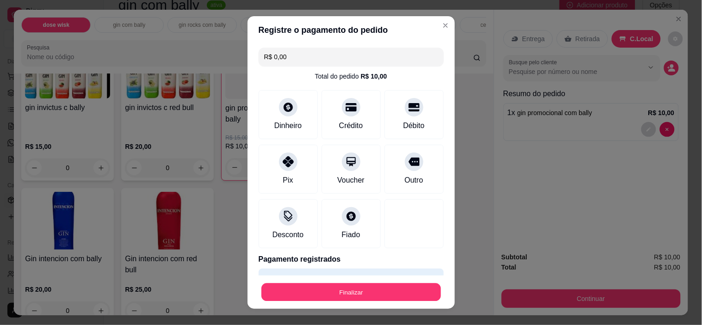
click at [376, 274] on button "Finalizar" at bounding box center [352, 292] width 180 height 18
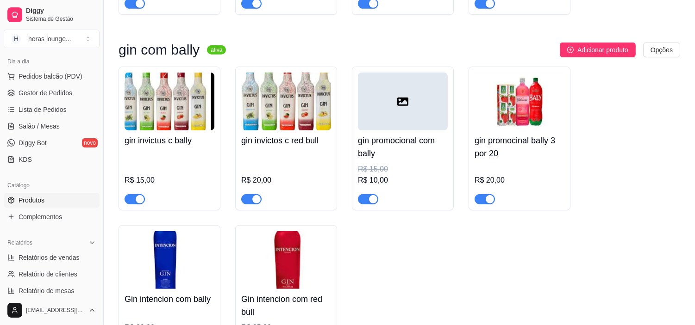
scroll to position [886, 0]
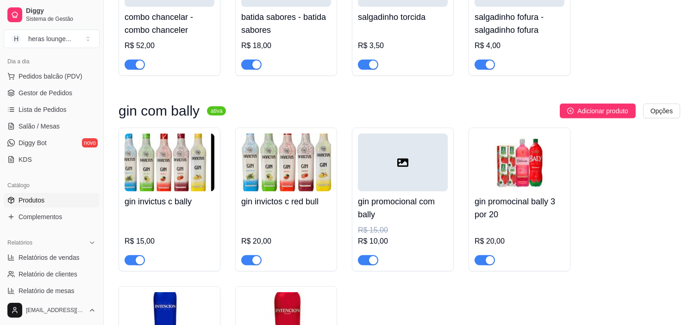
click at [592, 208] on div "gin invictus c bally R$ 15,00 gin invictos c red bull R$ 20,00 gin promocional …" at bounding box center [398, 274] width 561 height 292
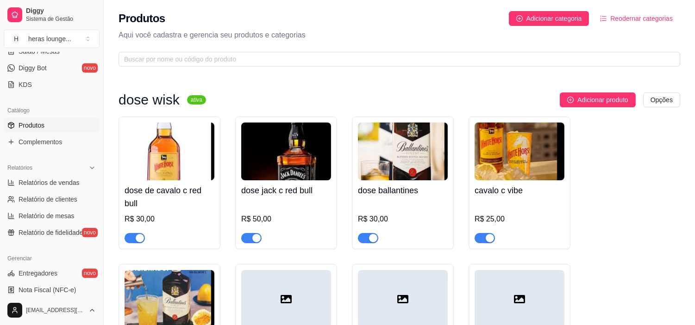
scroll to position [183, 0]
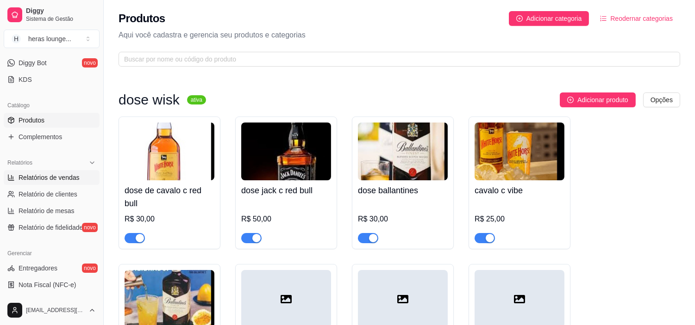
click at [68, 178] on span "Relatórios de vendas" at bounding box center [49, 177] width 61 height 9
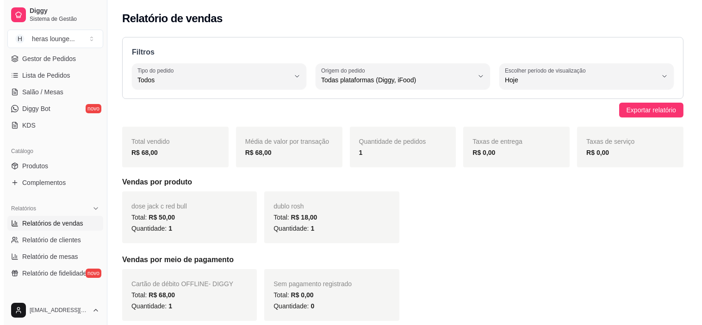
scroll to position [123, 0]
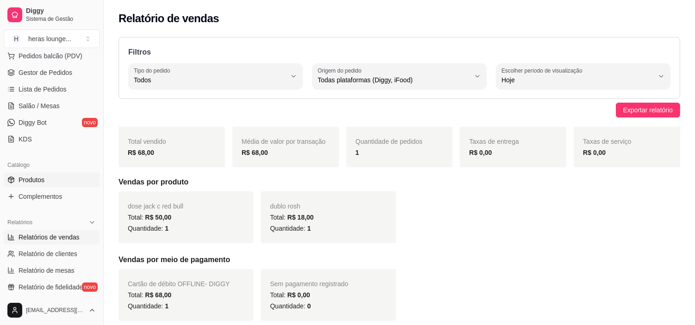
click at [41, 175] on span "Produtos" at bounding box center [32, 179] width 26 height 9
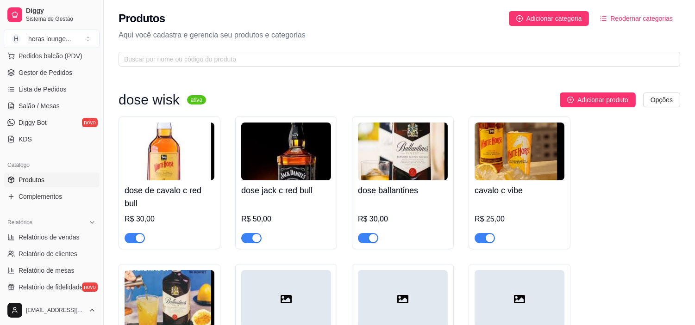
click at [376, 95] on div "Adicionar produto Opções" at bounding box center [446, 100] width 467 height 15
click at [308, 274] on div at bounding box center [286, 299] width 90 height 58
click at [423, 25] on div "Produtos Adicionar categoria Reodernar categorias" at bounding box center [398, 18] width 561 height 15
click at [68, 75] on span "Gestor de Pedidos" at bounding box center [46, 72] width 54 height 9
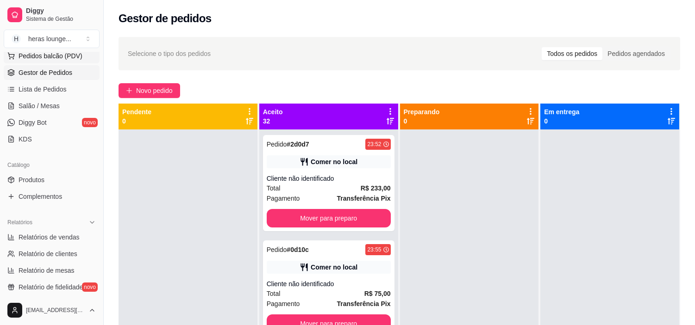
click at [68, 56] on span "Pedidos balcão (PDV)" at bounding box center [51, 55] width 64 height 9
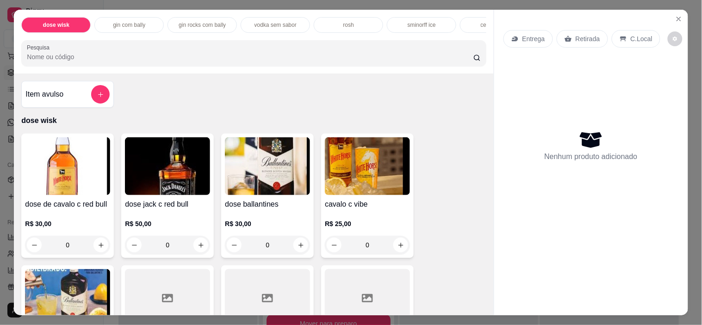
click at [443, 104] on div "Item avulso dose wisk dose de cavalo c red bull R$ 30,00 0 dose jack c red bull…" at bounding box center [254, 195] width 480 height 242
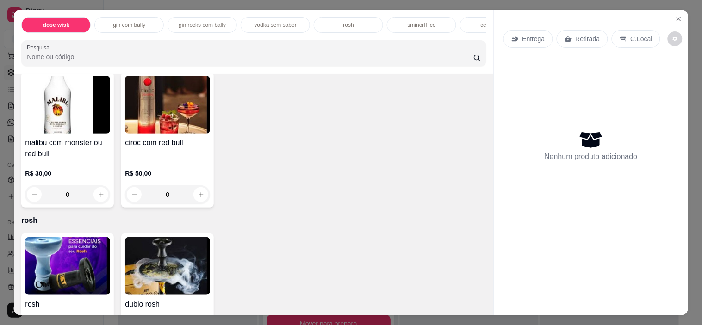
scroll to position [1690, 0]
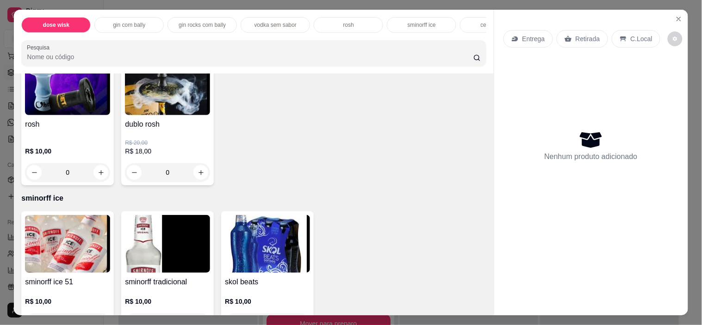
click at [87, 111] on img at bounding box center [67, 86] width 85 height 58
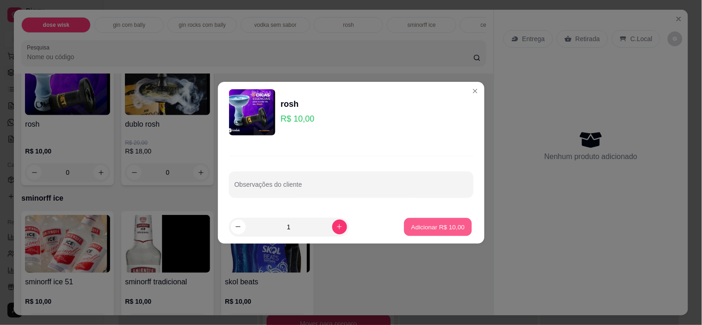
click at [450, 236] on button "Adicionar R$ 10,00" at bounding box center [439, 227] width 68 height 18
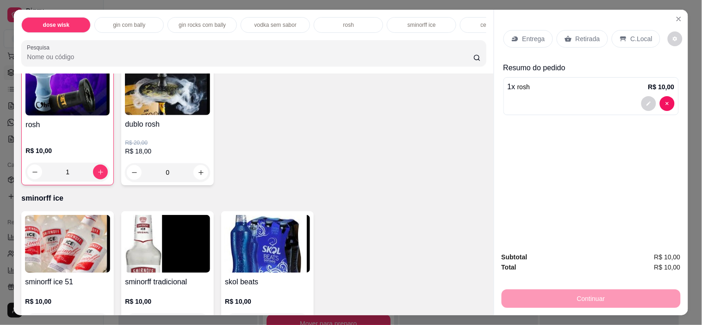
scroll to position [1691, 0]
click at [625, 34] on p "C.Local" at bounding box center [642, 38] width 22 height 9
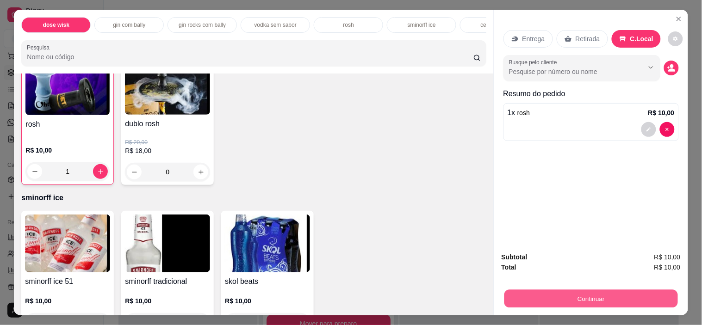
click at [605, 274] on button "Continuar" at bounding box center [591, 299] width 174 height 18
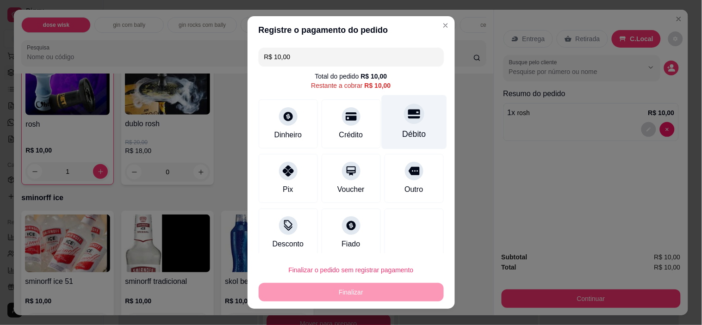
click at [408, 112] on icon at bounding box center [414, 114] width 12 height 9
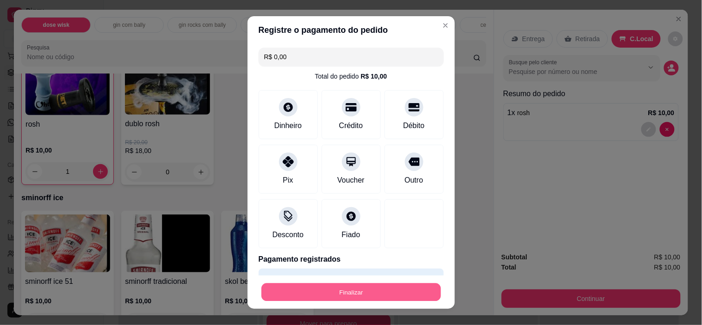
click at [367, 274] on button "Finalizar" at bounding box center [352, 292] width 180 height 18
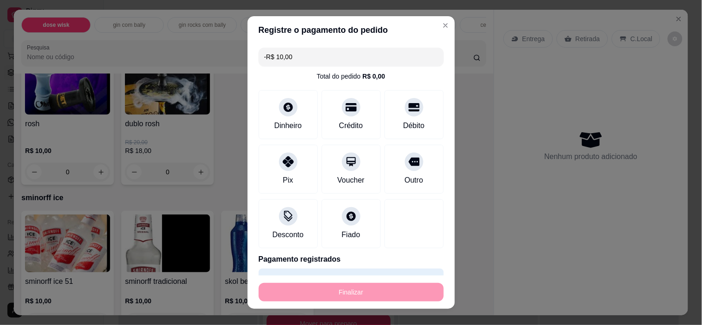
scroll to position [1690, 0]
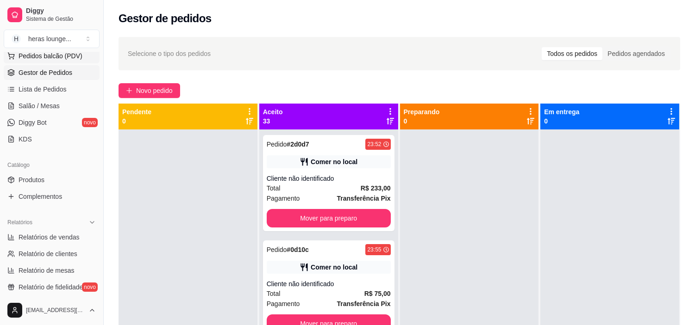
click at [73, 58] on span "Pedidos balcão (PDV)" at bounding box center [51, 55] width 64 height 9
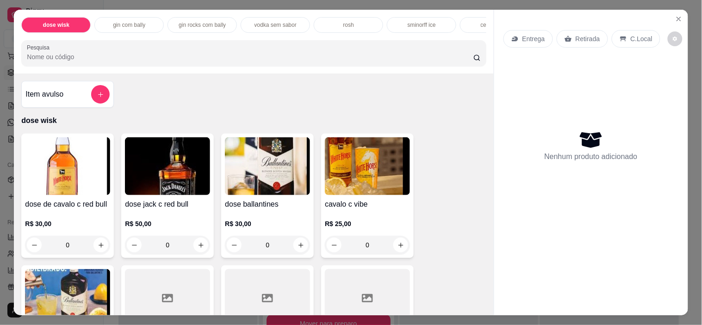
click at [255, 187] on img at bounding box center [267, 166] width 85 height 58
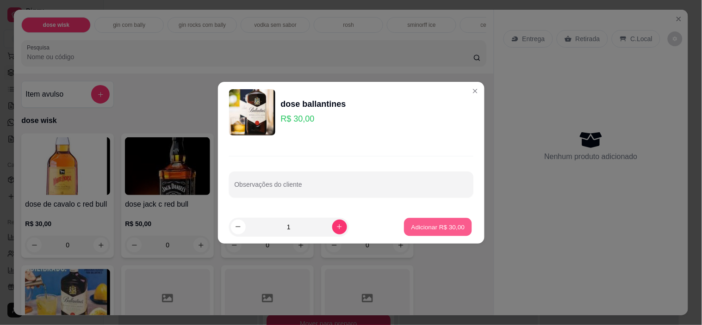
click at [438, 224] on p "Adicionar R$ 30,00" at bounding box center [438, 227] width 54 height 9
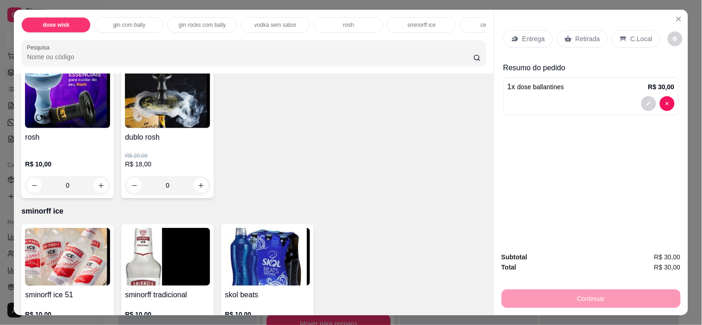
scroll to position [1738, 0]
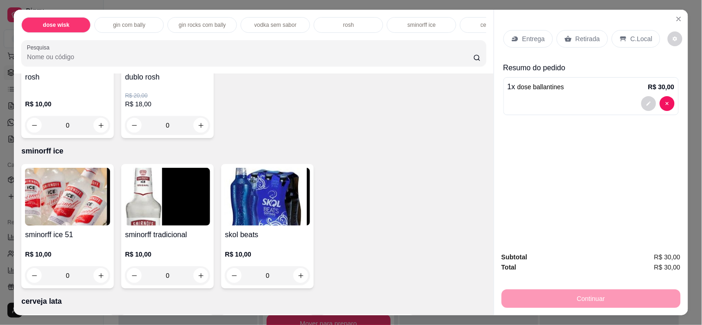
click at [352, 133] on div "rosh R$ 10,00 0 dublo rosh R$ 20,00 R$ 18,00 0" at bounding box center [253, 72] width 465 height 132
click at [169, 90] on div "R$ 20,00 R$ 18,00 0" at bounding box center [167, 109] width 85 height 52
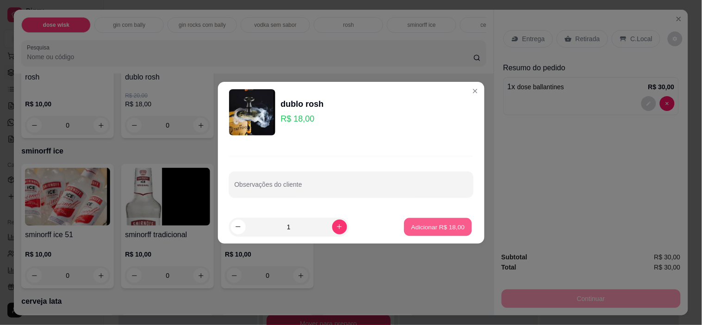
click at [441, 223] on p "Adicionar R$ 18,00" at bounding box center [438, 227] width 54 height 9
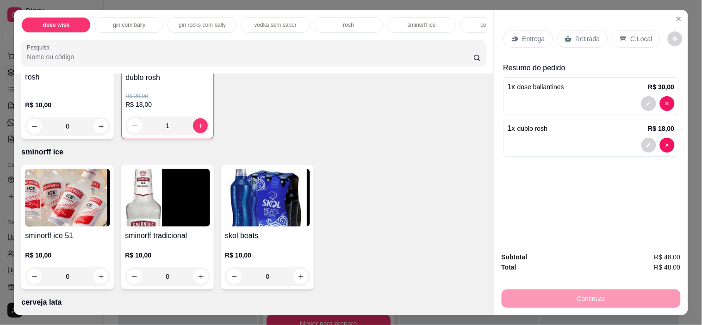
click at [625, 30] on div "C.Local" at bounding box center [636, 39] width 49 height 18
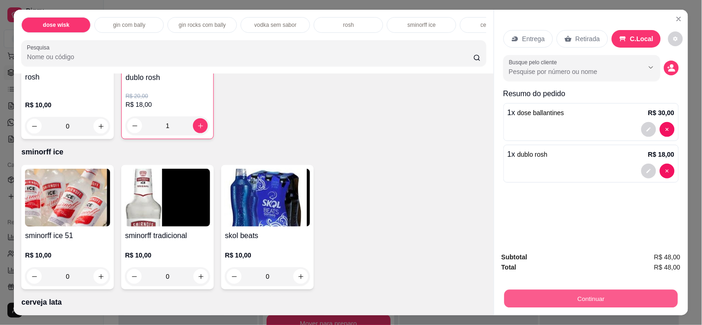
click at [589, 274] on button "Continuar" at bounding box center [591, 299] width 174 height 18
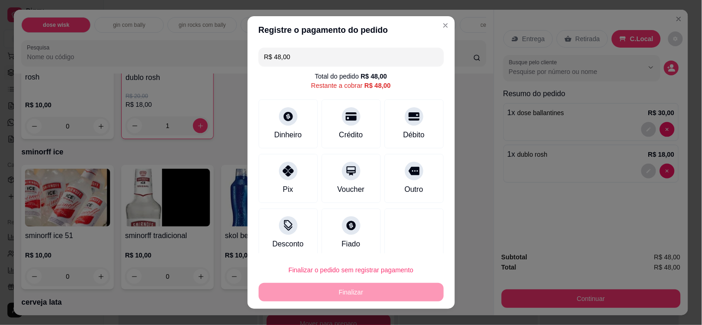
click at [386, 206] on div "R$ 48,00 Total do pedido R$ 48,00 Restante a cobrar R$ 48,00 Dinheiro Crédito D…" at bounding box center [351, 149] width 207 height 210
click at [291, 232] on div "Desconto" at bounding box center [287, 232] width 65 height 54
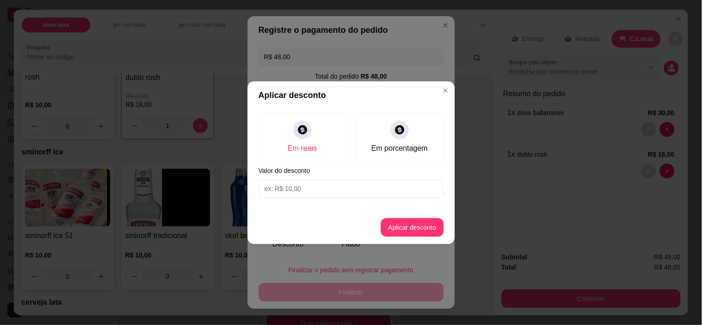
click at [306, 184] on input at bounding box center [351, 189] width 185 height 19
click at [403, 221] on button "Aplicar desconto" at bounding box center [412, 227] width 61 height 18
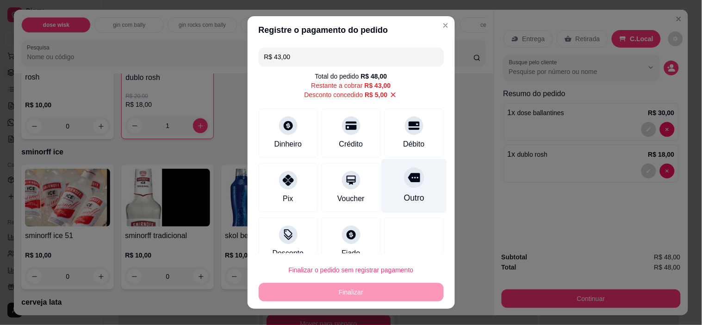
click at [397, 191] on div "Outro" at bounding box center [413, 186] width 65 height 54
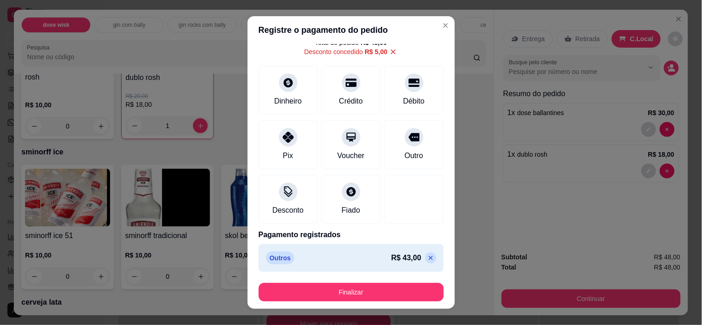
scroll to position [0, 0]
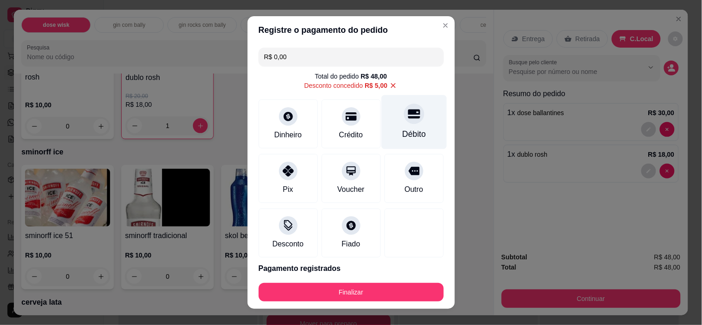
click at [402, 135] on div "Débito" at bounding box center [414, 134] width 24 height 12
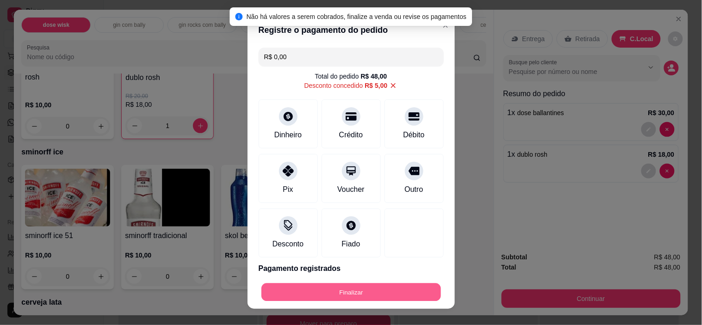
click at [379, 274] on button "Finalizar" at bounding box center [352, 292] width 180 height 18
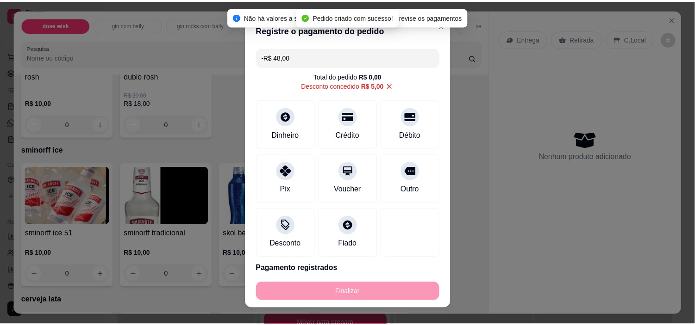
scroll to position [1738, 0]
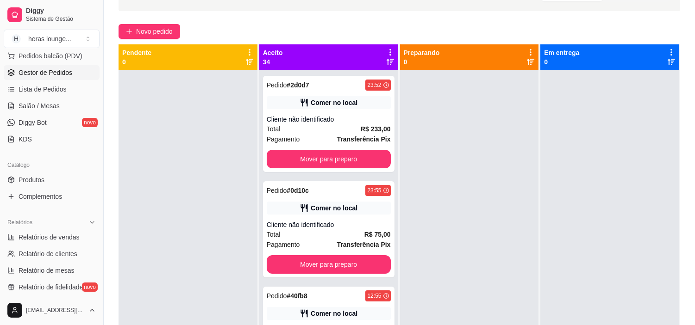
scroll to position [62, 0]
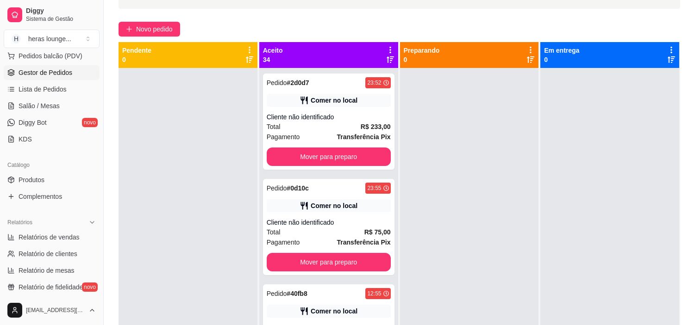
click at [250, 134] on div at bounding box center [187, 230] width 139 height 325
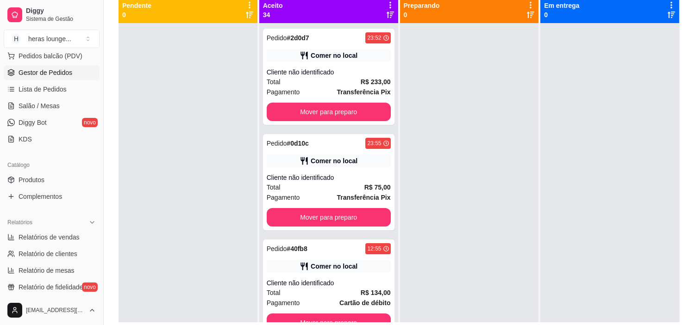
scroll to position [0, 0]
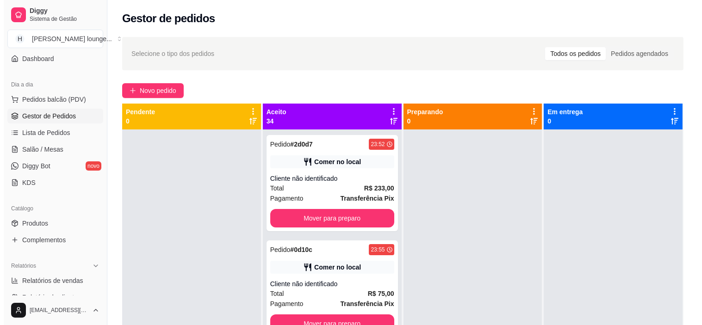
scroll to position [82, 0]
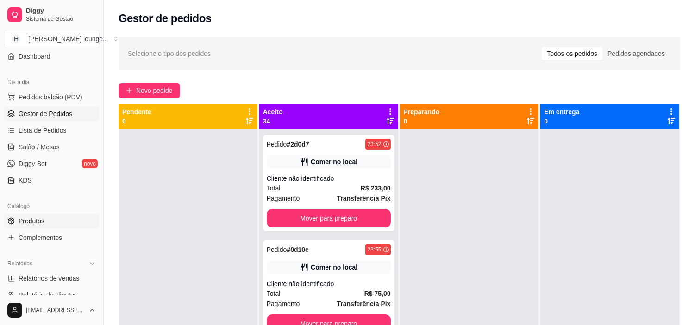
click at [56, 223] on link "Produtos" at bounding box center [52, 221] width 96 height 15
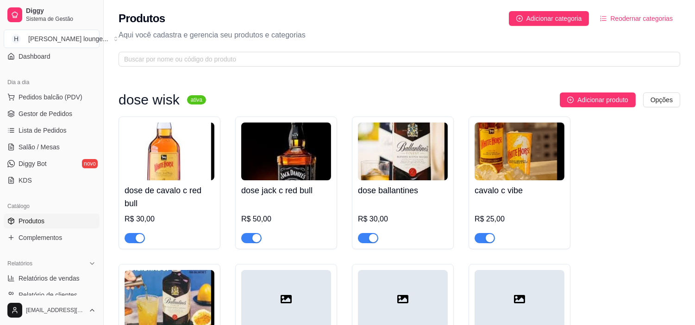
click at [278, 39] on p "Aqui você cadastra e gerencia seu produtos e categorias" at bounding box center [398, 35] width 561 height 11
click at [438, 30] on p "Aqui você cadastra e gerencia seu produtos e categorias" at bounding box center [398, 35] width 561 height 11
click at [54, 93] on span "Pedidos balcão (PDV)" at bounding box center [51, 97] width 64 height 9
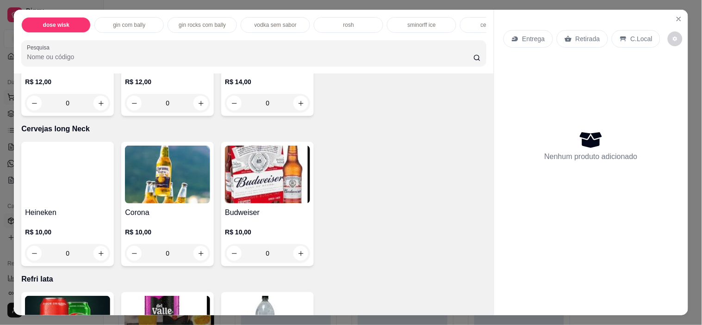
scroll to position [2943, 0]
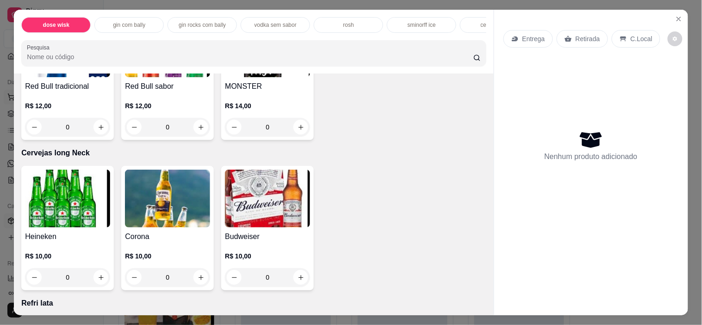
click at [200, 270] on button "increase-product-quantity" at bounding box center [200, 277] width 15 height 15
type input "1"
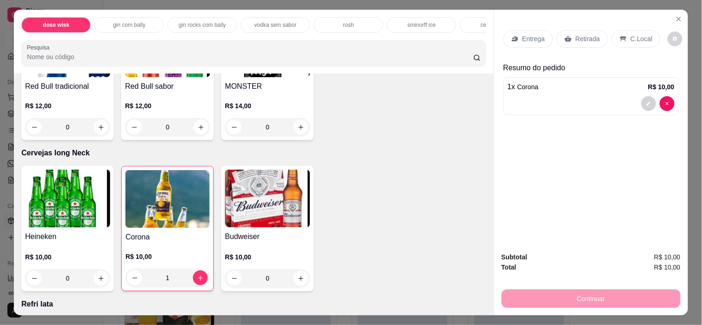
click at [631, 34] on p "C.Local" at bounding box center [642, 38] width 22 height 9
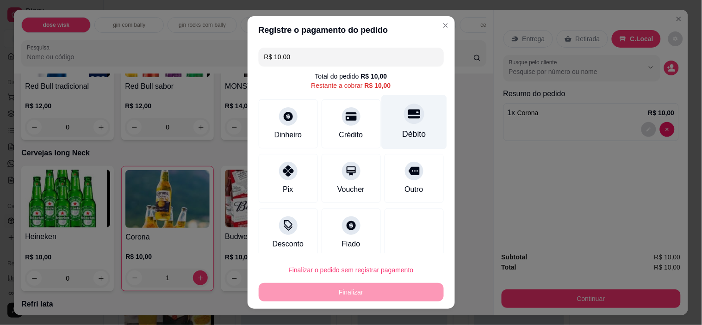
click at [410, 123] on div "Débito" at bounding box center [413, 122] width 65 height 54
type input "R$ 0,00"
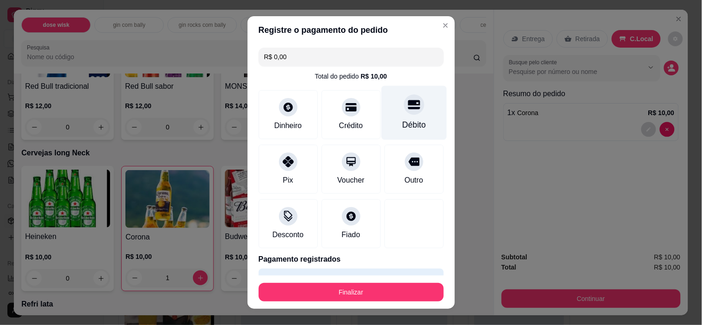
click at [394, 298] on button "Finalizar" at bounding box center [351, 292] width 185 height 19
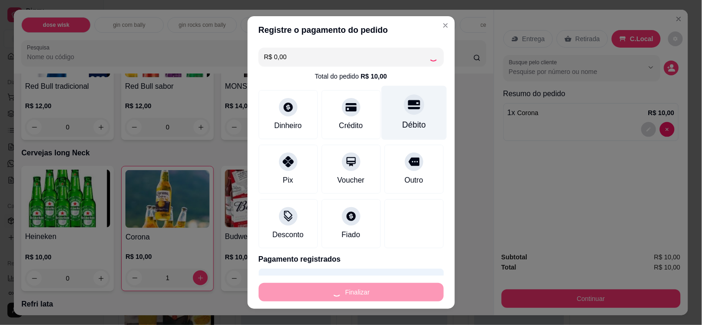
type input "0"
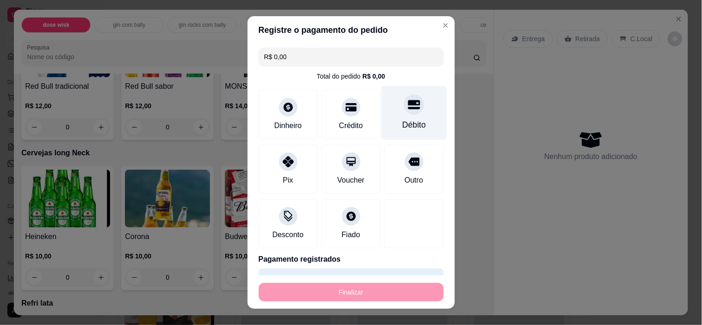
type input "-R$ 10,00"
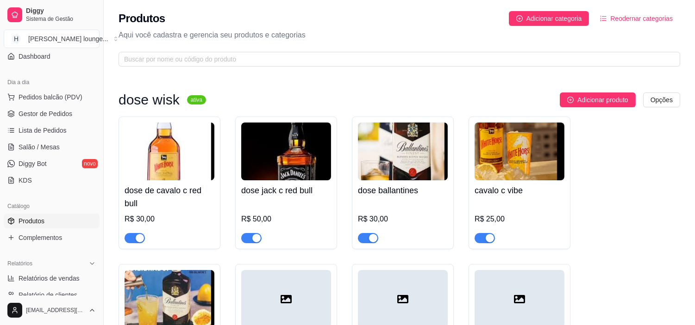
click at [72, 100] on span "Pedidos balcão (PDV)" at bounding box center [51, 97] width 64 height 9
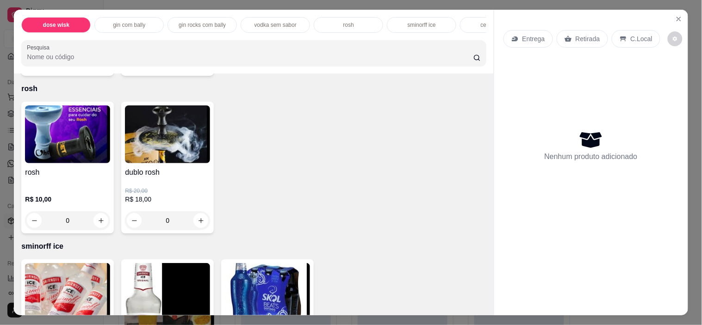
scroll to position [1678, 0]
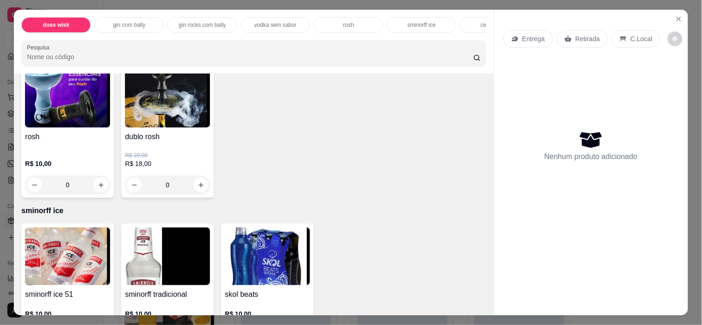
click at [56, 89] on img at bounding box center [67, 99] width 85 height 58
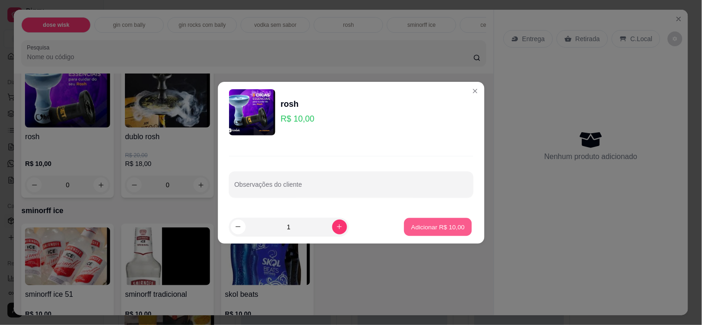
click at [426, 230] on p "Adicionar R$ 10,00" at bounding box center [438, 227] width 54 height 9
type input "1"
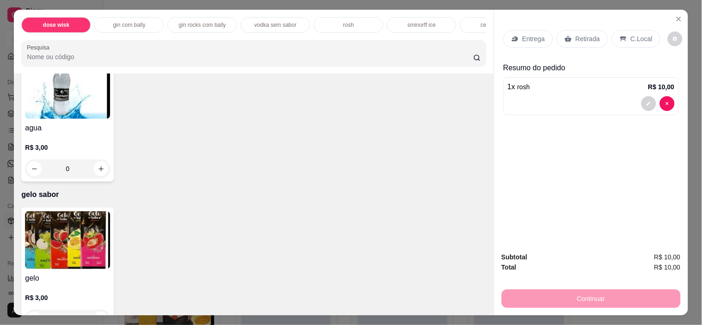
scroll to position [2290, 0]
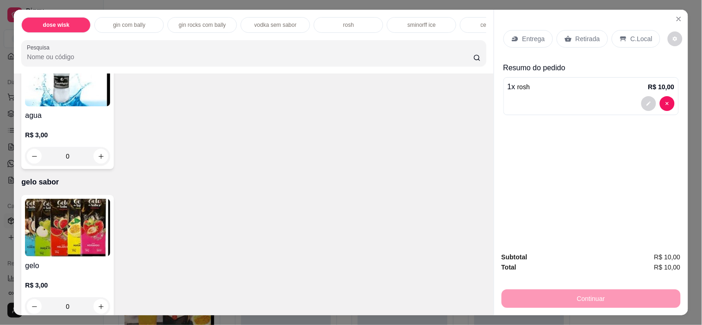
click at [85, 89] on img at bounding box center [67, 78] width 85 height 58
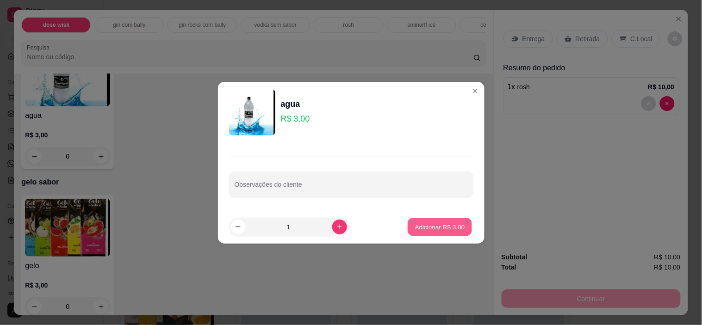
click at [429, 232] on button "Adicionar R$ 3,00" at bounding box center [440, 227] width 64 height 18
type input "1"
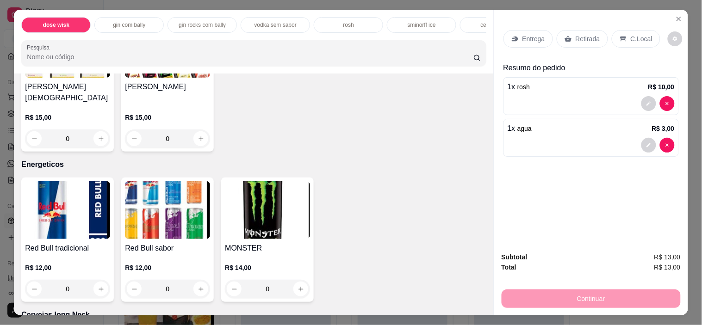
scroll to position [2829, 0]
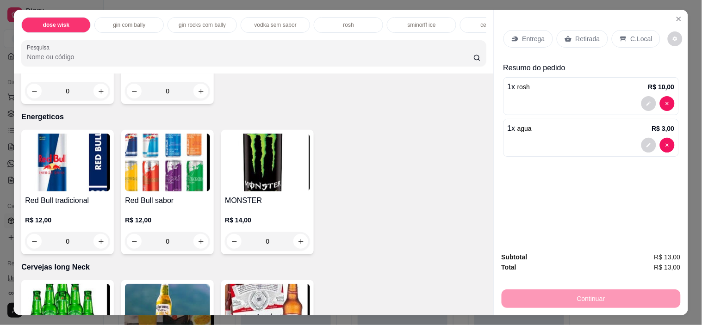
click at [48, 175] on img at bounding box center [67, 163] width 85 height 58
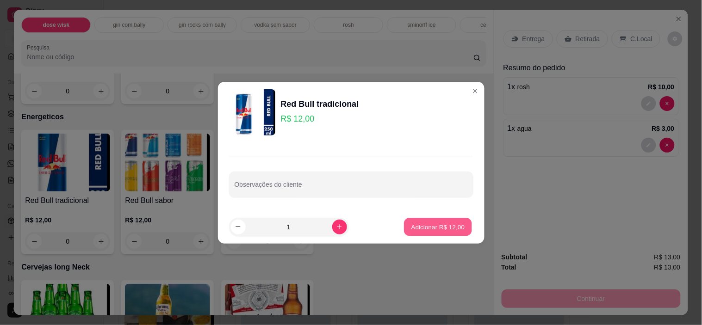
click at [418, 226] on p "Adicionar R$ 12,00" at bounding box center [438, 227] width 54 height 9
type input "1"
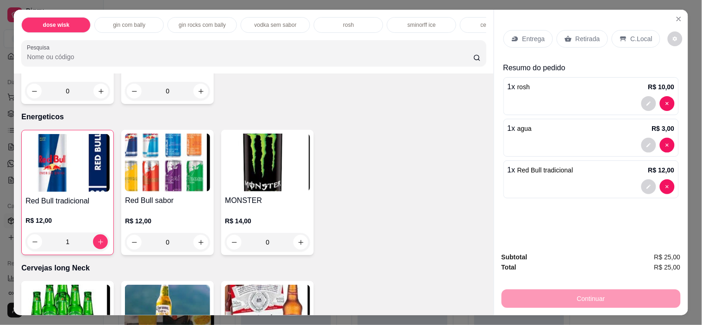
click at [631, 34] on p "C.Local" at bounding box center [642, 38] width 22 height 9
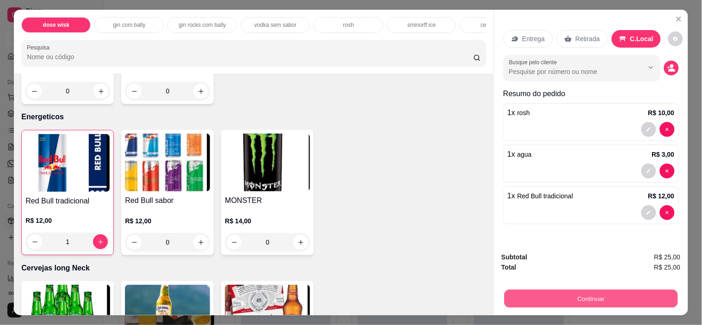
click at [574, 299] on button "Continuar" at bounding box center [591, 299] width 174 height 18
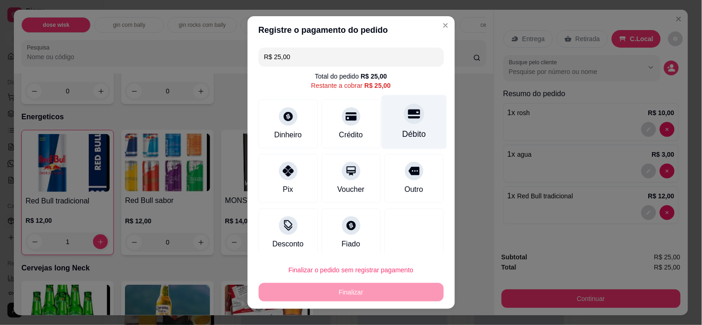
click at [404, 117] on div at bounding box center [414, 114] width 20 height 20
type input "R$ 0,00"
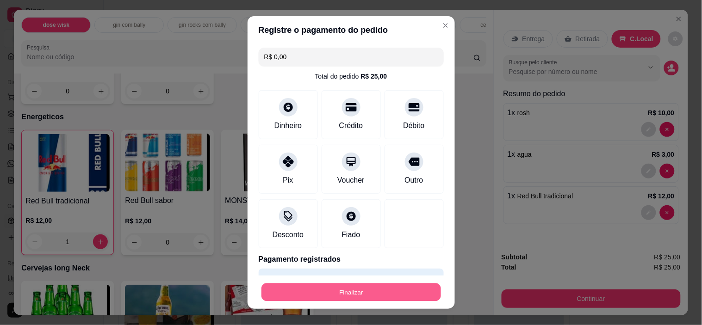
click at [346, 292] on button "Finalizar" at bounding box center [352, 292] width 180 height 18
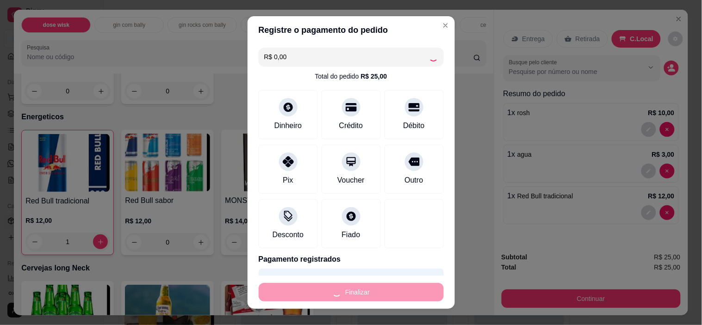
type input "0"
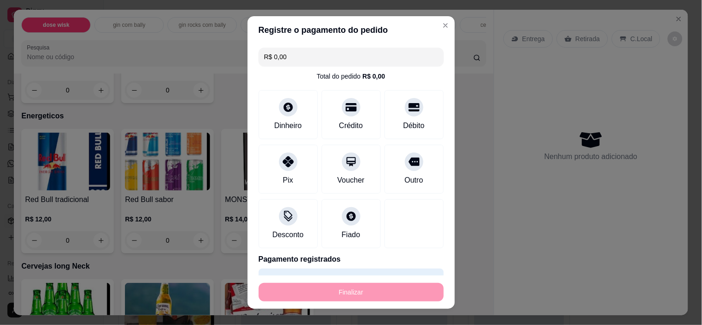
type input "-R$ 25,00"
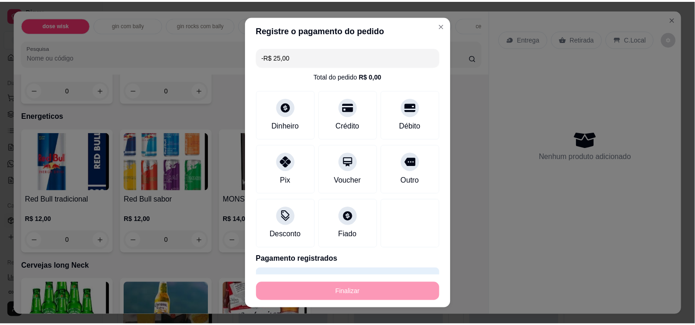
scroll to position [2828, 0]
